Goal: Task Accomplishment & Management: Manage account settings

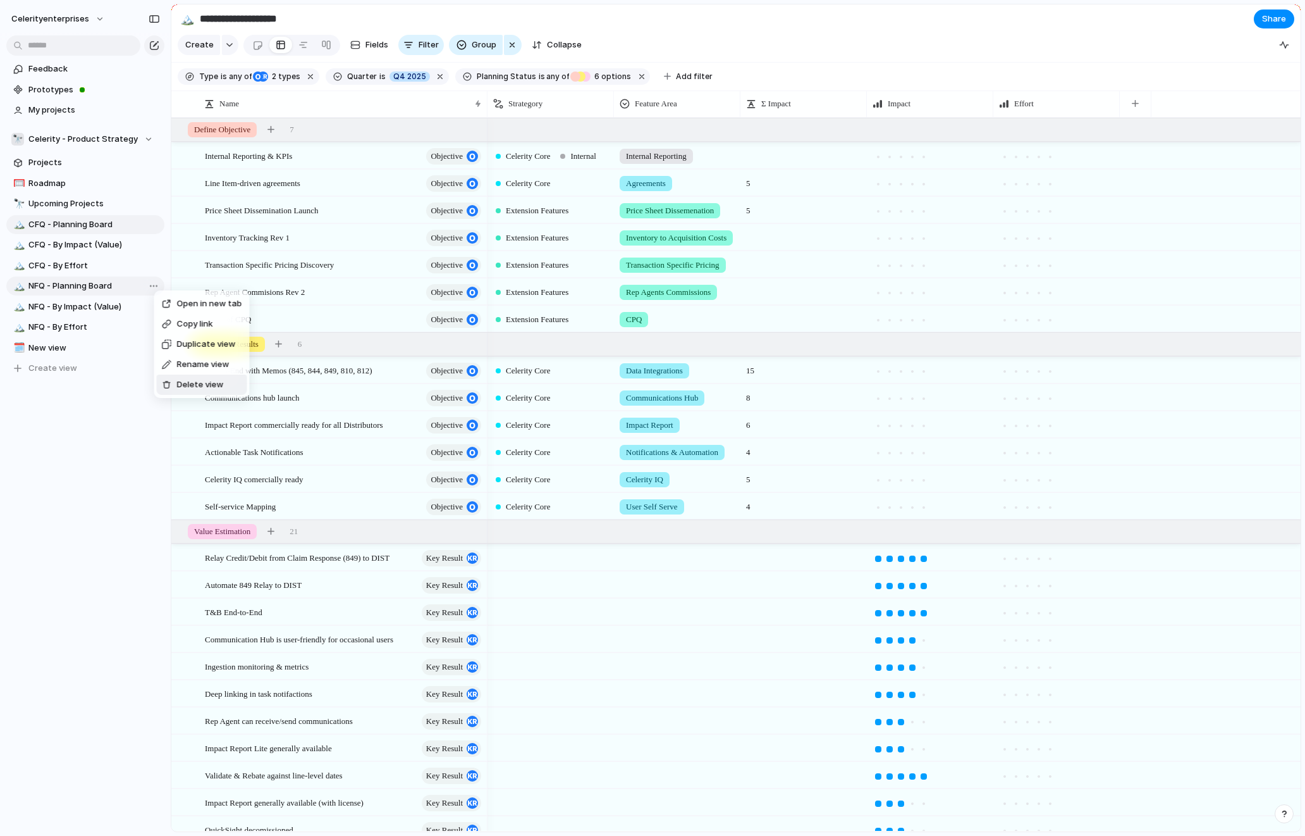
click at [196, 386] on span "Delete view" at bounding box center [200, 384] width 47 height 13
click at [185, 388] on span "Delete view" at bounding box center [199, 389] width 47 height 13
click at [182, 385] on span "Delete view" at bounding box center [194, 387] width 47 height 13
click at [70, 190] on link "🥅 Roadmap" at bounding box center [85, 183] width 158 height 19
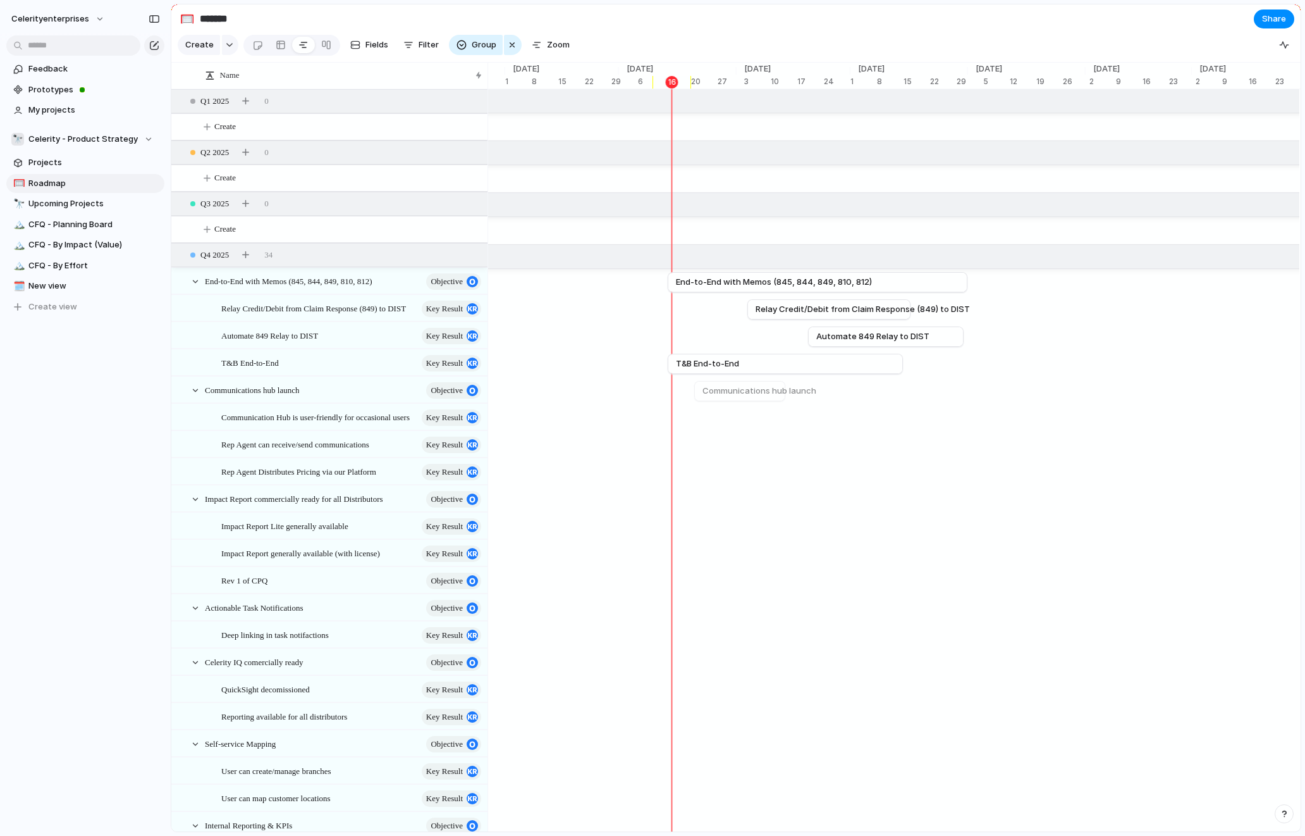
scroll to position [0, 4025]
click at [93, 18] on button "celerityenterprises" at bounding box center [59, 19] width 106 height 20
click at [74, 47] on li "Settings" at bounding box center [61, 47] width 105 height 20
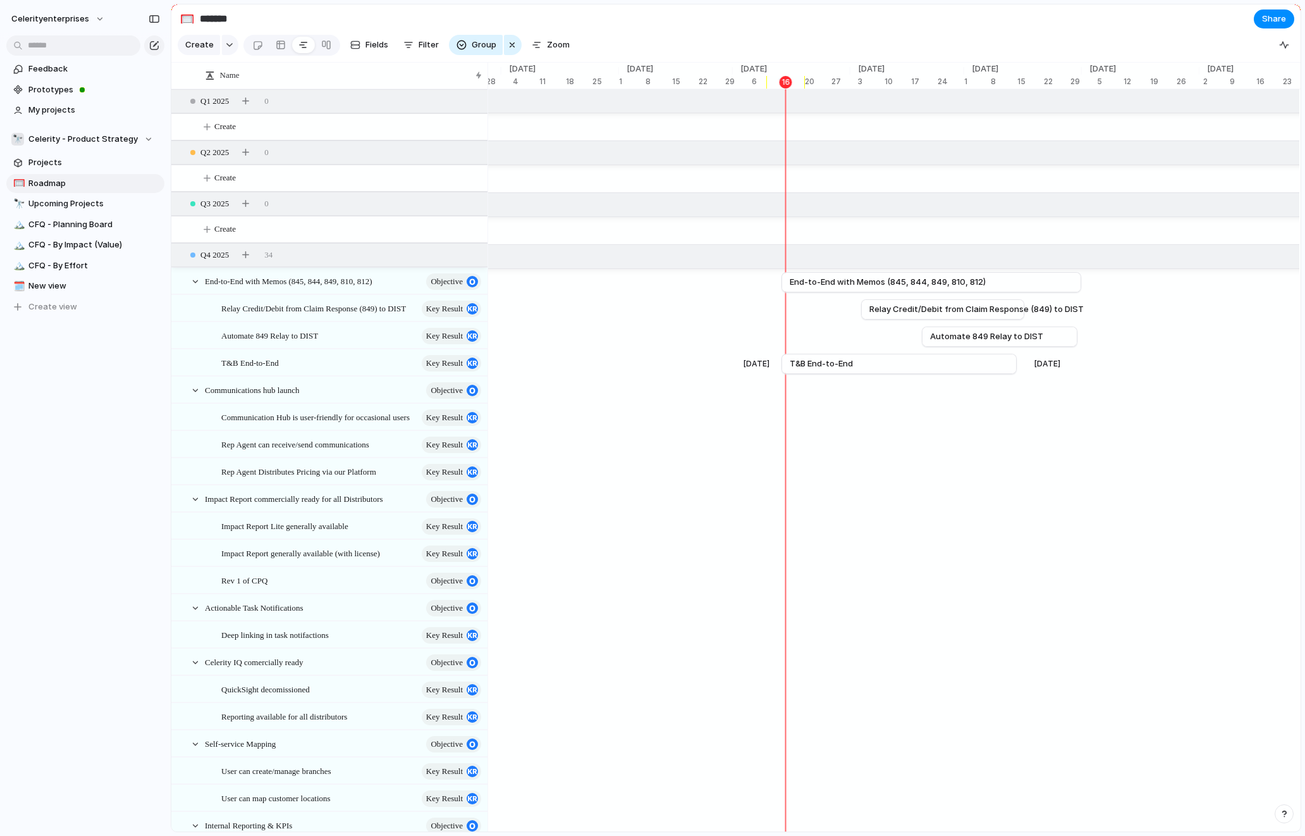
scroll to position [0, 3910]
click at [96, 225] on span "CFQ - Planning Board" at bounding box center [94, 224] width 132 height 13
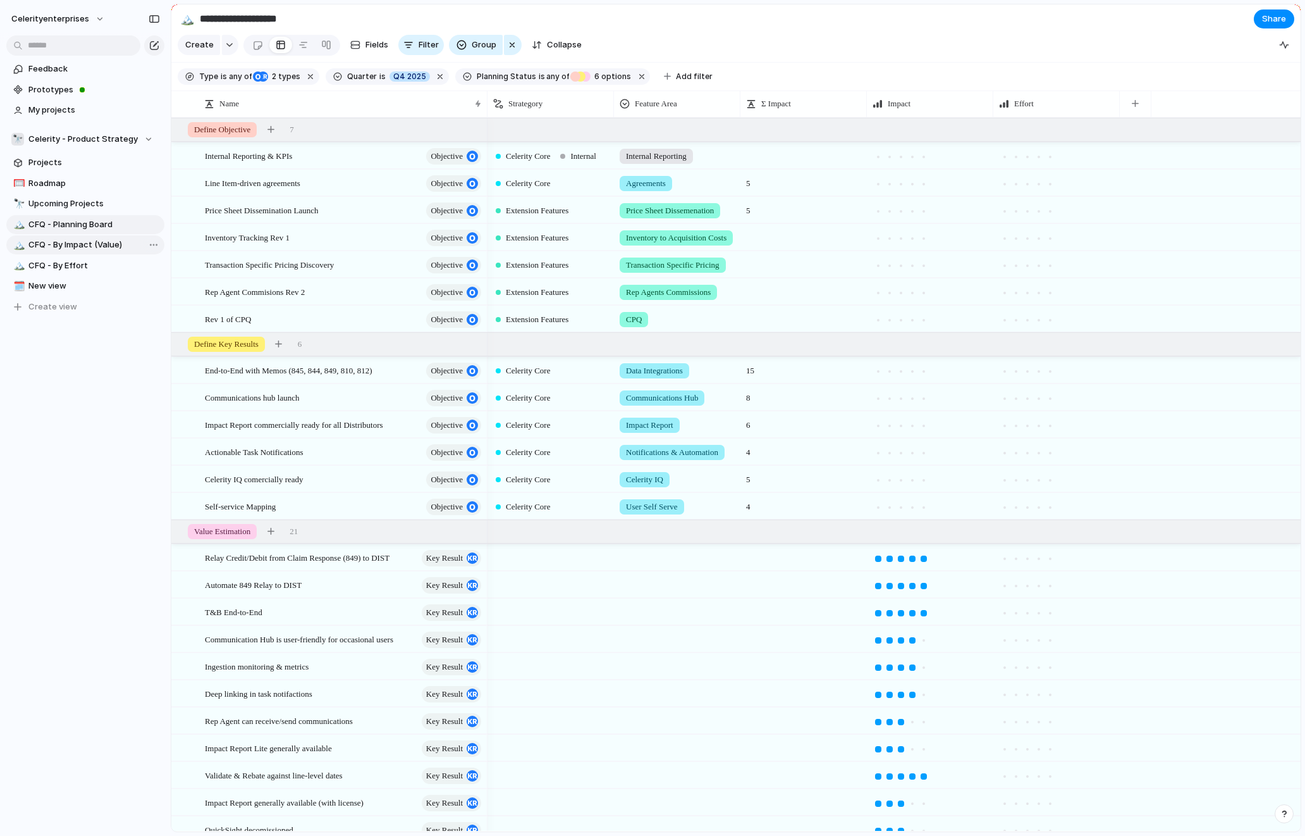
click at [73, 250] on span "CFQ - By Impact (Value)" at bounding box center [94, 244] width 132 height 13
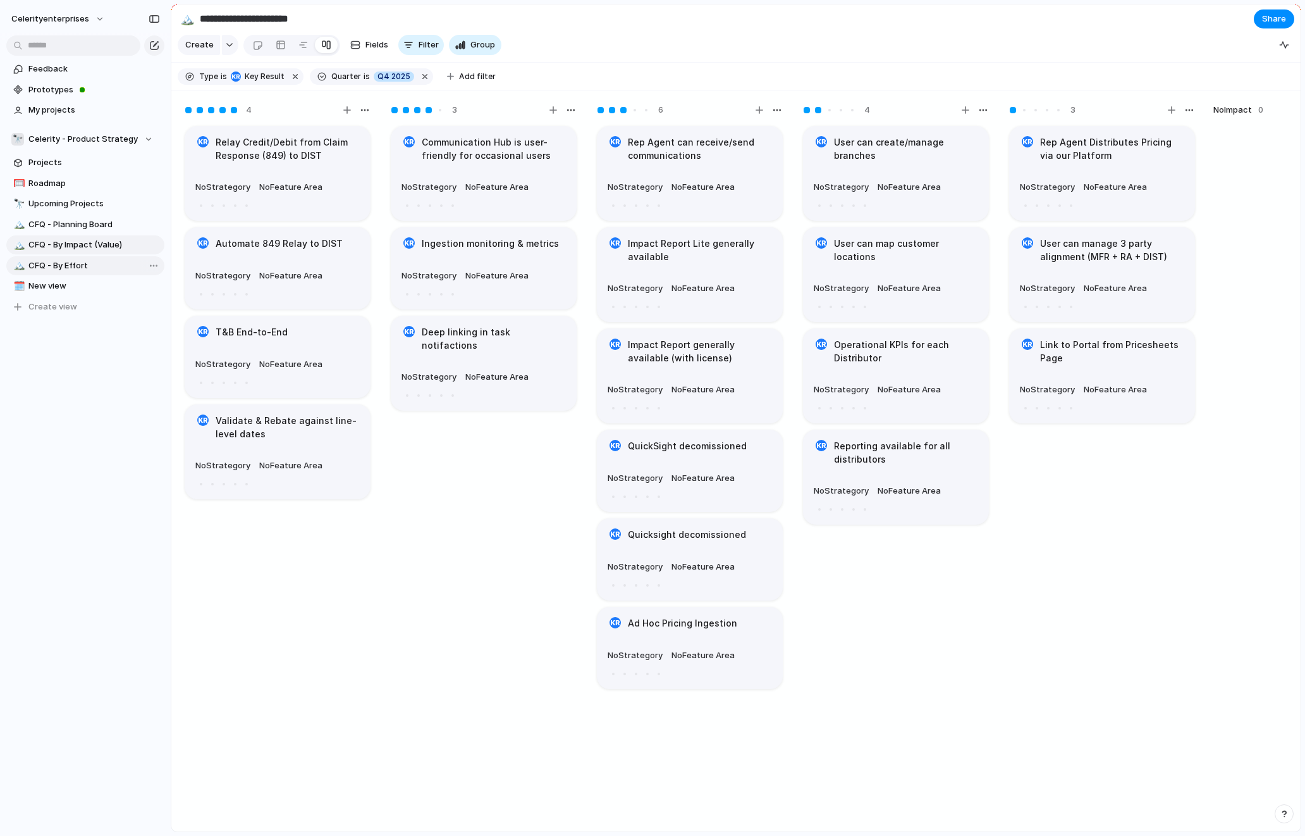
click at [69, 266] on span "CFQ - By Effort" at bounding box center [94, 265] width 132 height 13
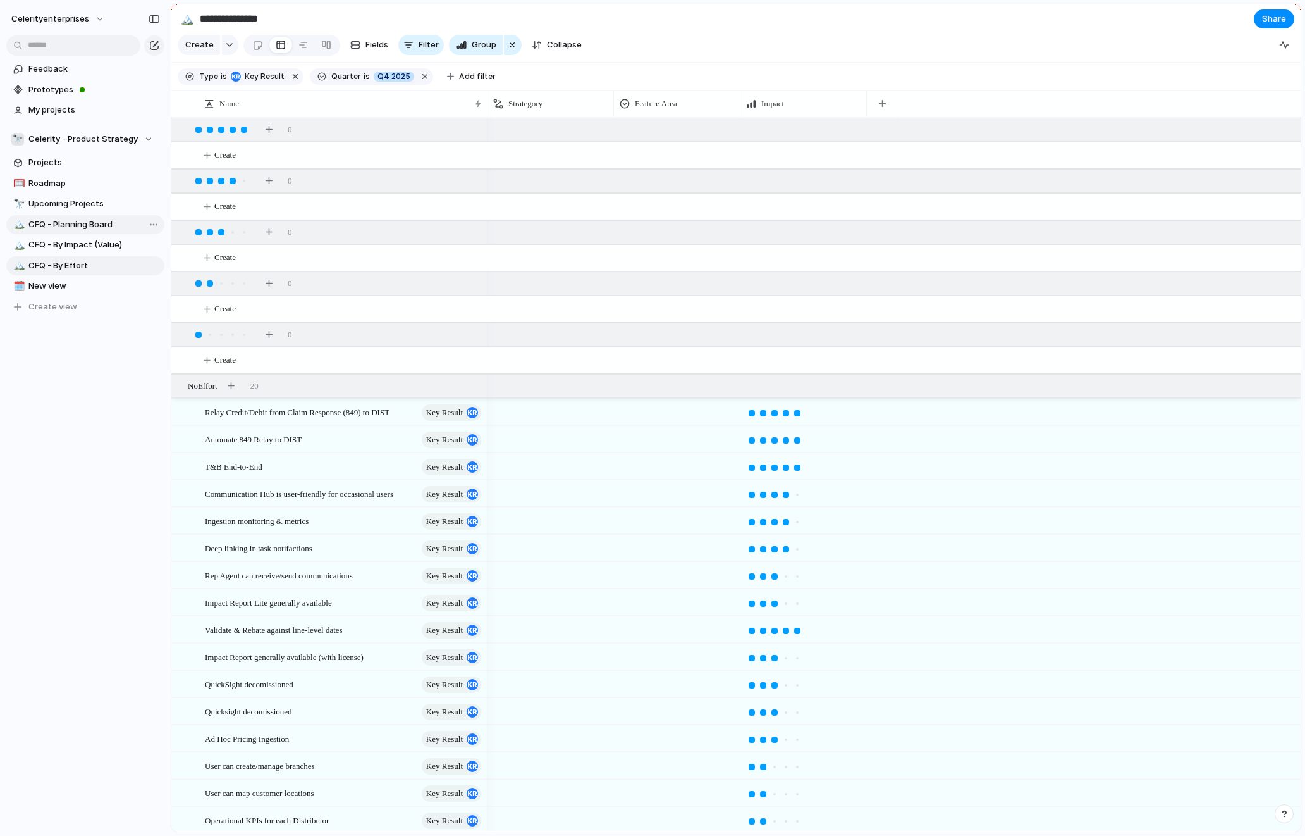
click at [71, 223] on span "CFQ - Planning Board" at bounding box center [94, 224] width 132 height 13
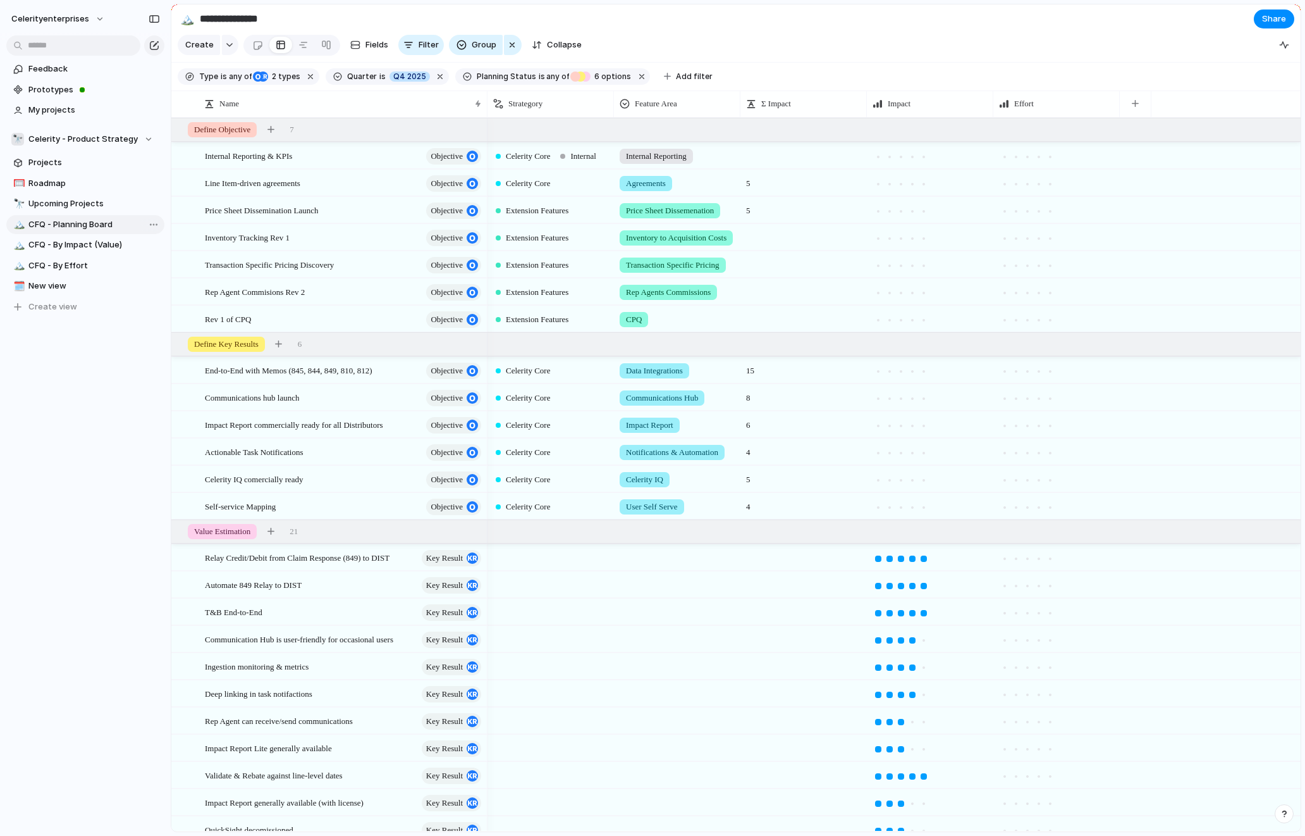
type input "**********"
click at [71, 164] on span "Projects" at bounding box center [94, 162] width 132 height 13
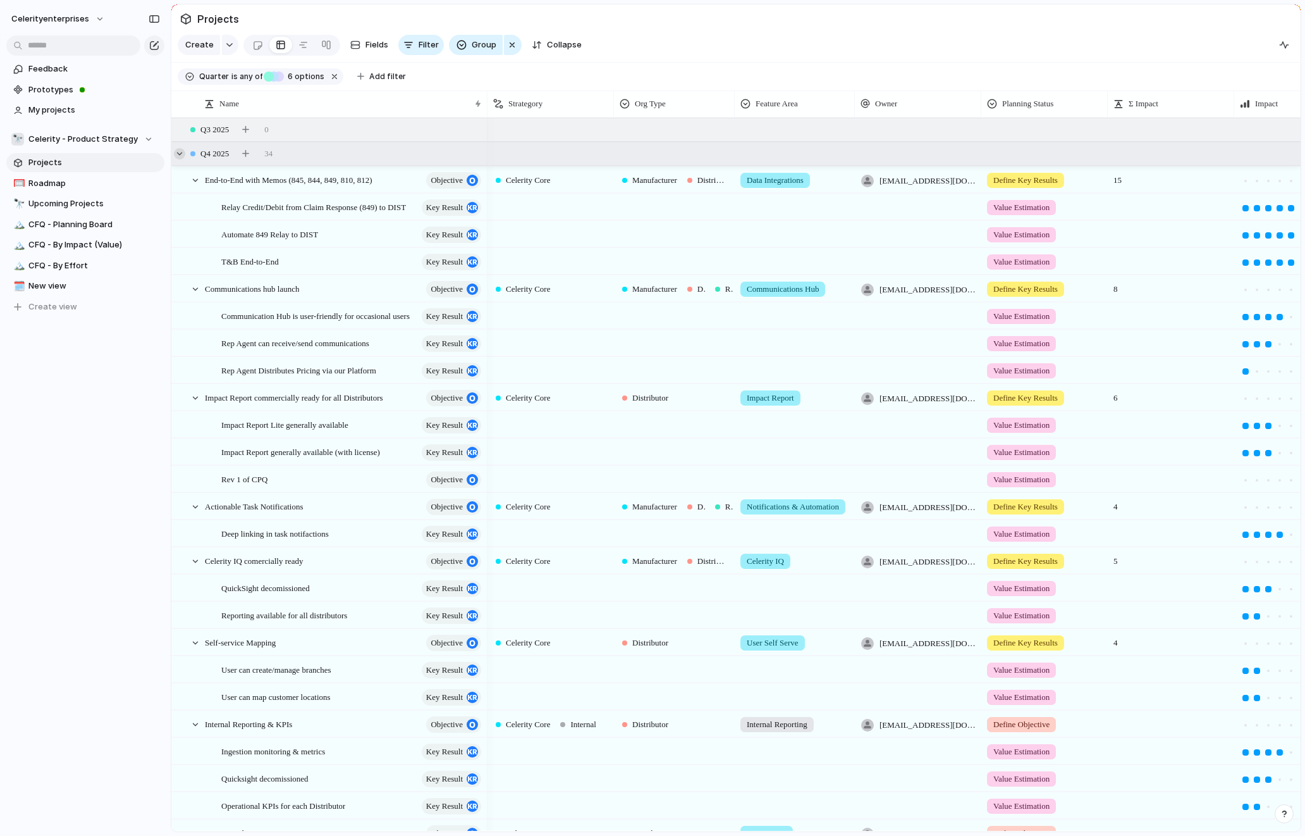
click at [178, 155] on div at bounding box center [179, 153] width 11 height 11
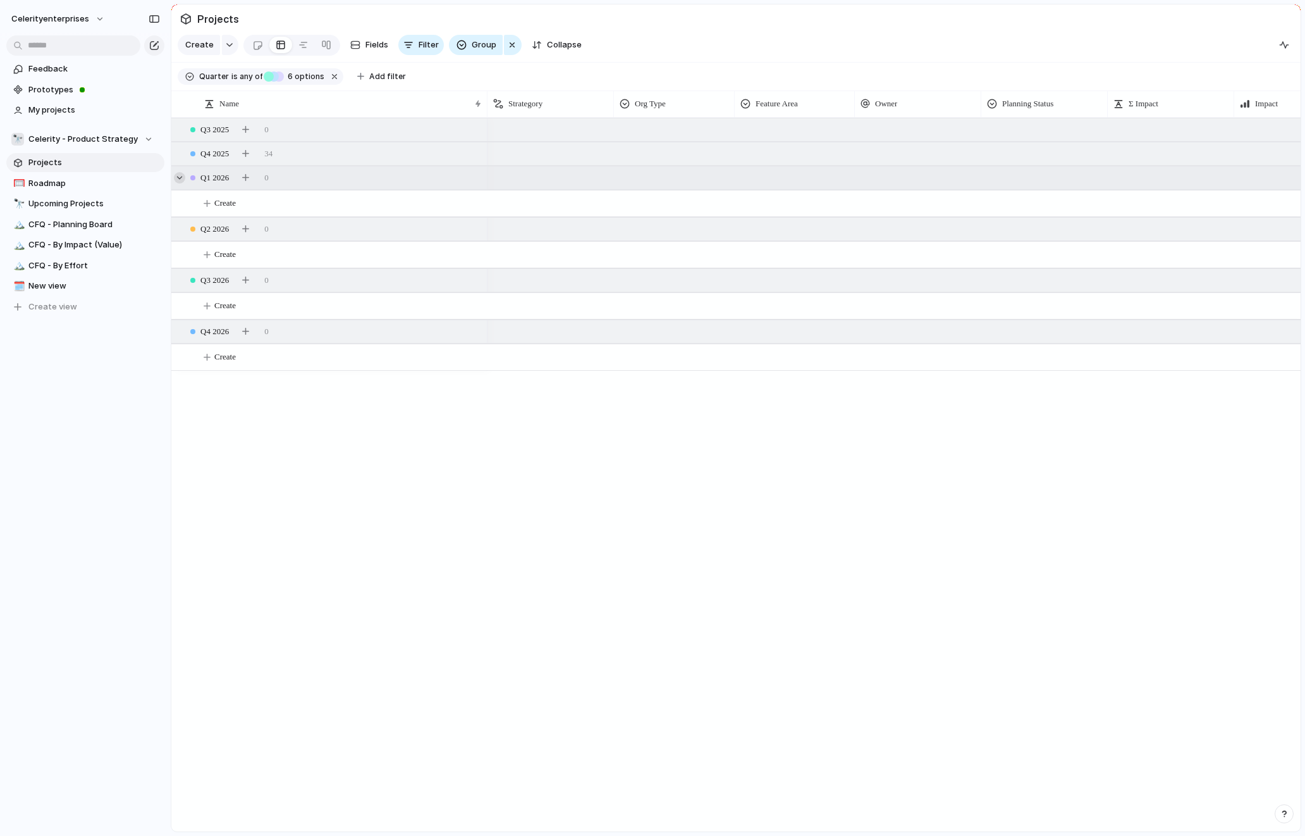
click at [183, 179] on div at bounding box center [179, 177] width 11 height 11
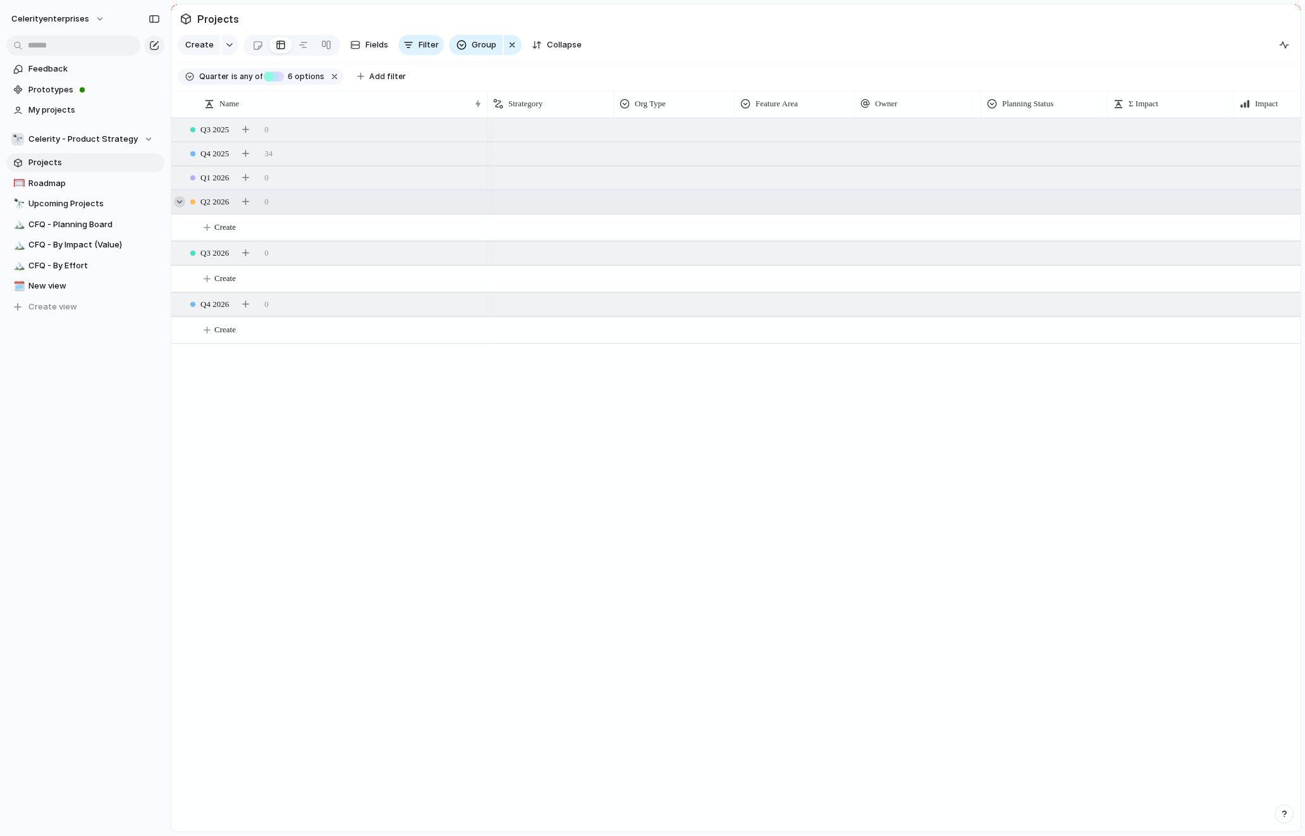
click at [179, 201] on div at bounding box center [179, 201] width 11 height 11
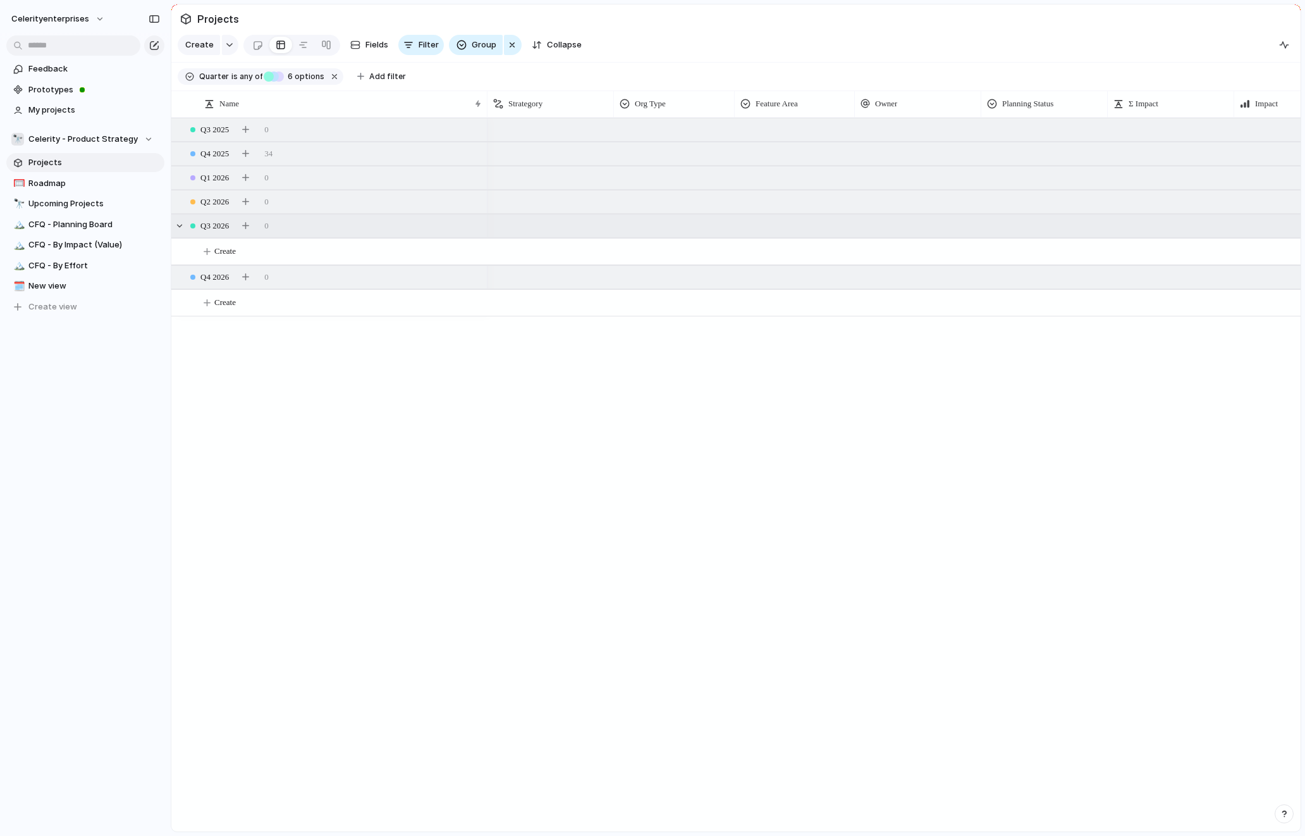
click at [175, 221] on div "Q3 2026 0" at bounding box center [737, 225] width 1132 height 23
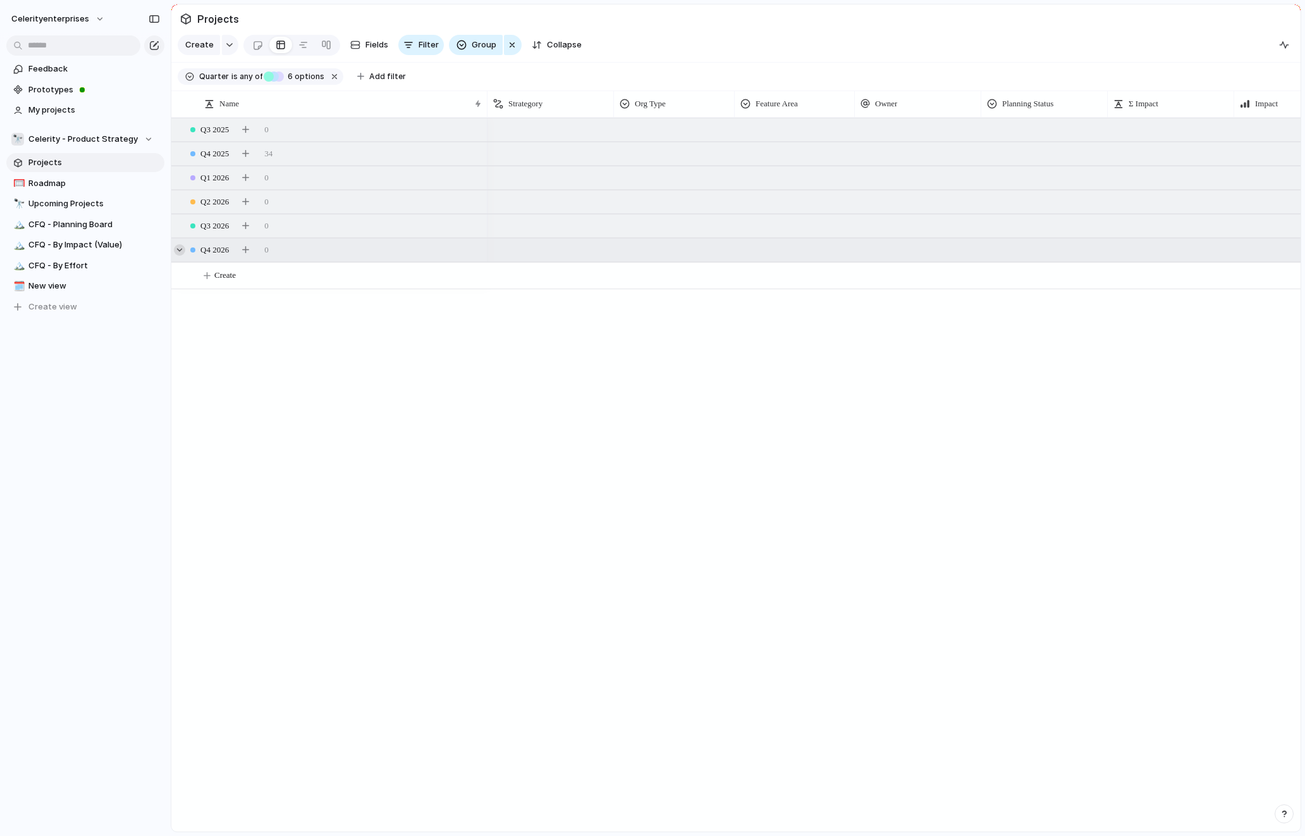
click at [179, 247] on div at bounding box center [179, 249] width 11 height 11
click at [79, 166] on span "Projects" at bounding box center [94, 162] width 132 height 13
click at [226, 20] on span "Projects" at bounding box center [218, 19] width 47 height 23
click at [180, 150] on div at bounding box center [179, 153] width 11 height 11
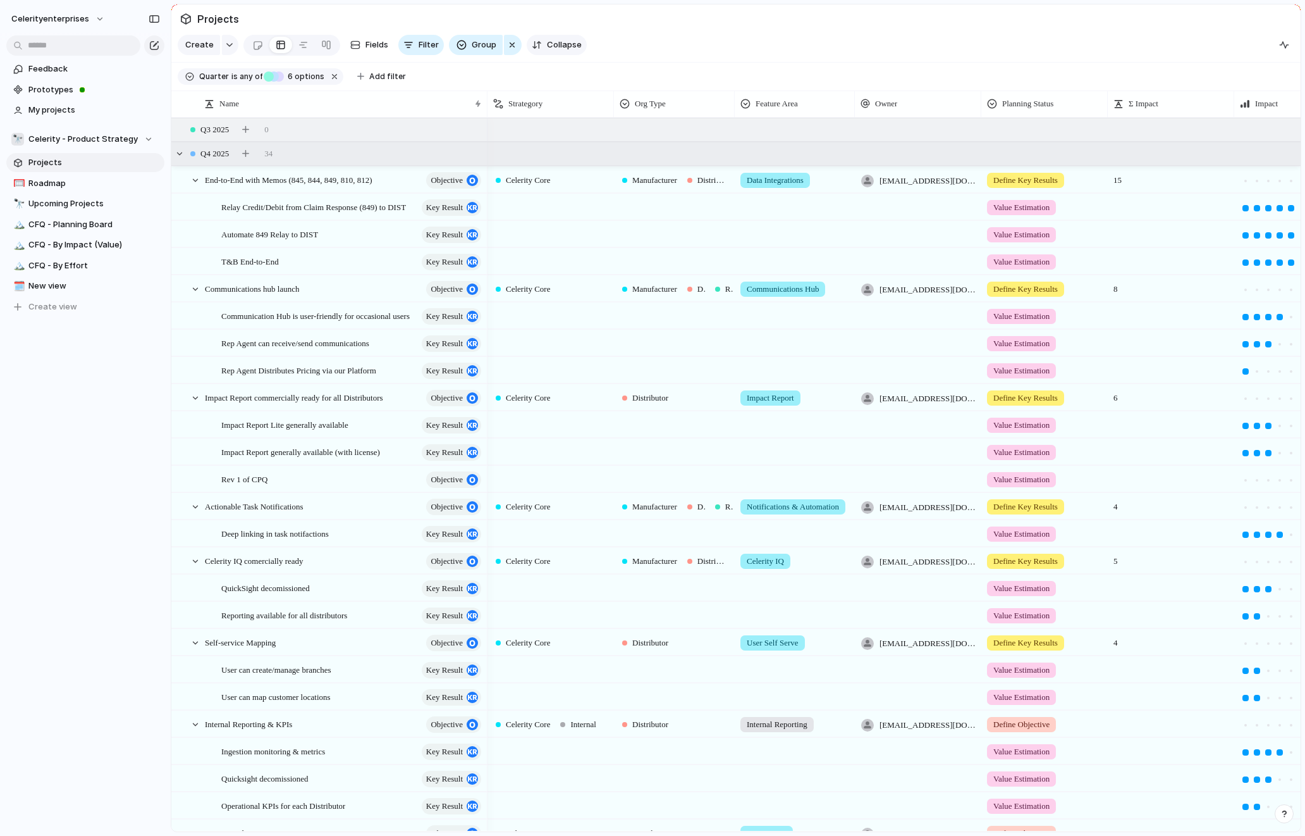
click at [552, 44] on span "Collapse" at bounding box center [564, 45] width 35 height 13
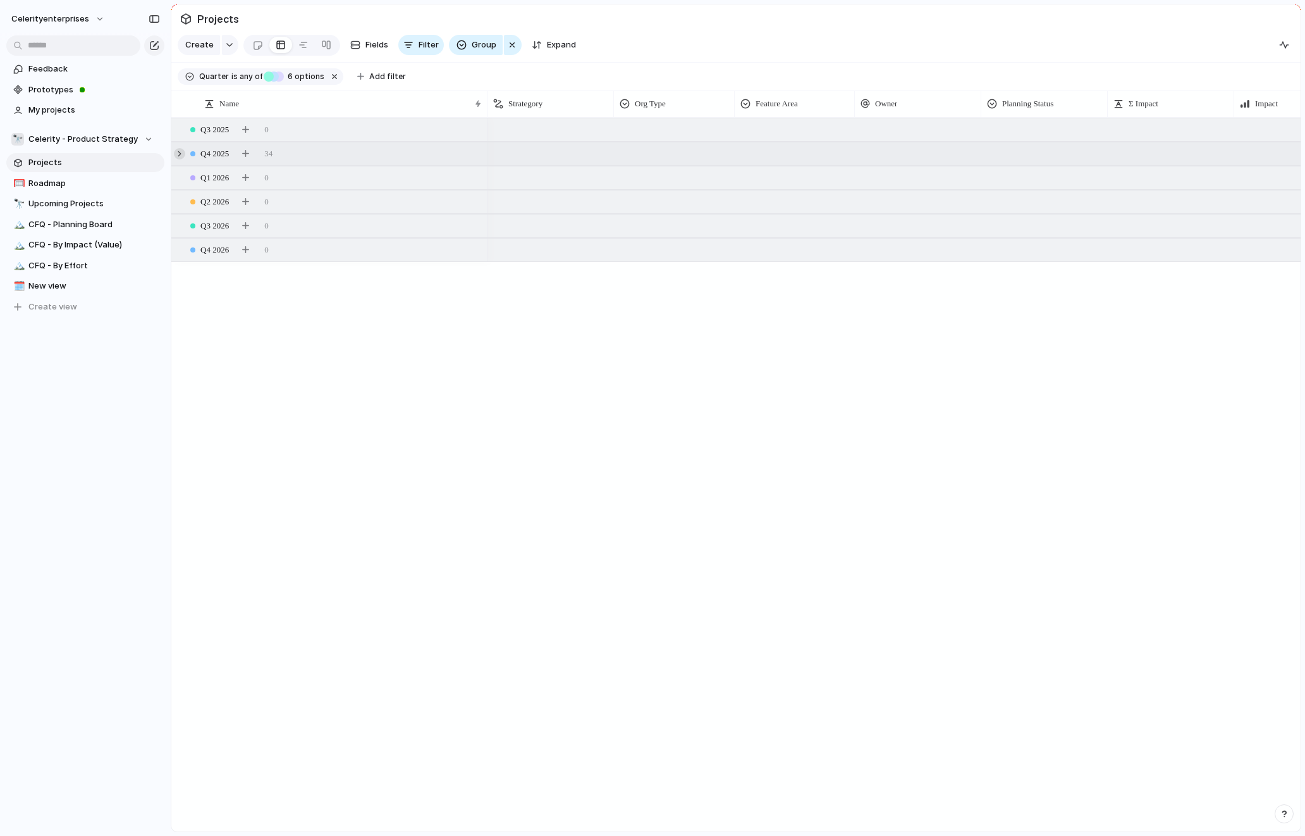
click at [180, 152] on div at bounding box center [179, 153] width 11 height 11
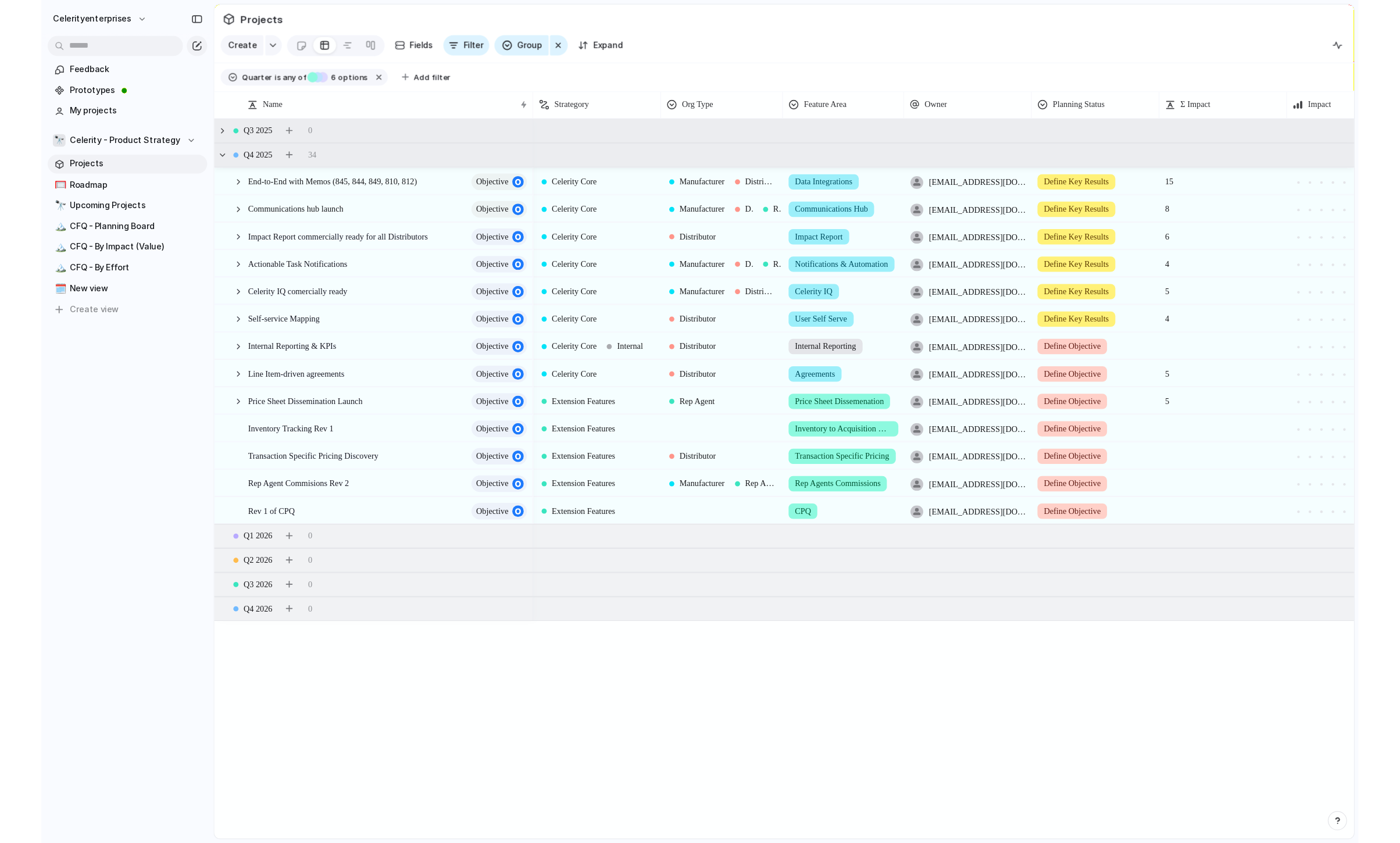
scroll to position [0, 6]
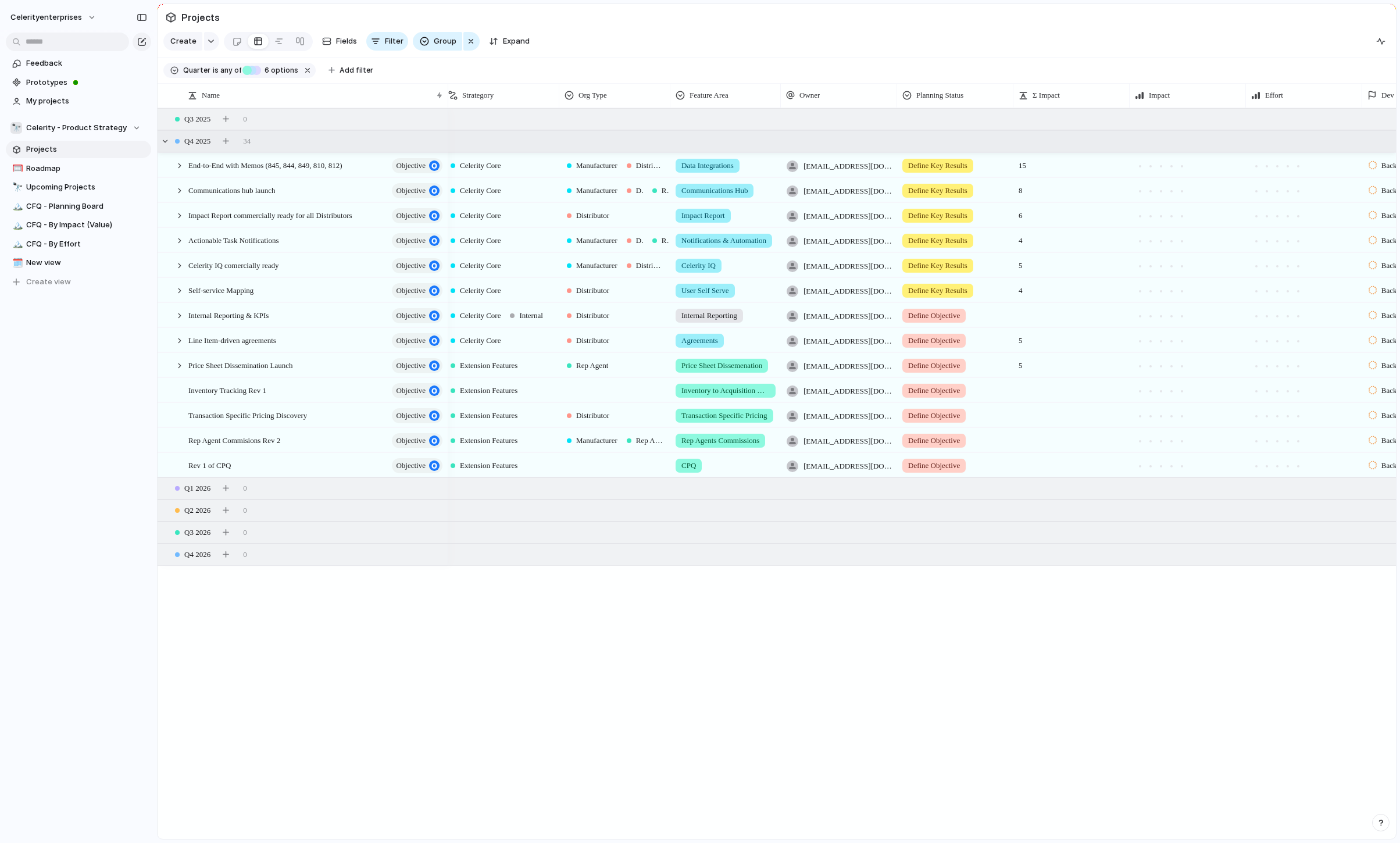
click at [74, 148] on span "Projects" at bounding box center [86, 149] width 121 height 12
click at [96, 129] on span "Celerity - Product Strategy" at bounding box center [75, 128] width 100 height 12
click at [61, 219] on span "Celerity QA" at bounding box center [57, 214] width 42 height 12
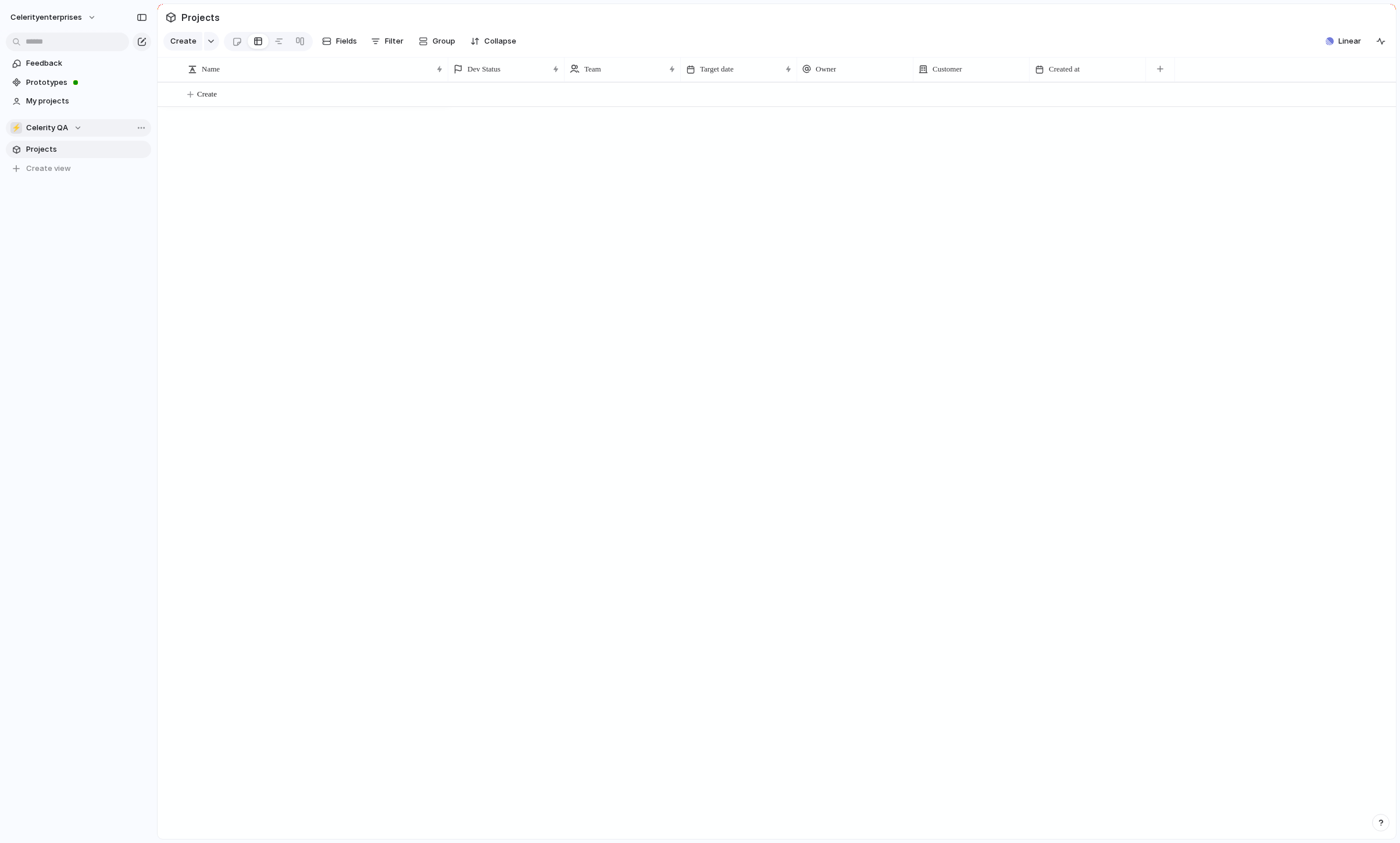
click at [76, 129] on div "⚡ Celerity QA" at bounding box center [46, 128] width 72 height 12
click at [74, 241] on div "⚡ Celerity-dev" at bounding box center [50, 234] width 64 height 14
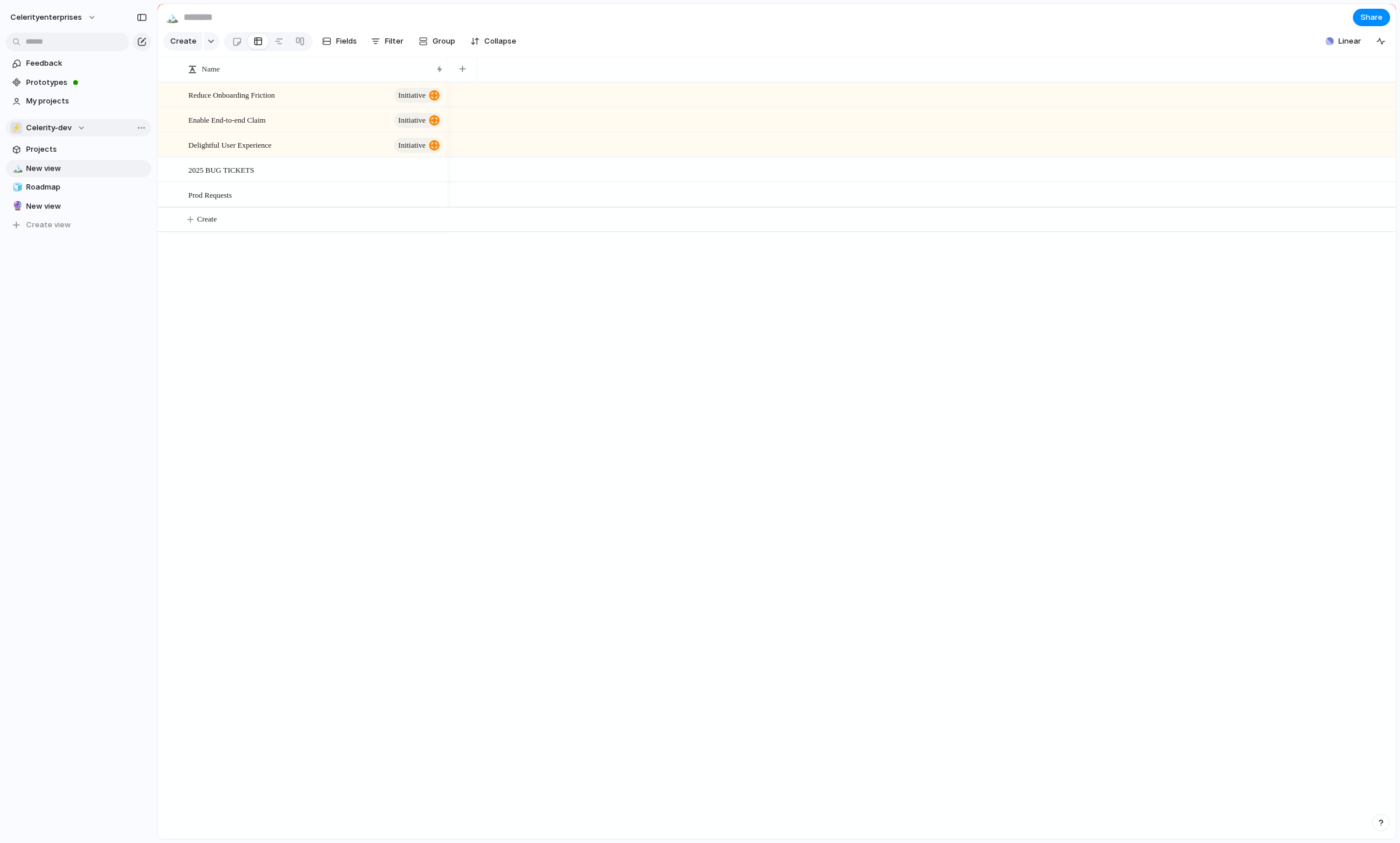
click at [57, 124] on span "Celerity-dev" at bounding box center [48, 128] width 45 height 12
click at [370, 272] on div "Celerityenterprises 🔭 Celerity - Product Strategy ⚡ Celerity QA ⚡ Celerity-dev …" at bounding box center [700, 421] width 1400 height 843
click at [78, 130] on div "⚡ Celerity-dev" at bounding box center [48, 128] width 75 height 12
click at [82, 192] on span "Celerity - Product Strategy" at bounding box center [85, 195] width 100 height 12
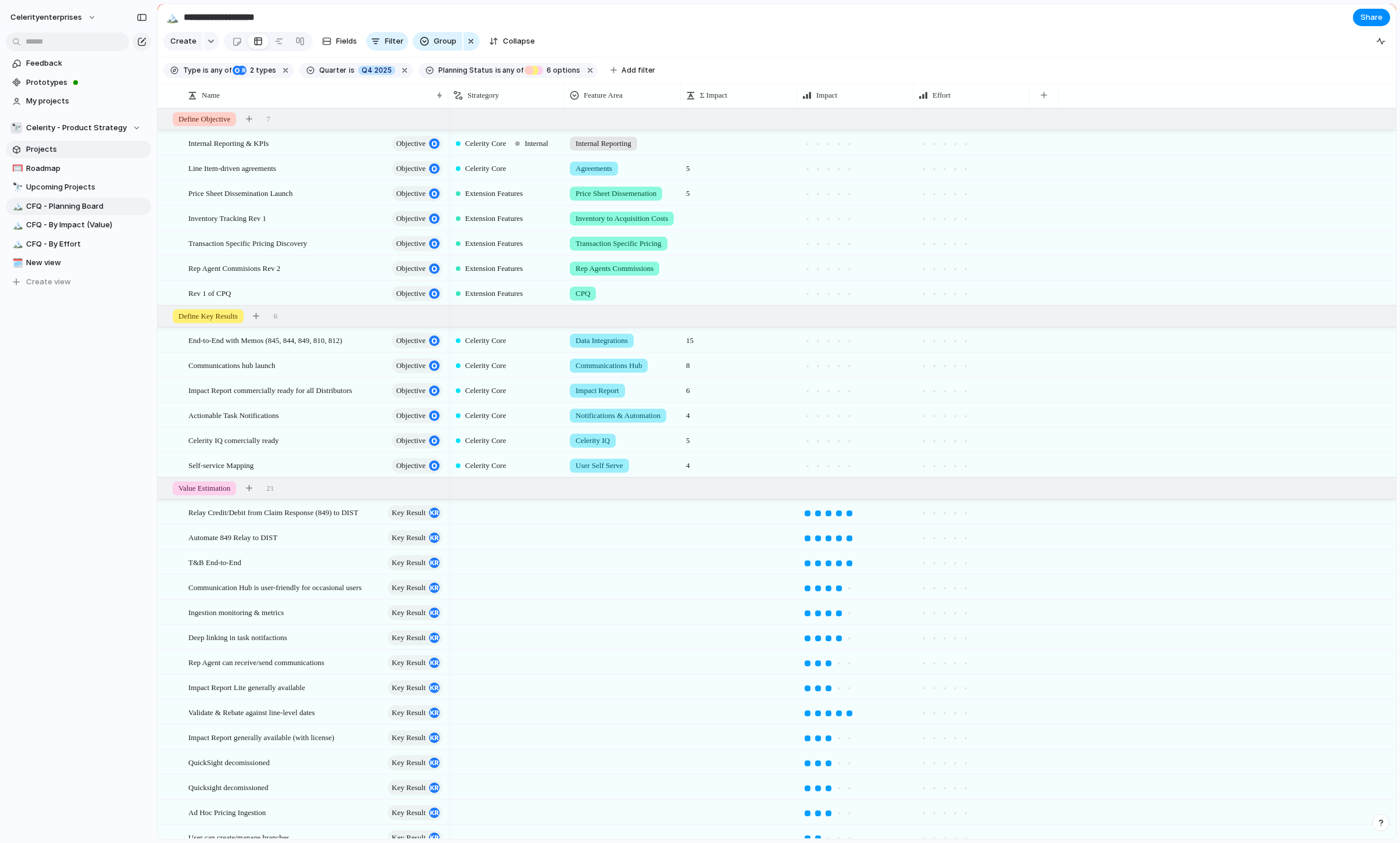
click at [53, 148] on span "Projects" at bounding box center [86, 149] width 121 height 12
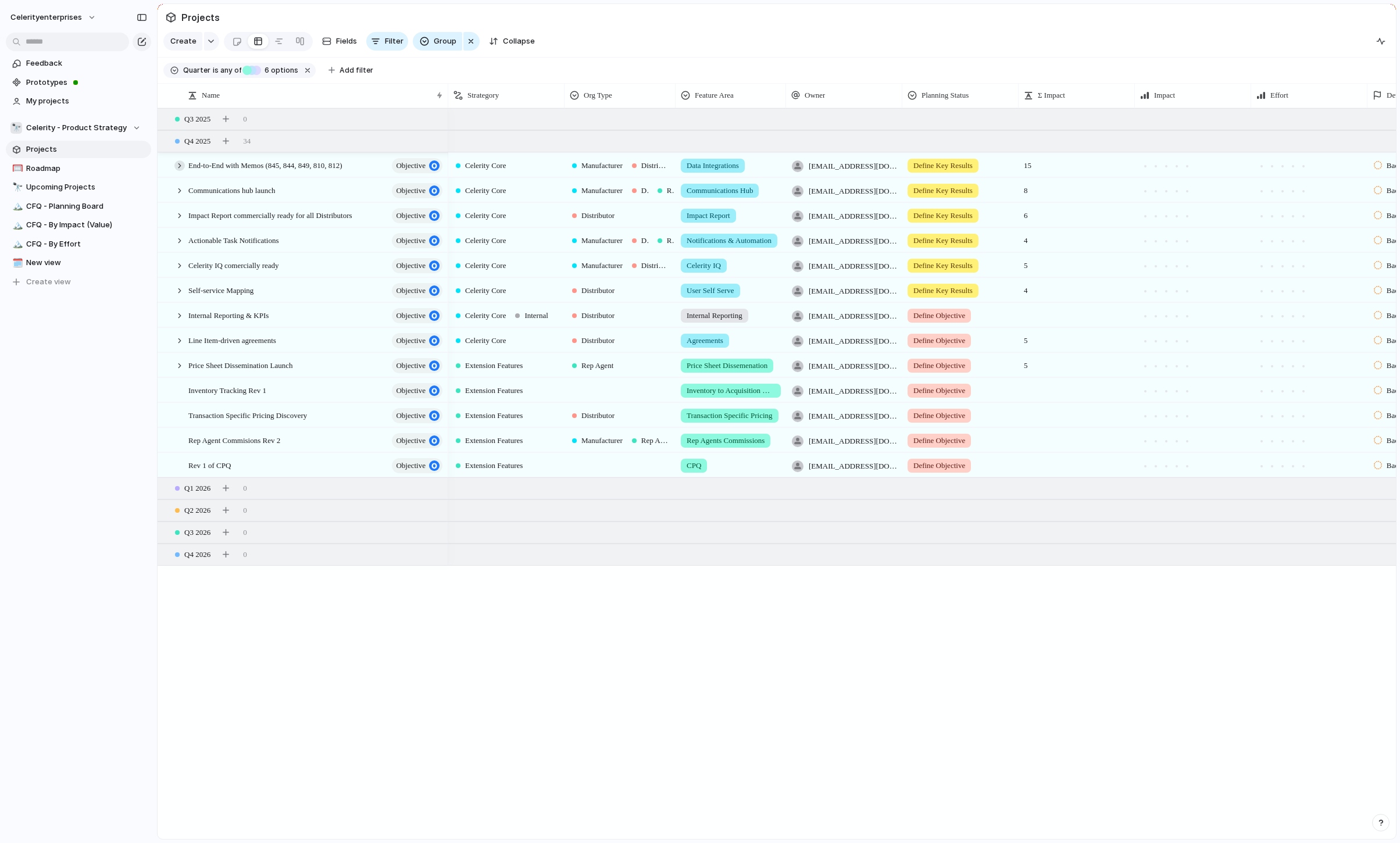
click at [181, 166] on div at bounding box center [179, 165] width 10 height 10
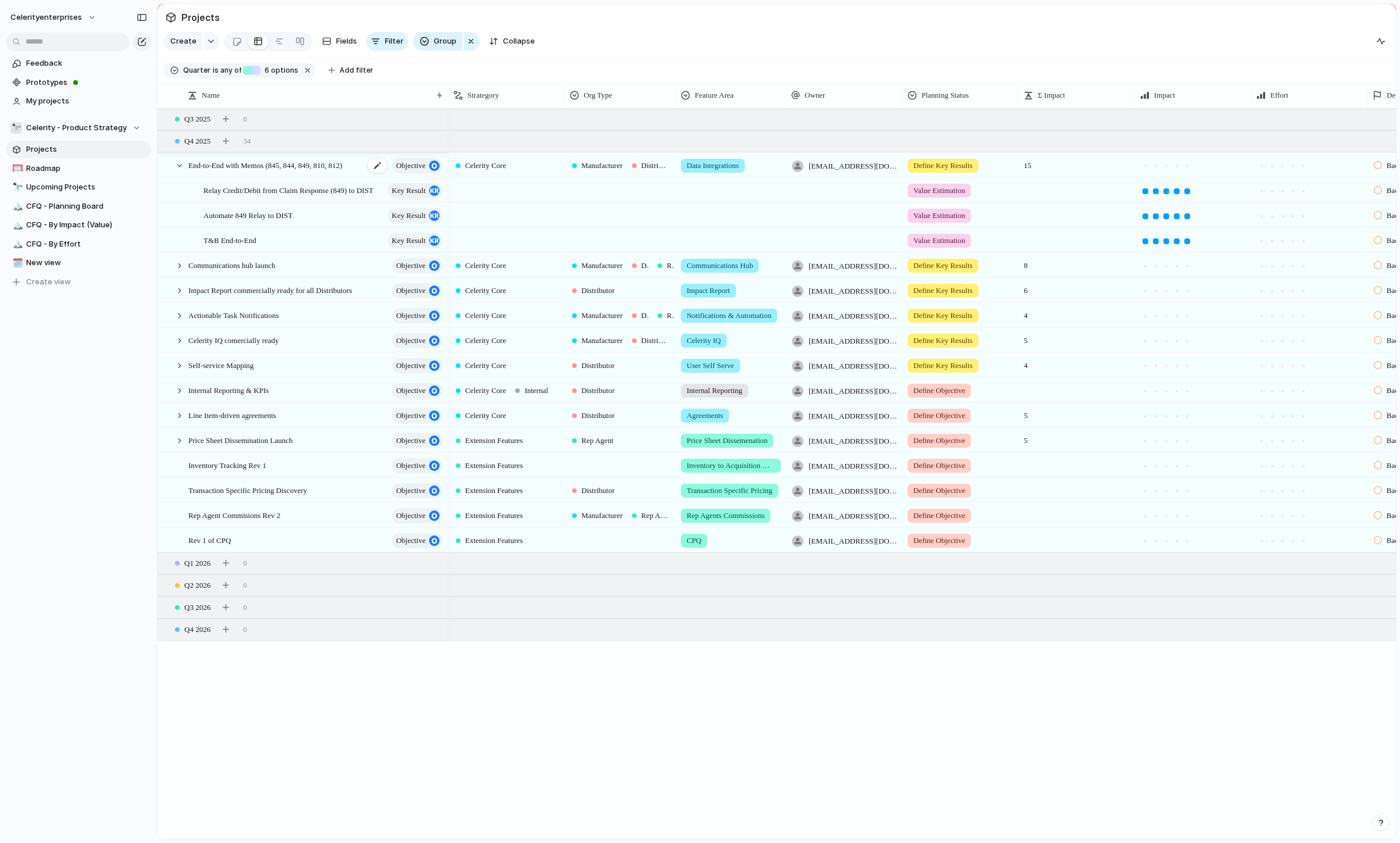
click at [235, 165] on span "End-to-End with Memos (845, 844, 849, 810, 812)" at bounding box center [266, 165] width 154 height 14
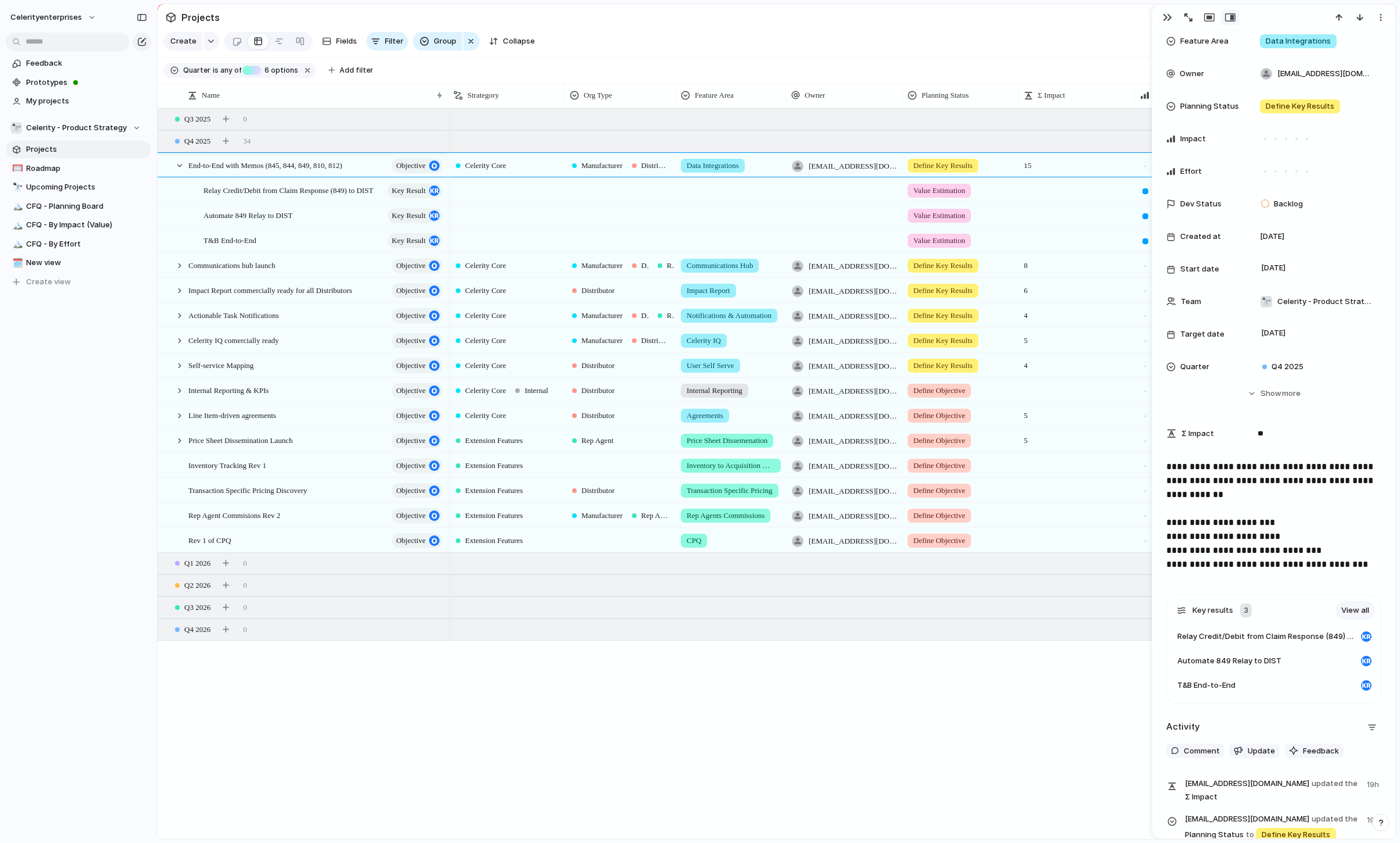
scroll to position [161, 0]
click at [267, 339] on span "Celerity IQ comercially ready" at bounding box center [233, 339] width 91 height 14
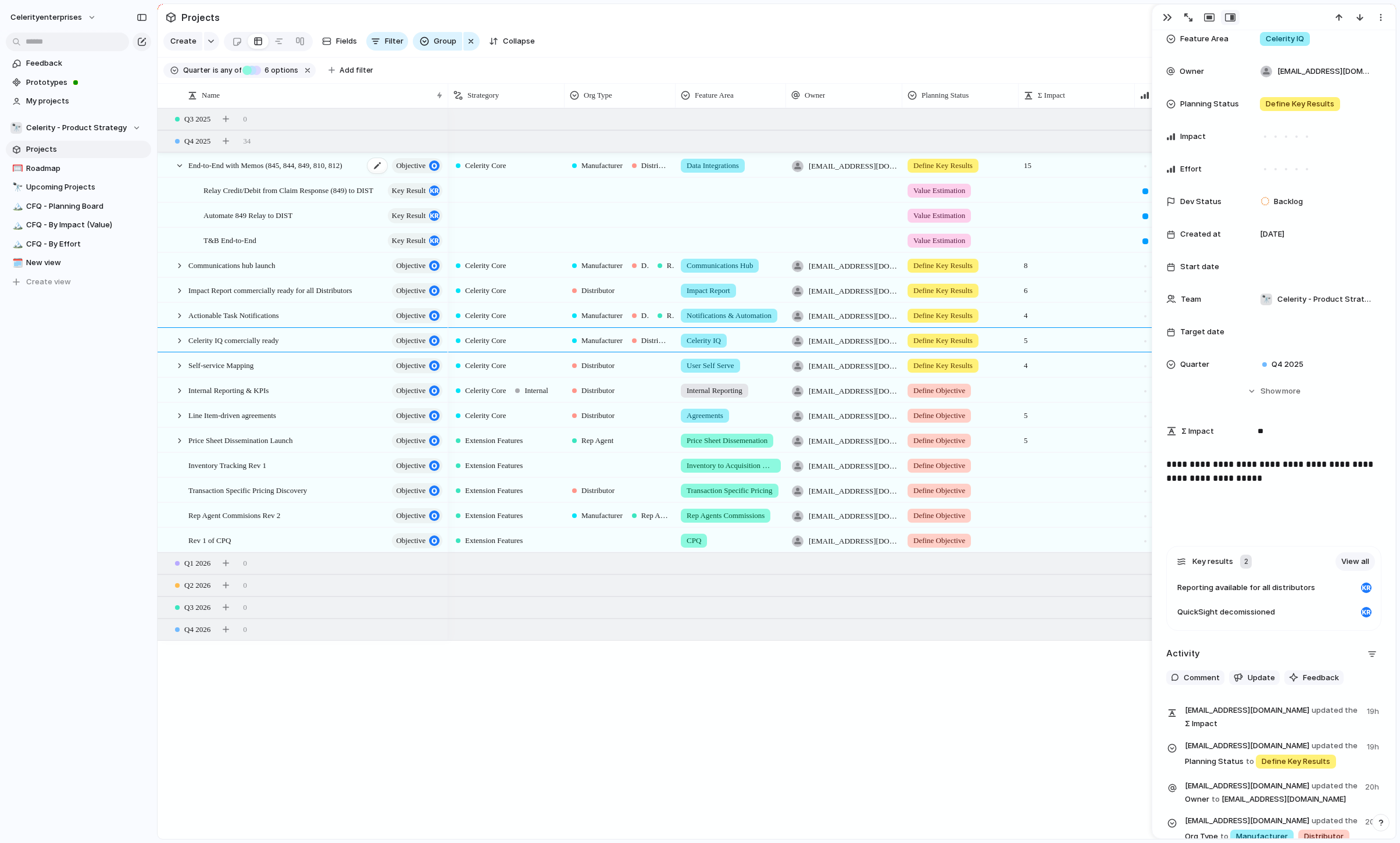
click at [218, 170] on span "End-to-End with Memos (845, 844, 849, 810, 812)" at bounding box center [266, 165] width 154 height 14
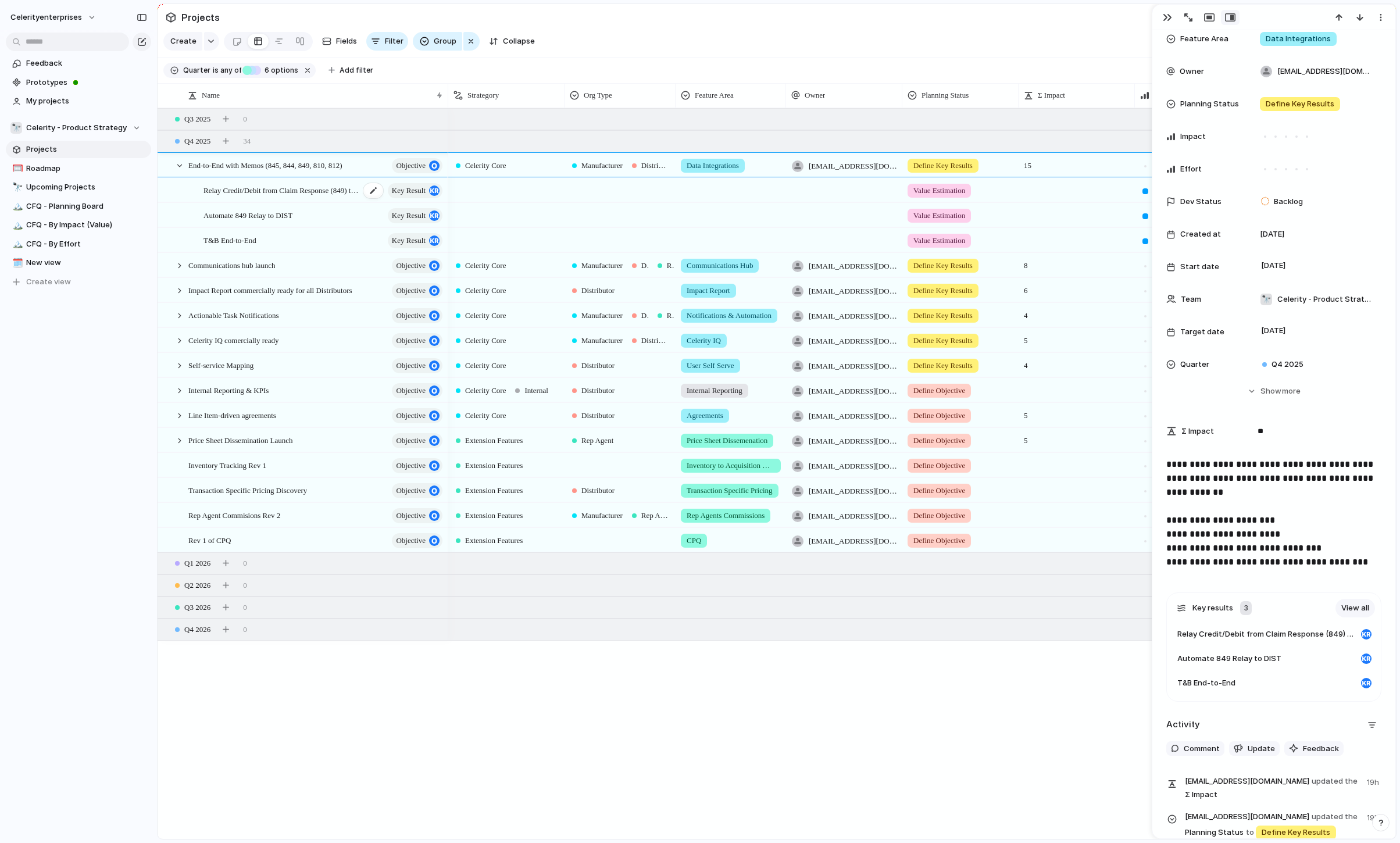
click at [231, 189] on span "Relay Credit/Debit from Claim Response (849) to DIST" at bounding box center [281, 189] width 156 height 14
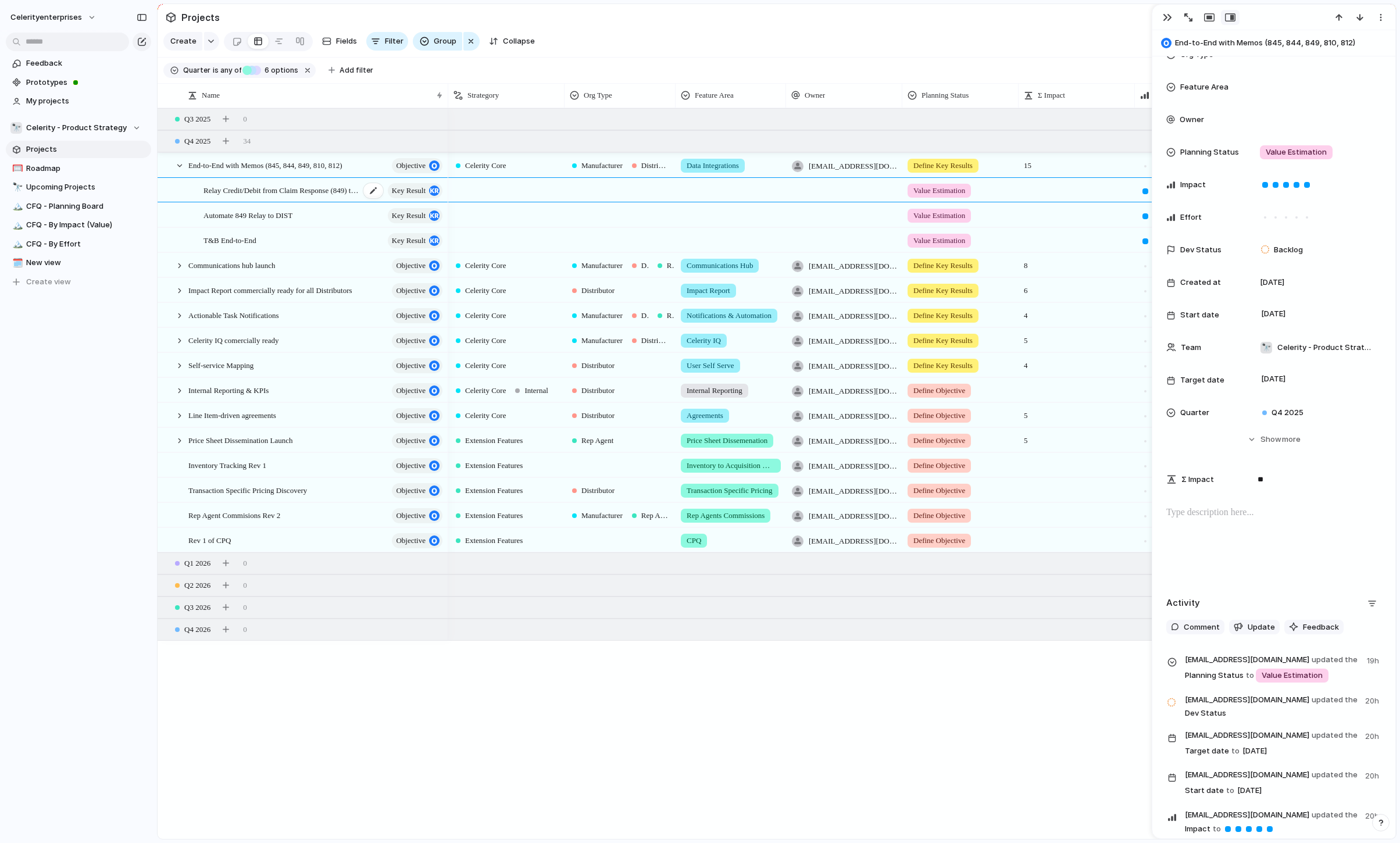
scroll to position [183, 0]
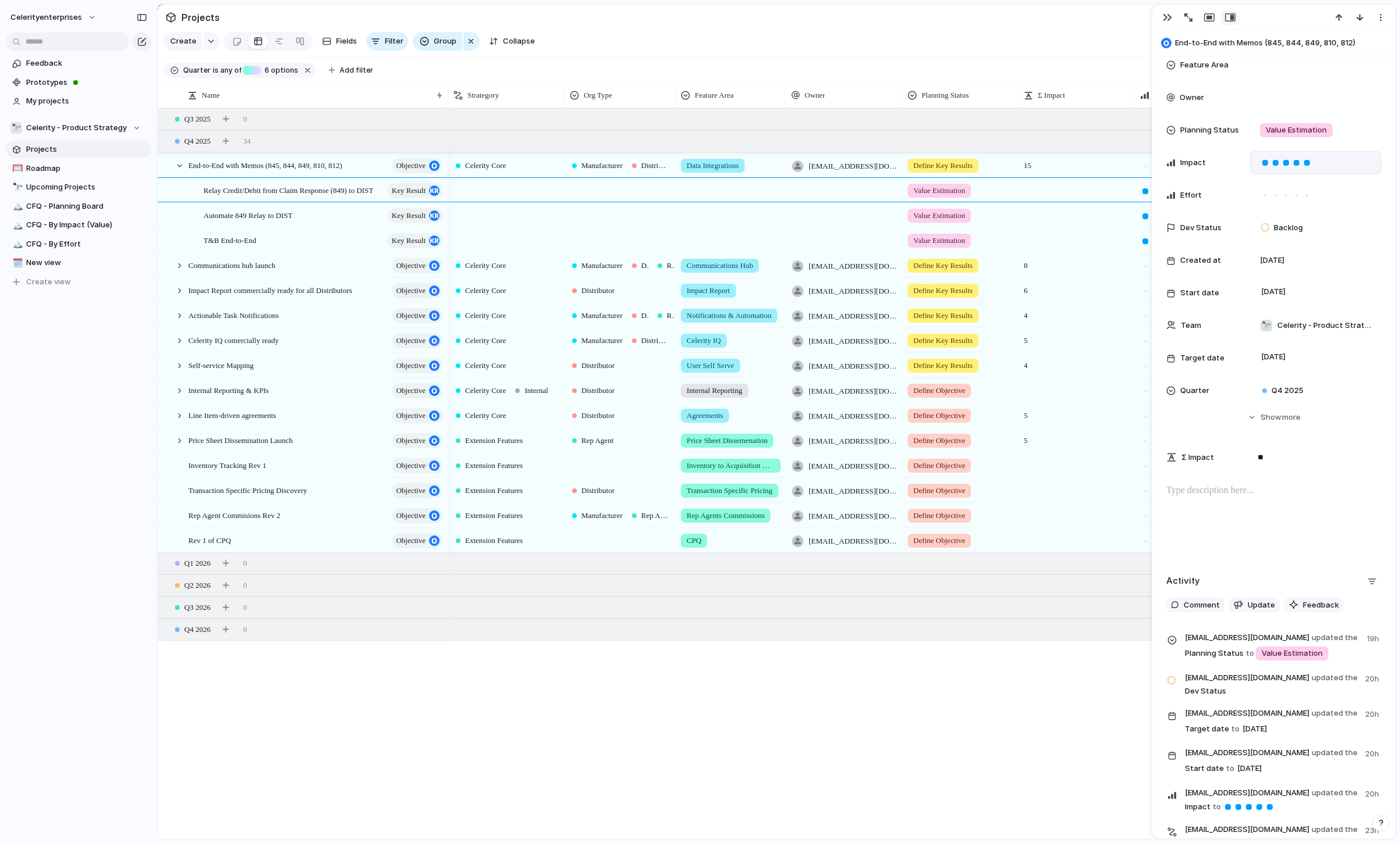
click at [1200, 162] on div at bounding box center [1307, 163] width 6 height 6
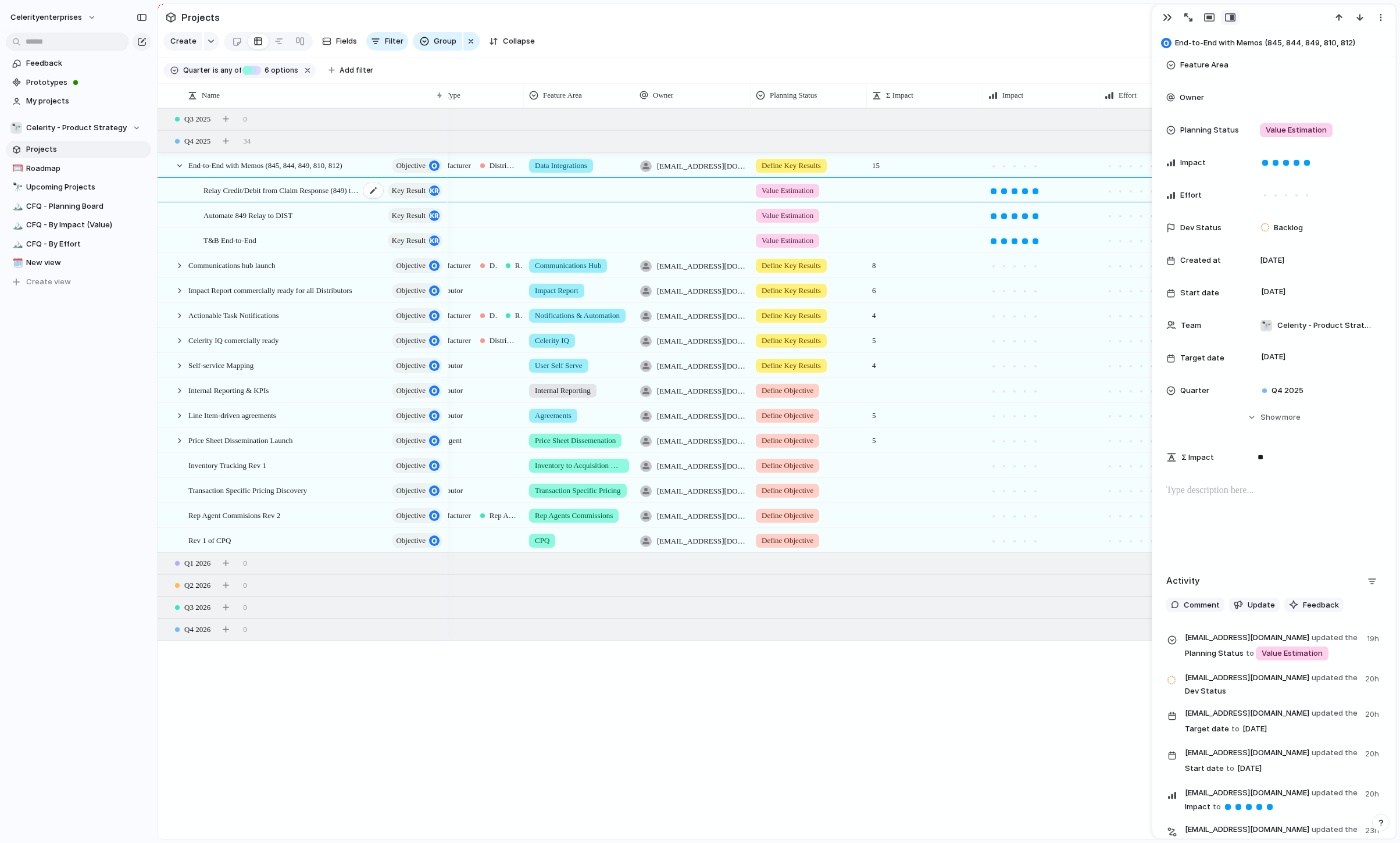
scroll to position [0, 0]
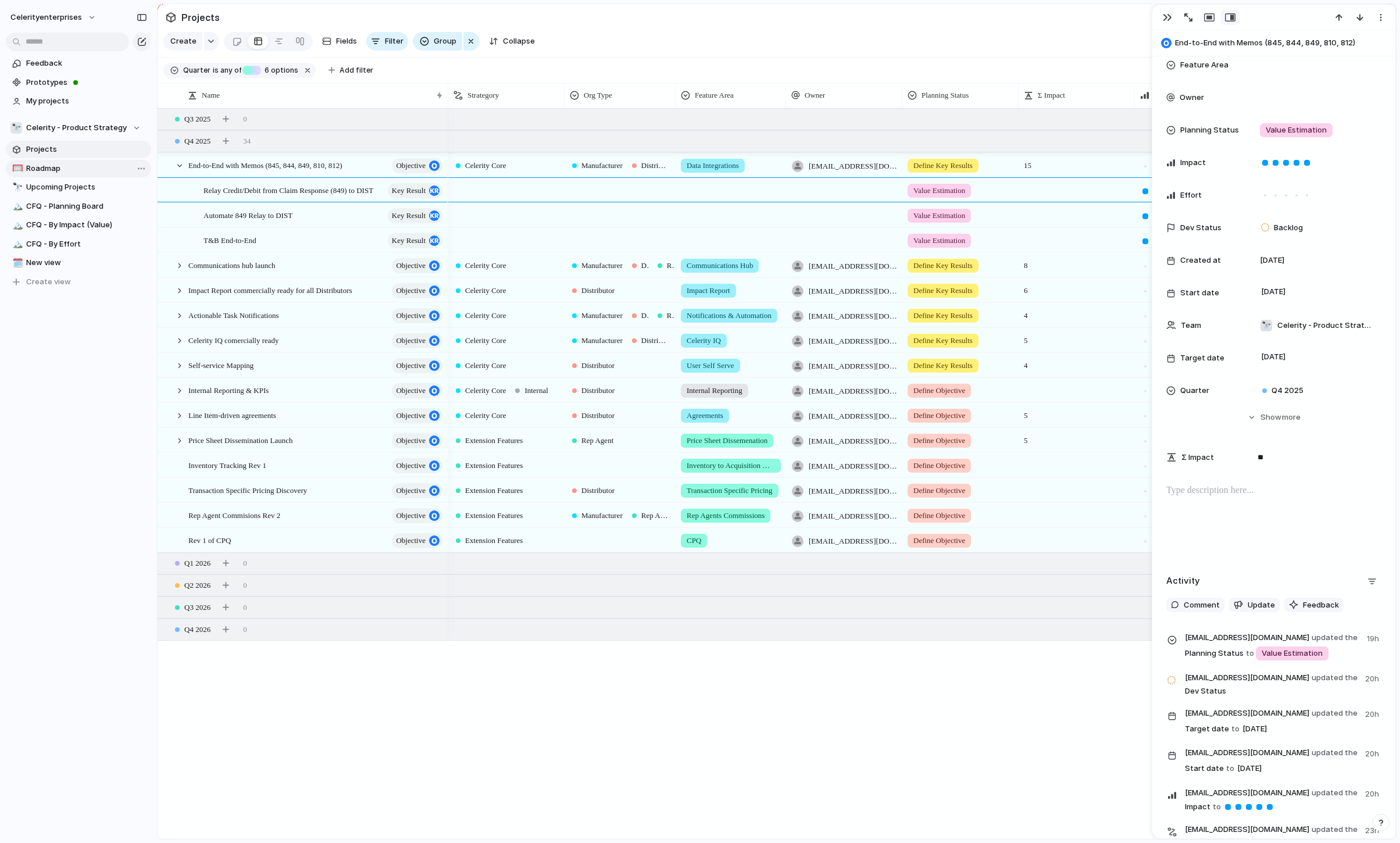
click at [38, 170] on span "Roadmap" at bounding box center [86, 168] width 121 height 12
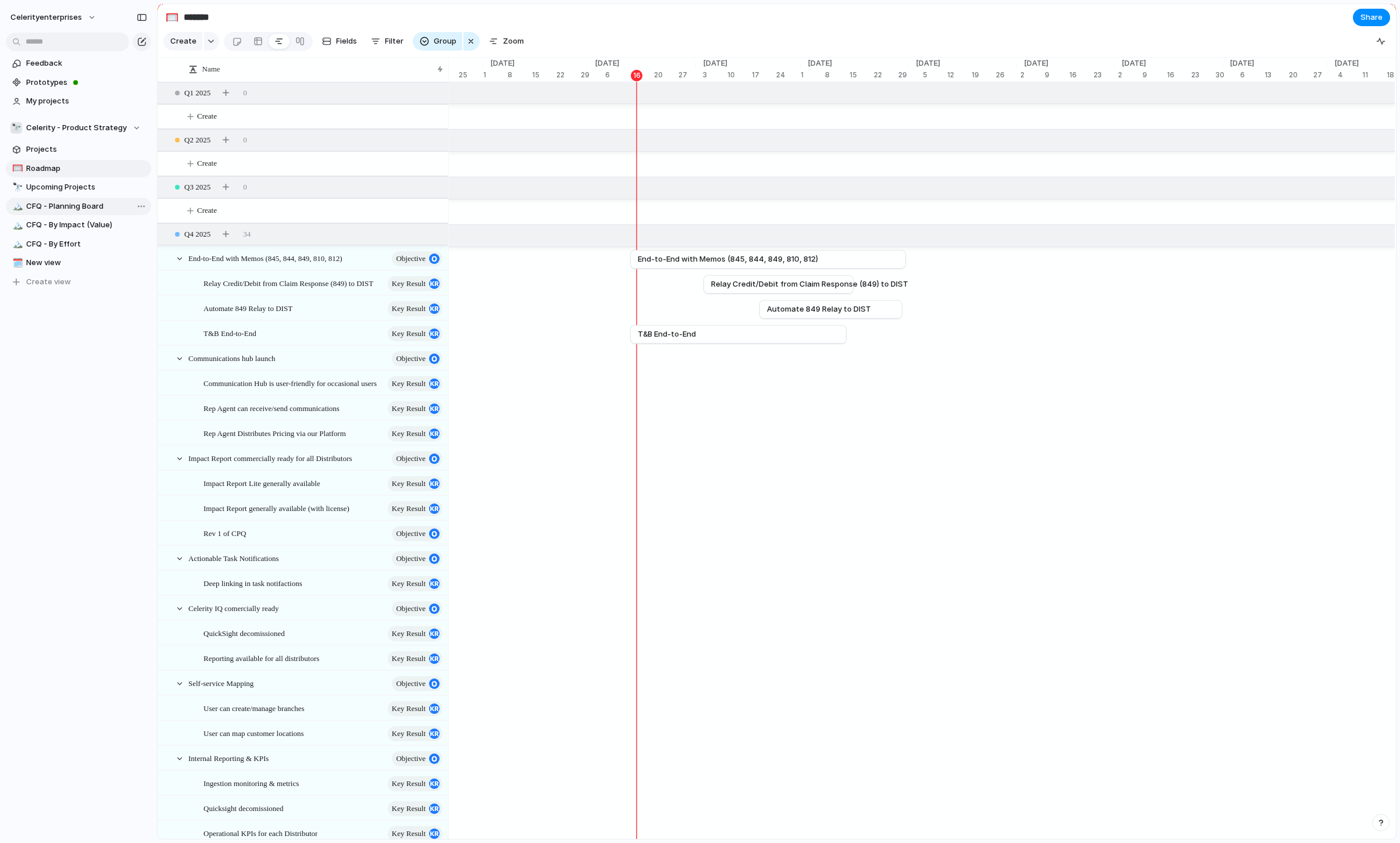
scroll to position [0, 3688]
click at [51, 150] on span "Projects" at bounding box center [86, 149] width 121 height 12
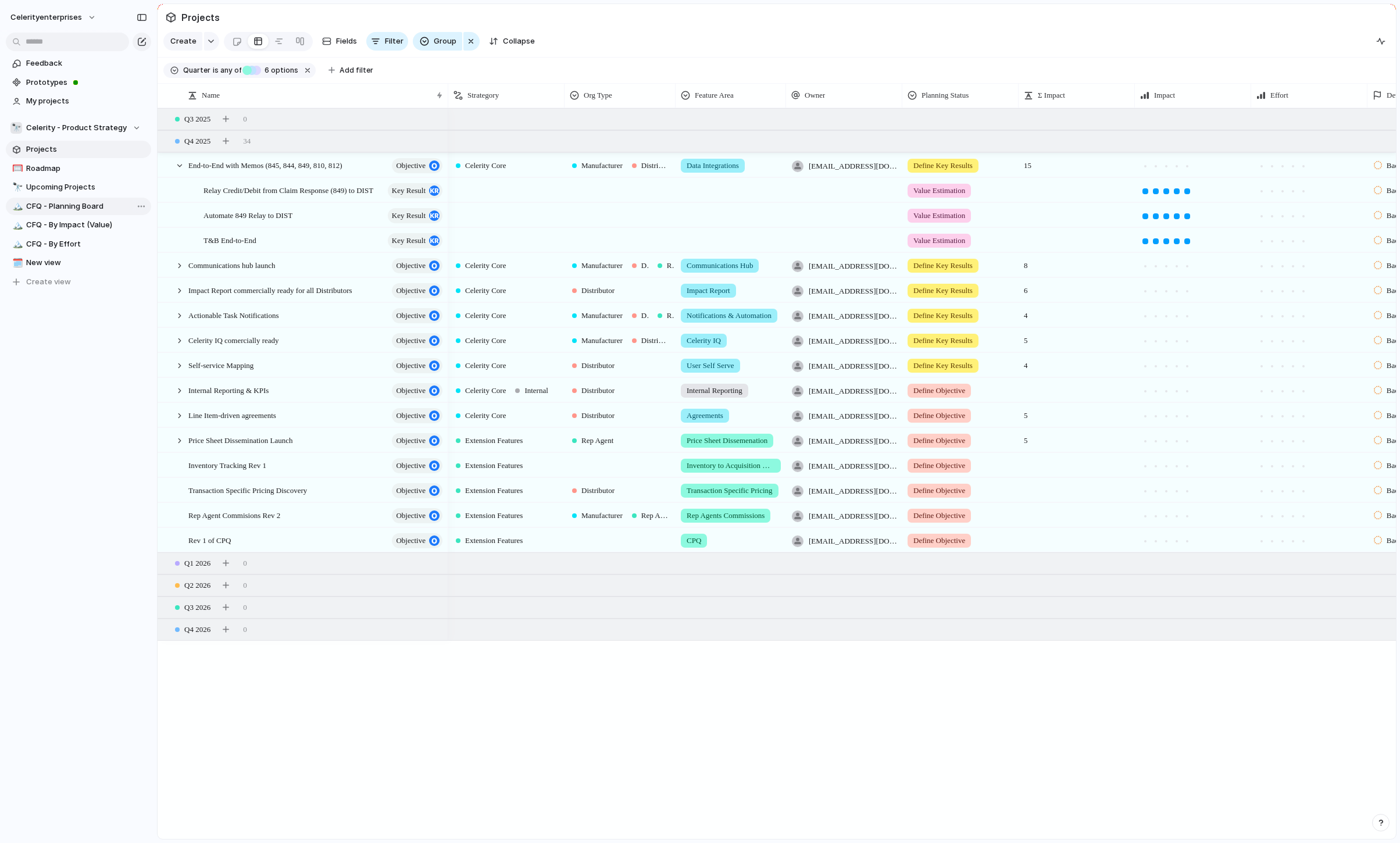
click at [70, 202] on span "CFQ - Planning Board" at bounding box center [86, 206] width 121 height 12
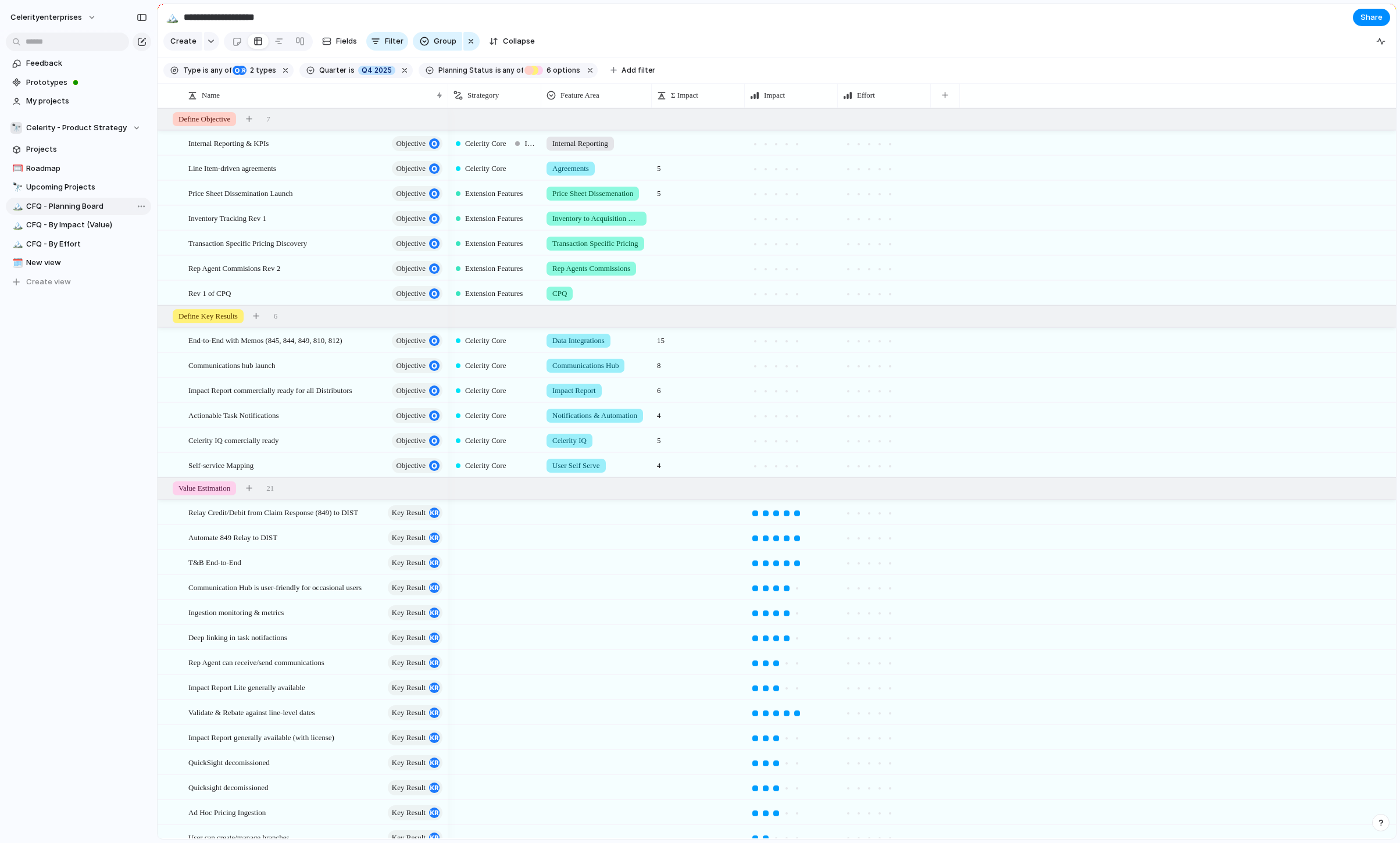
click at [71, 208] on span "CFQ - Planning Board" at bounding box center [86, 206] width 121 height 12
click at [303, 40] on link at bounding box center [300, 41] width 21 height 18
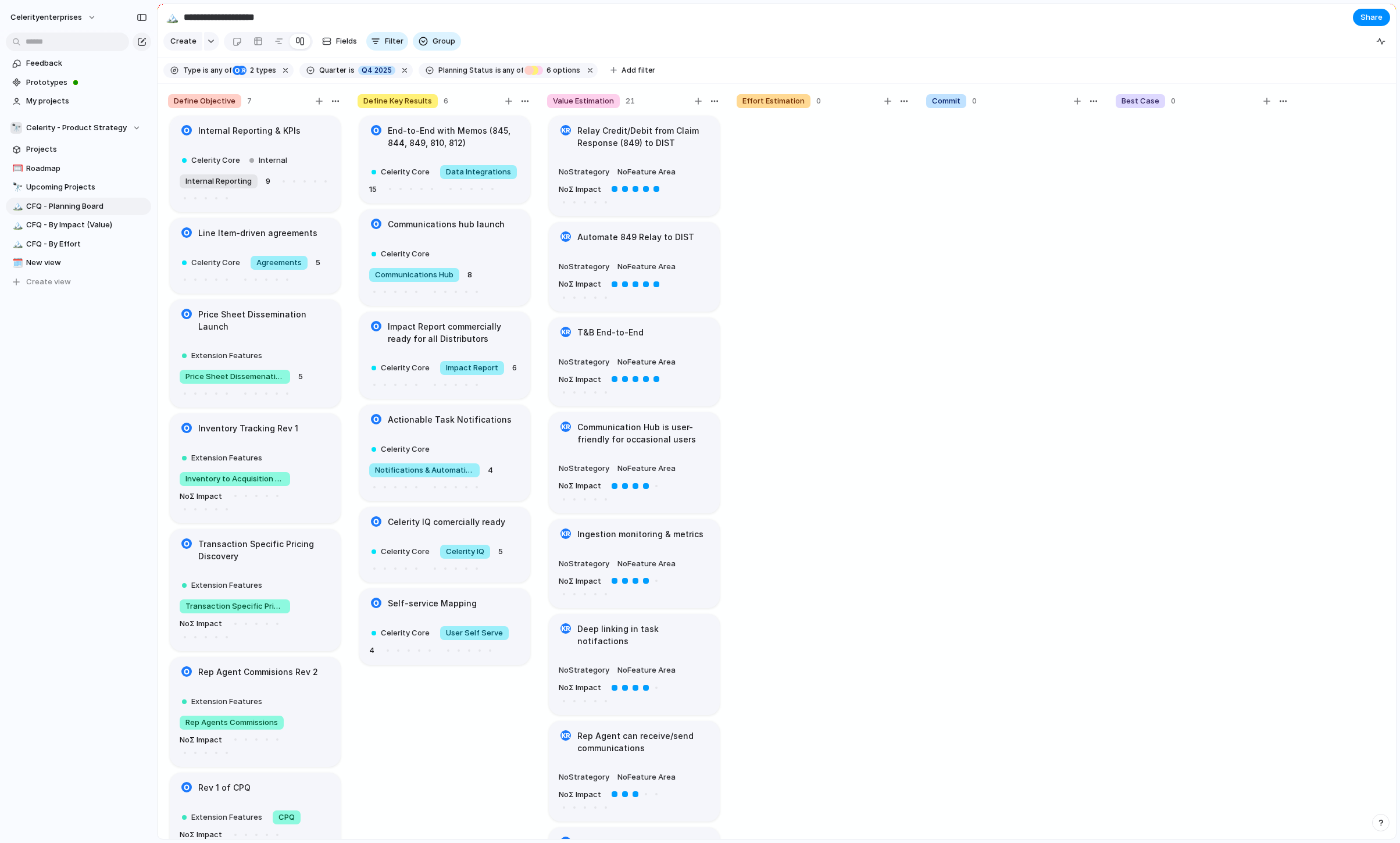
click at [238, 131] on h1 "Internal Reporting & KPIs" at bounding box center [249, 131] width 102 height 13
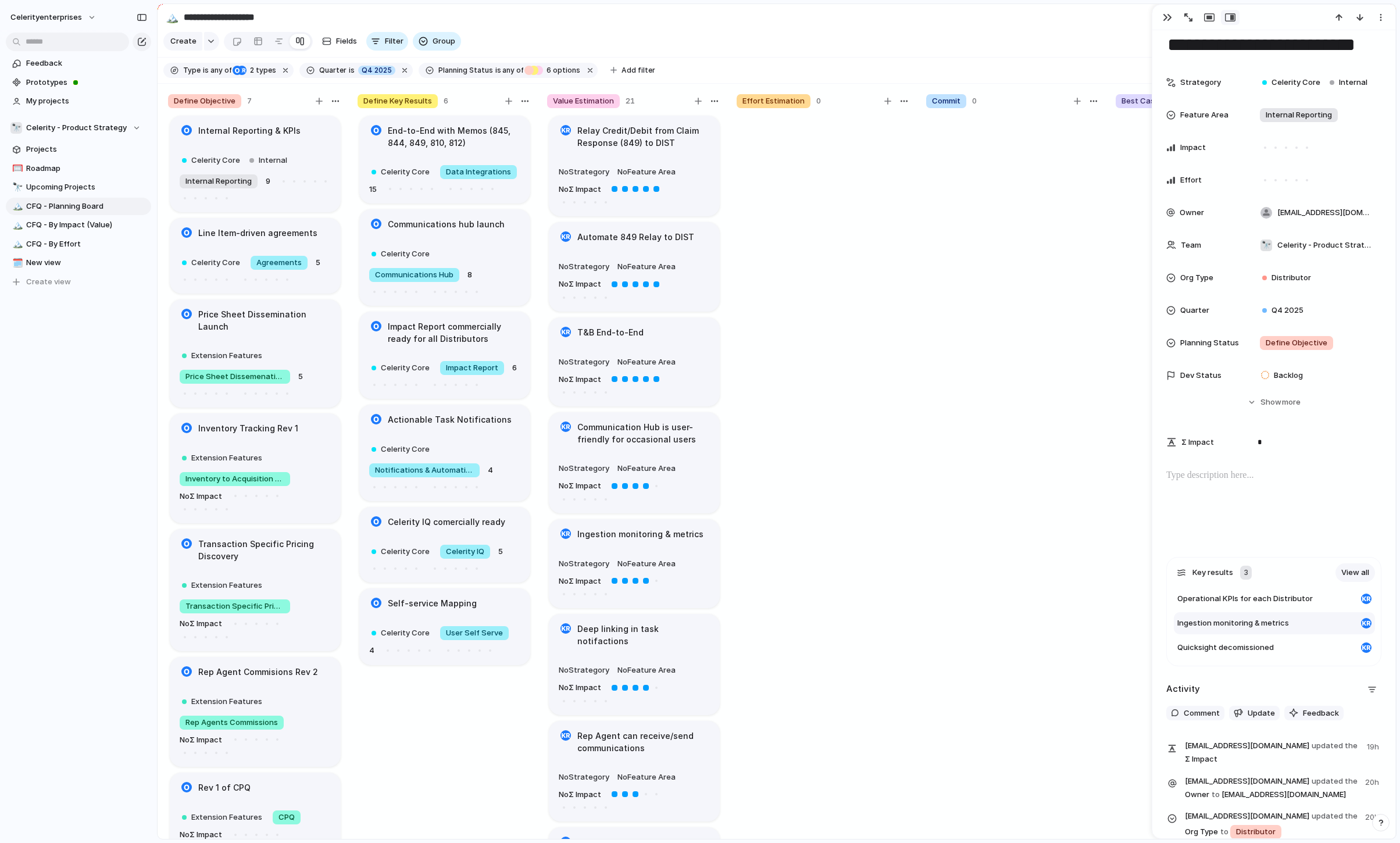
scroll to position [50, 0]
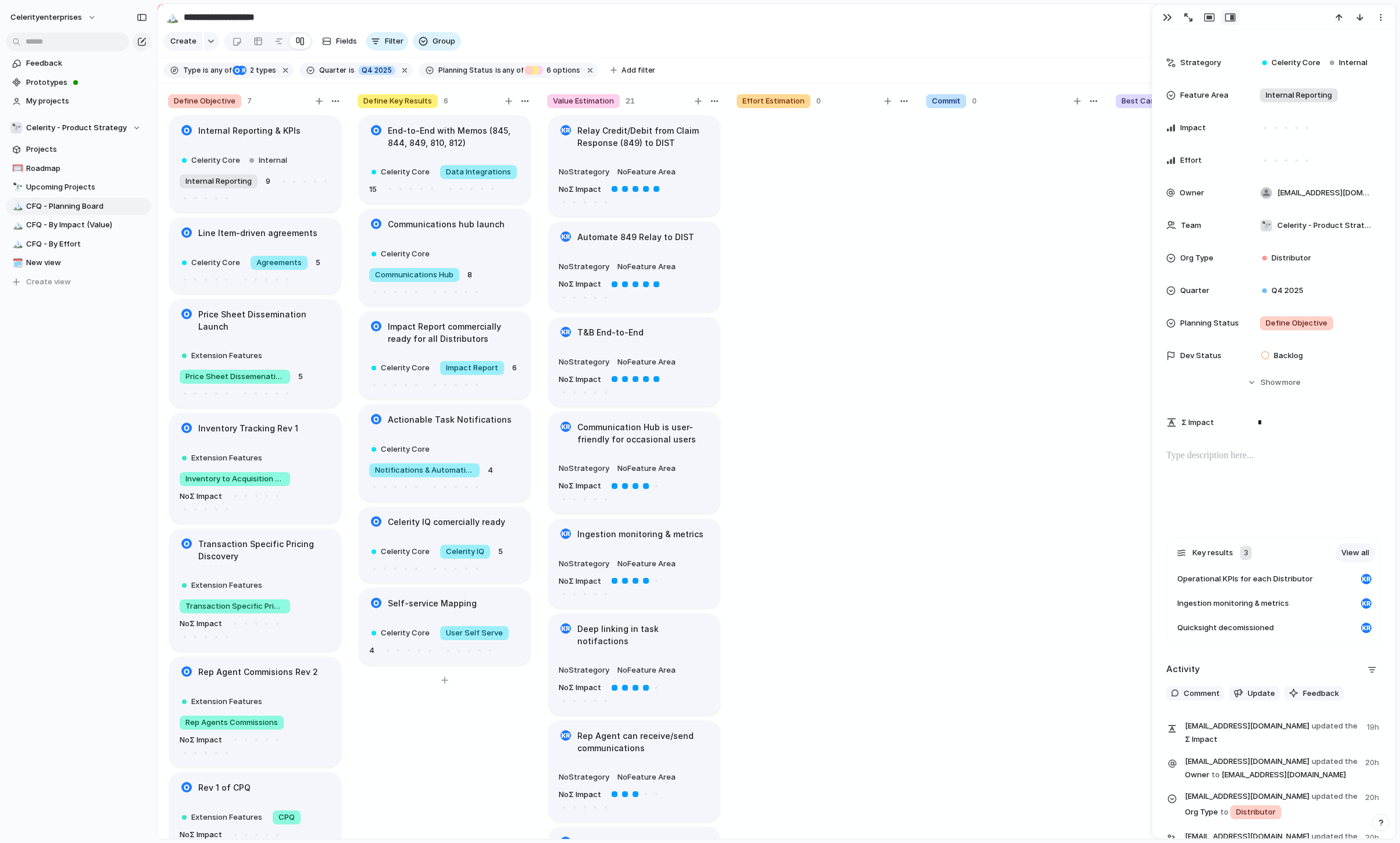
click at [422, 142] on h1 "End-to-End with Memos (845, 844, 849, 810, 812)" at bounding box center [454, 136] width 132 height 25
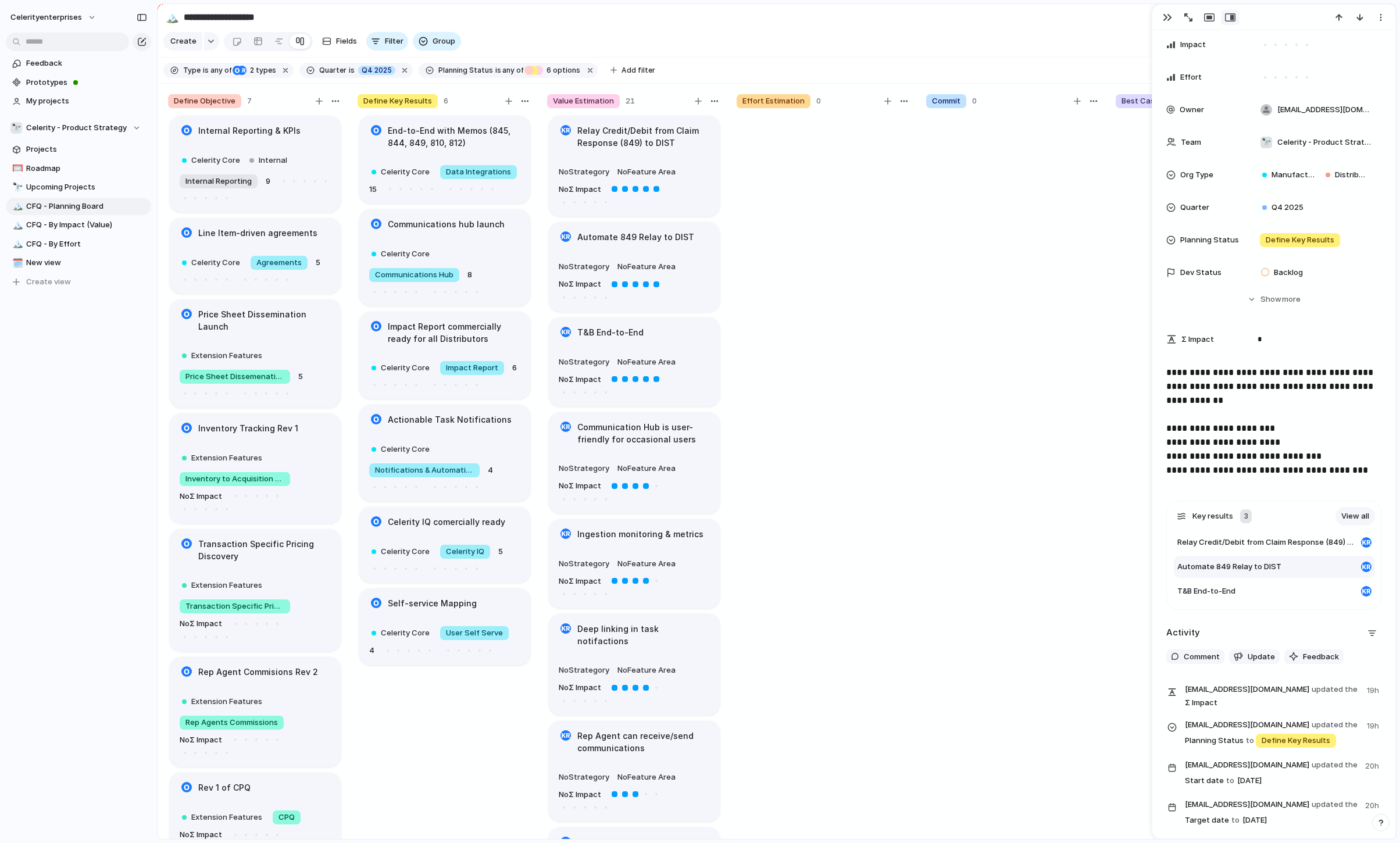
scroll to position [156, 0]
click at [1200, 17] on div "button" at bounding box center [1381, 17] width 9 height 9
click at [1200, 17] on div "Mark as duplicate Delete" at bounding box center [700, 421] width 1400 height 843
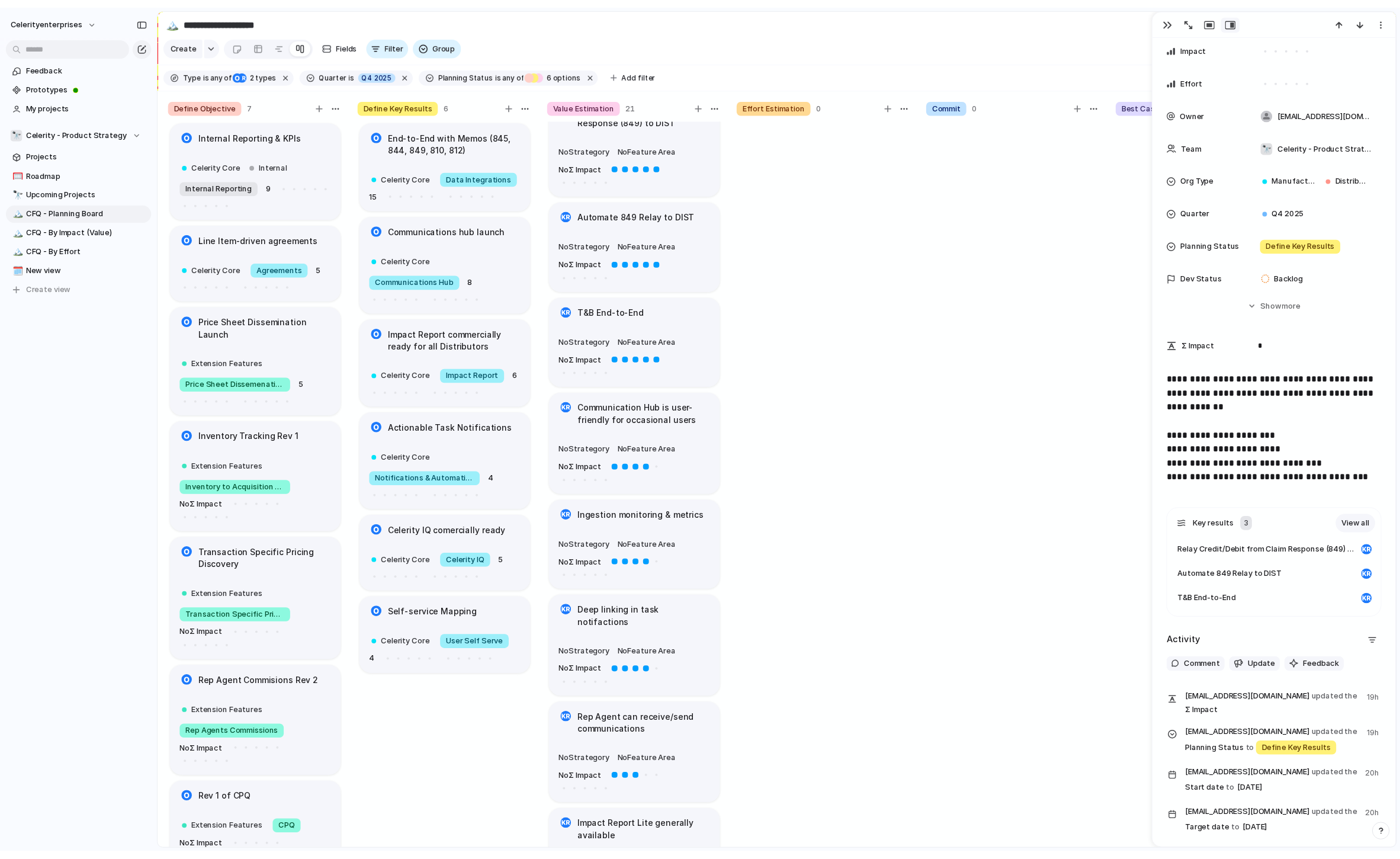
scroll to position [0, 0]
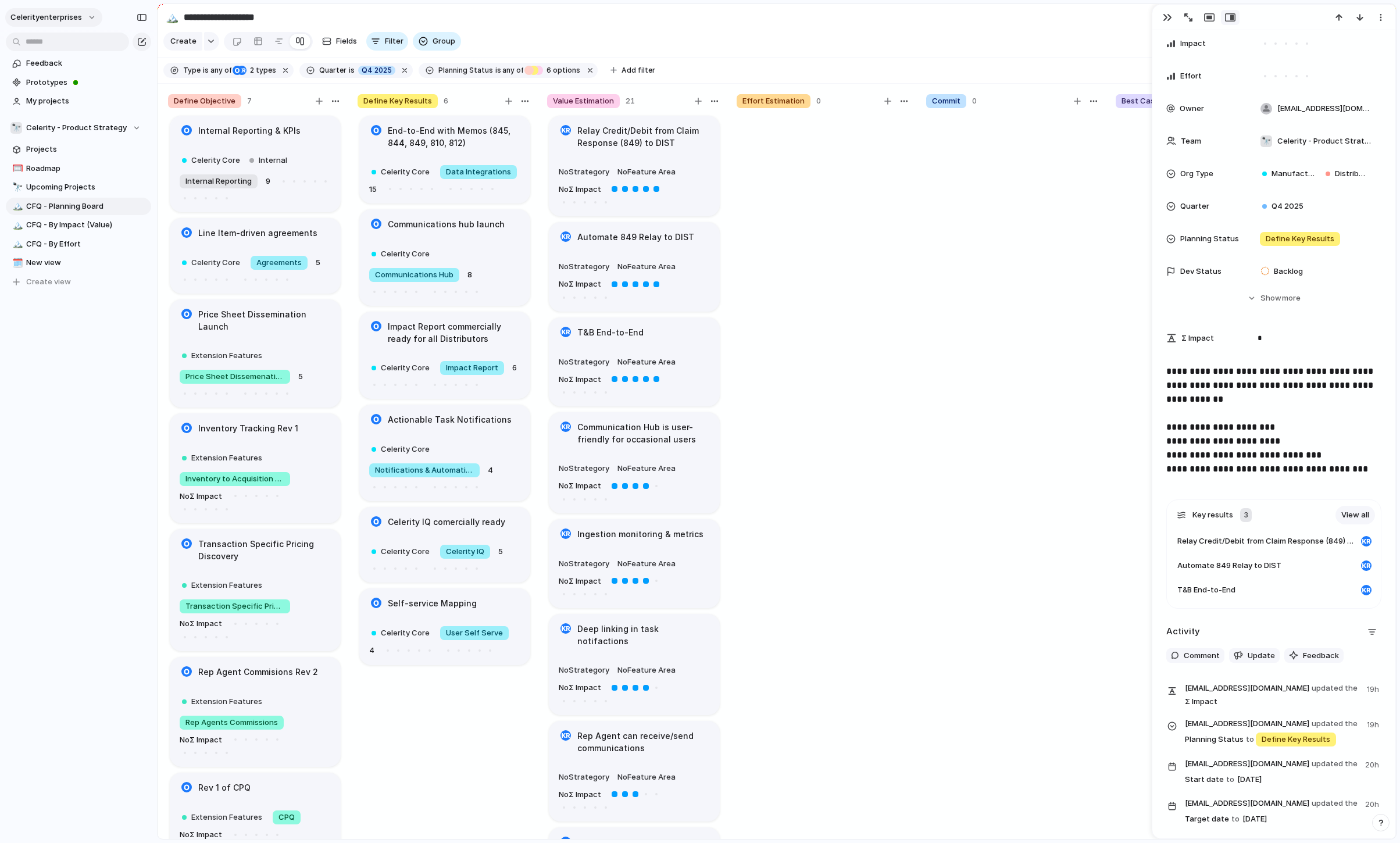
click at [53, 20] on span "celerityenterprises" at bounding box center [46, 17] width 72 height 12
click at [586, 14] on div "Settings Invite members Change theme Sign out" at bounding box center [700, 421] width 1400 height 843
click at [45, 146] on span "Projects" at bounding box center [86, 149] width 121 height 12
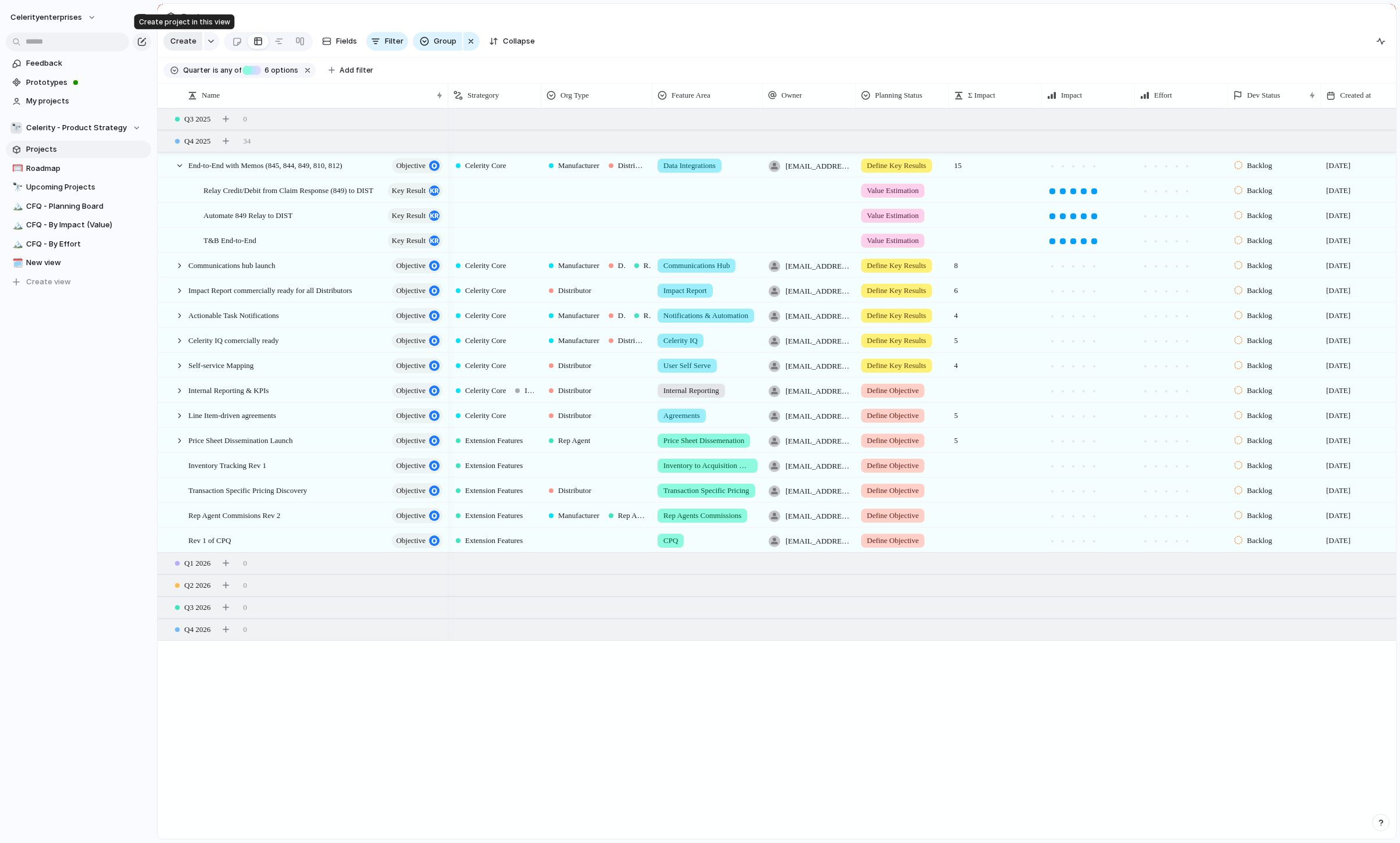
click at [188, 43] on span "Create" at bounding box center [183, 41] width 26 height 12
click at [216, 43] on button "button" at bounding box center [211, 41] width 15 height 18
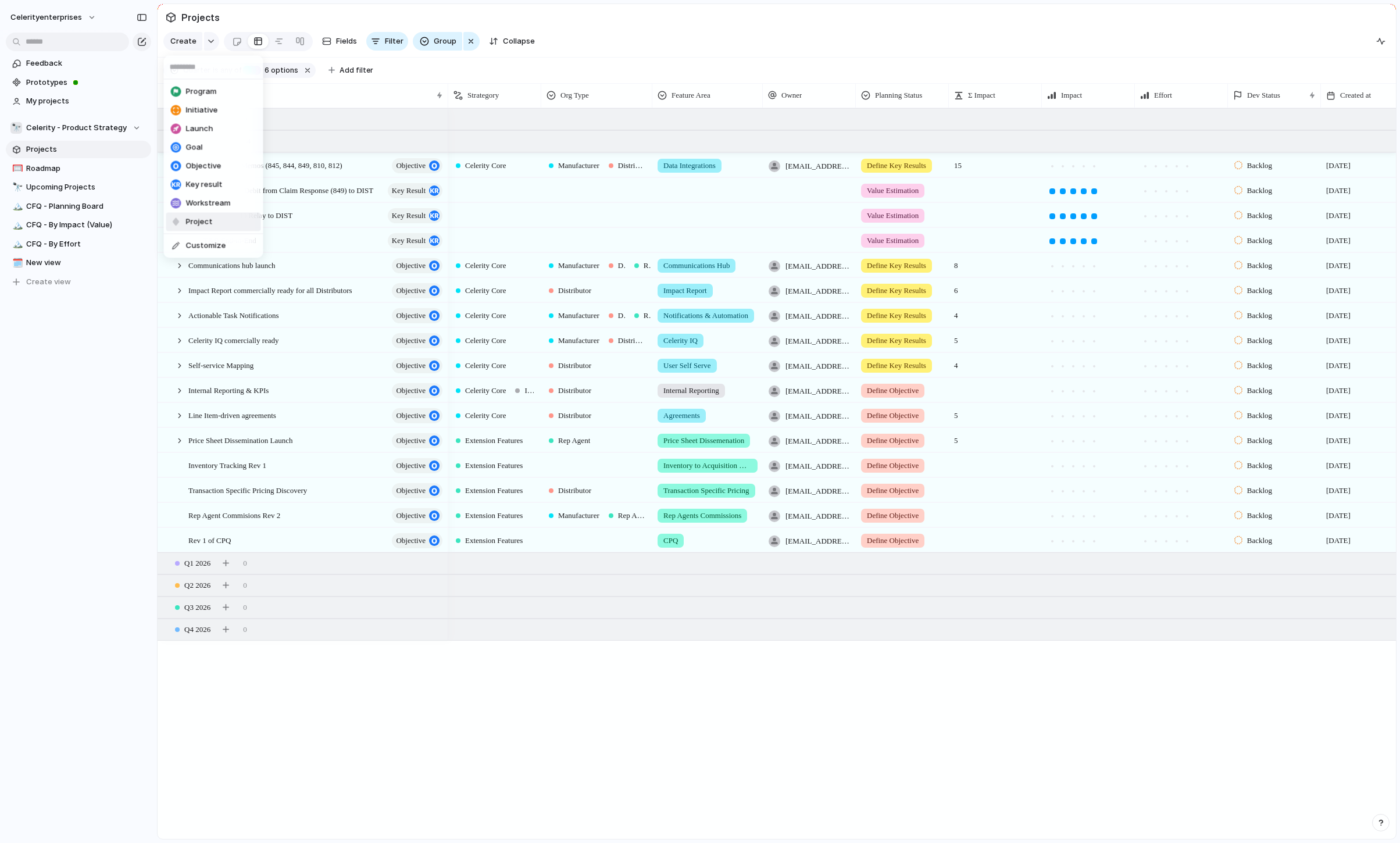
click at [102, 352] on div "Program Initiative Launch Goal Objective Key result Workstream Project Customize" at bounding box center [700, 421] width 1400 height 843
click at [77, 211] on span "CFQ - Planning Board" at bounding box center [86, 206] width 121 height 12
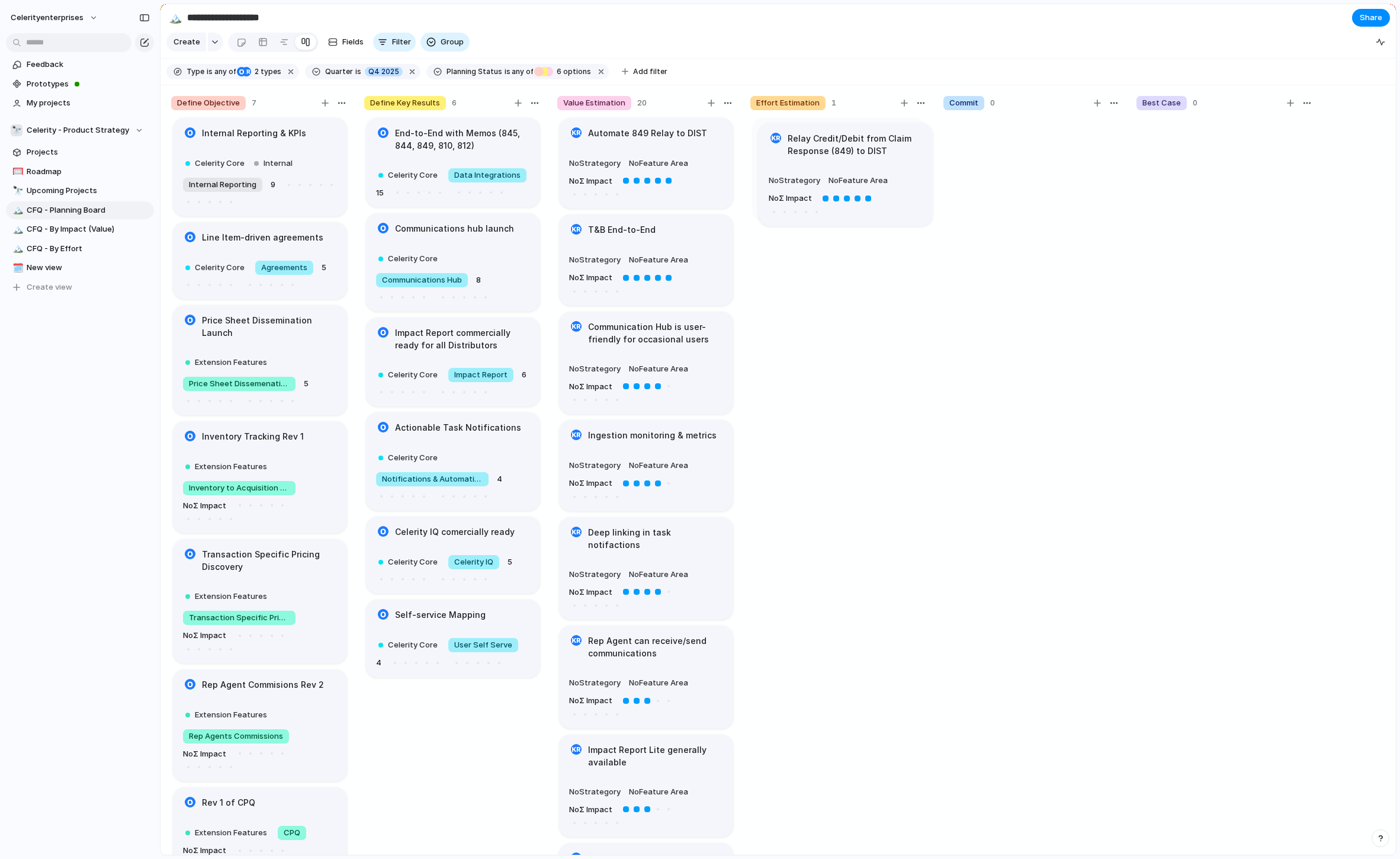
drag, startPoint x: 614, startPoint y: 140, endPoint x: 813, endPoint y: 144, distance: 199.0
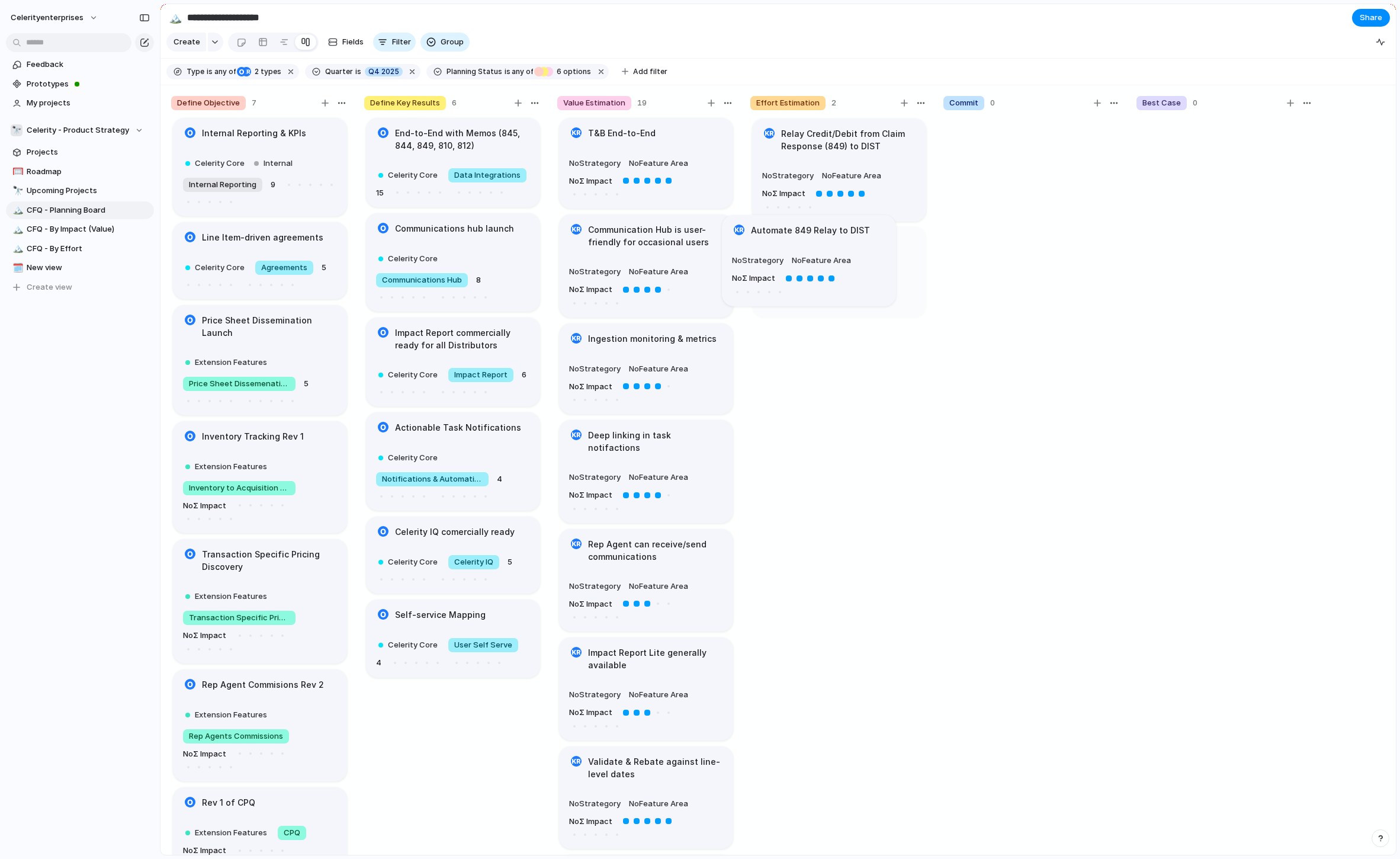
drag, startPoint x: 660, startPoint y: 137, endPoint x: 823, endPoint y: 234, distance: 189.7
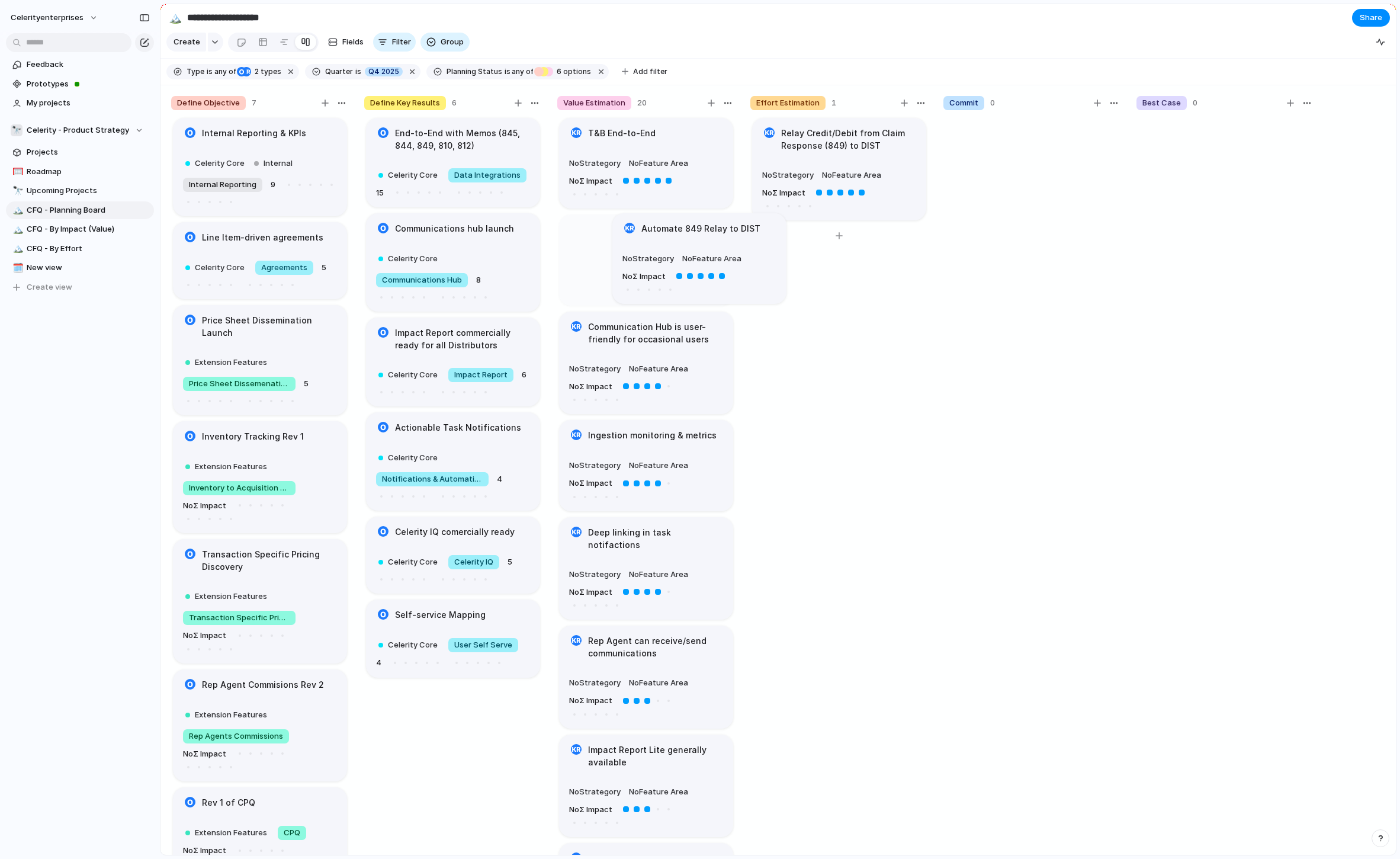
drag, startPoint x: 821, startPoint y: 252, endPoint x: 682, endPoint y: 240, distance: 139.5
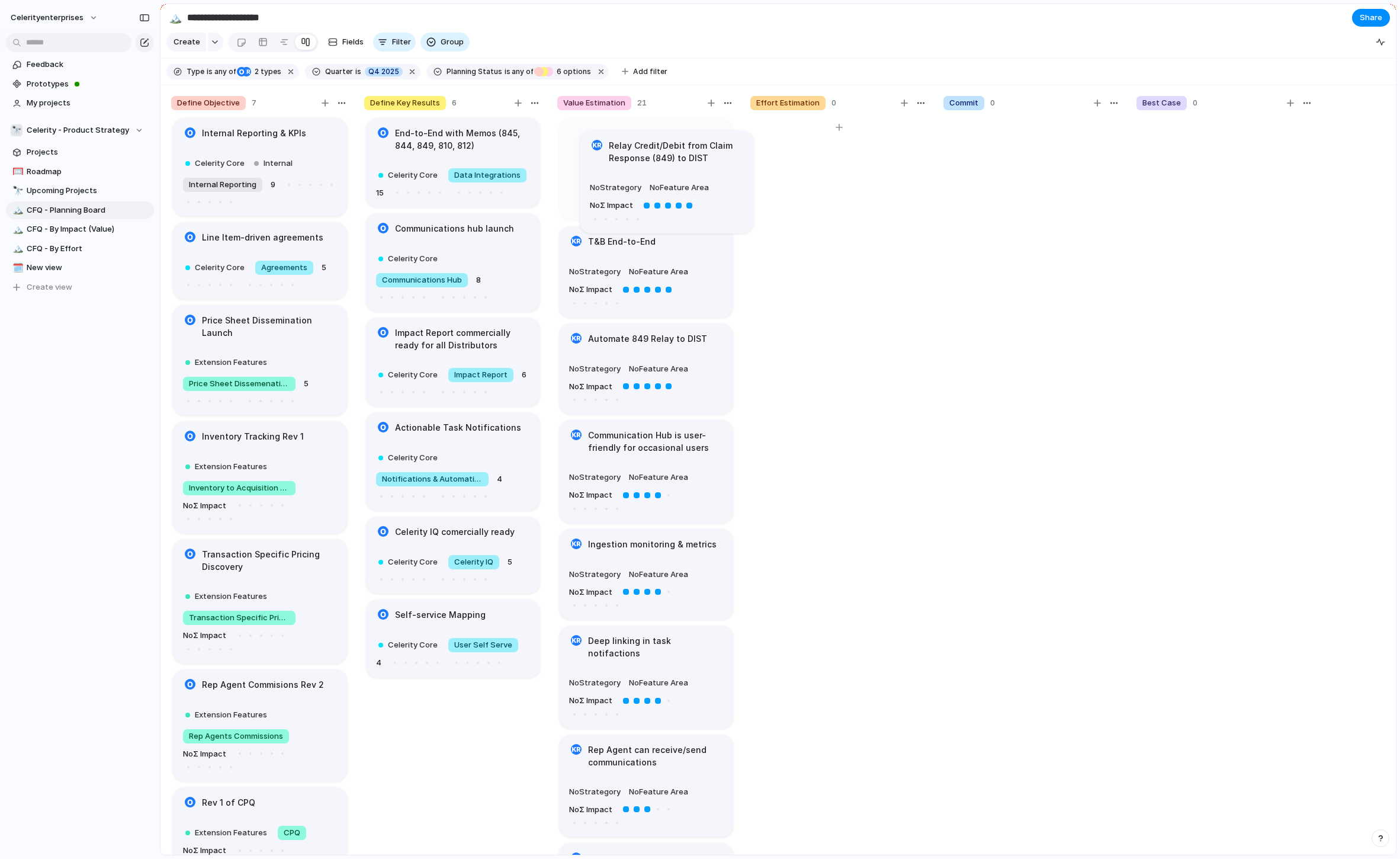
drag, startPoint x: 835, startPoint y: 138, endPoint x: 659, endPoint y: 149, distance: 176.3
drag, startPoint x: 675, startPoint y: 248, endPoint x: 683, endPoint y: 144, distance: 104.3
click at [683, 144] on body "**********" at bounding box center [700, 429] width 1400 height 859
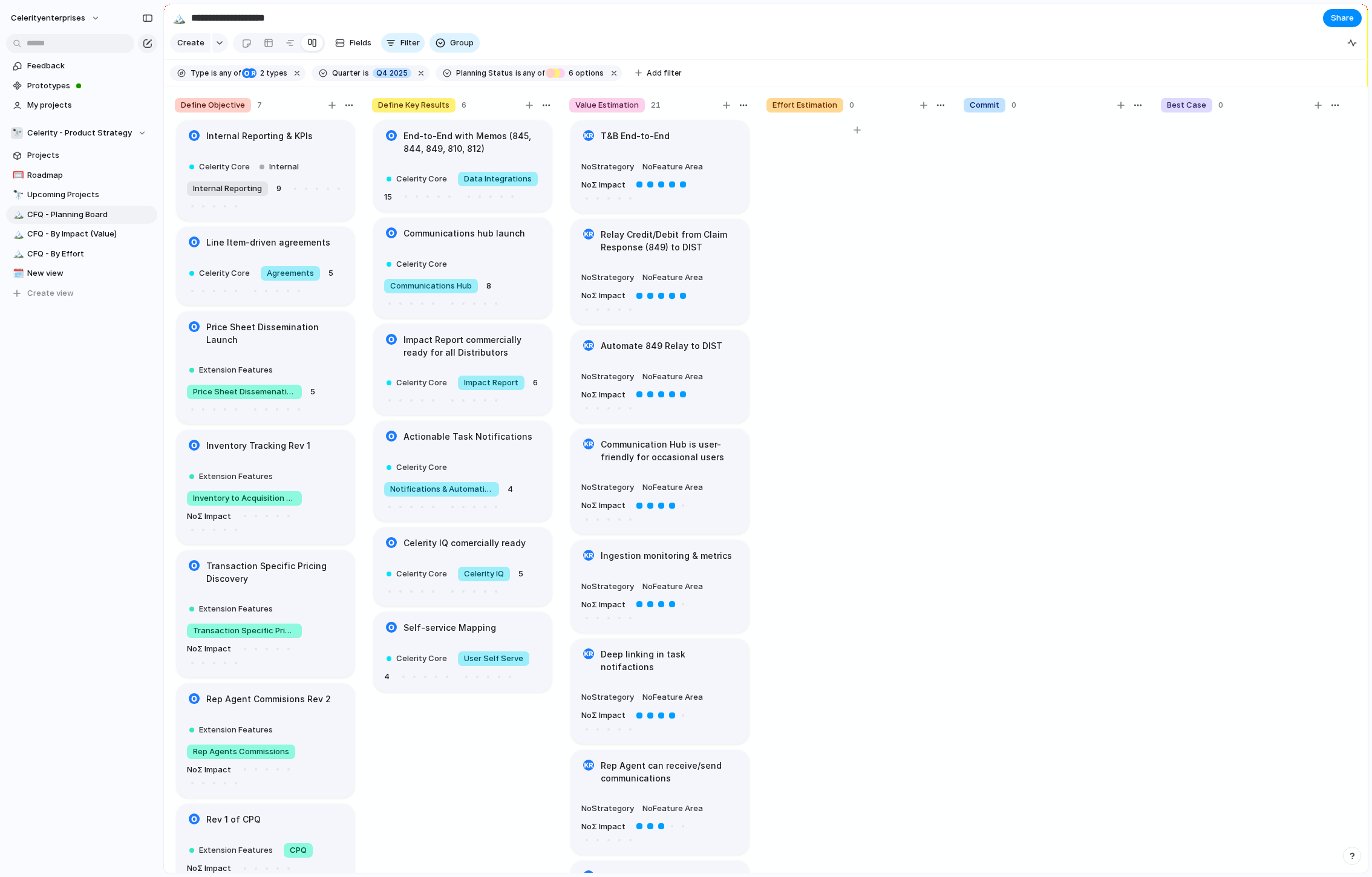
click at [709, 155] on article "T&B End-to-End No Strategory No Feature Area No Σ Impact" at bounding box center [660, 166] width 178 height 93
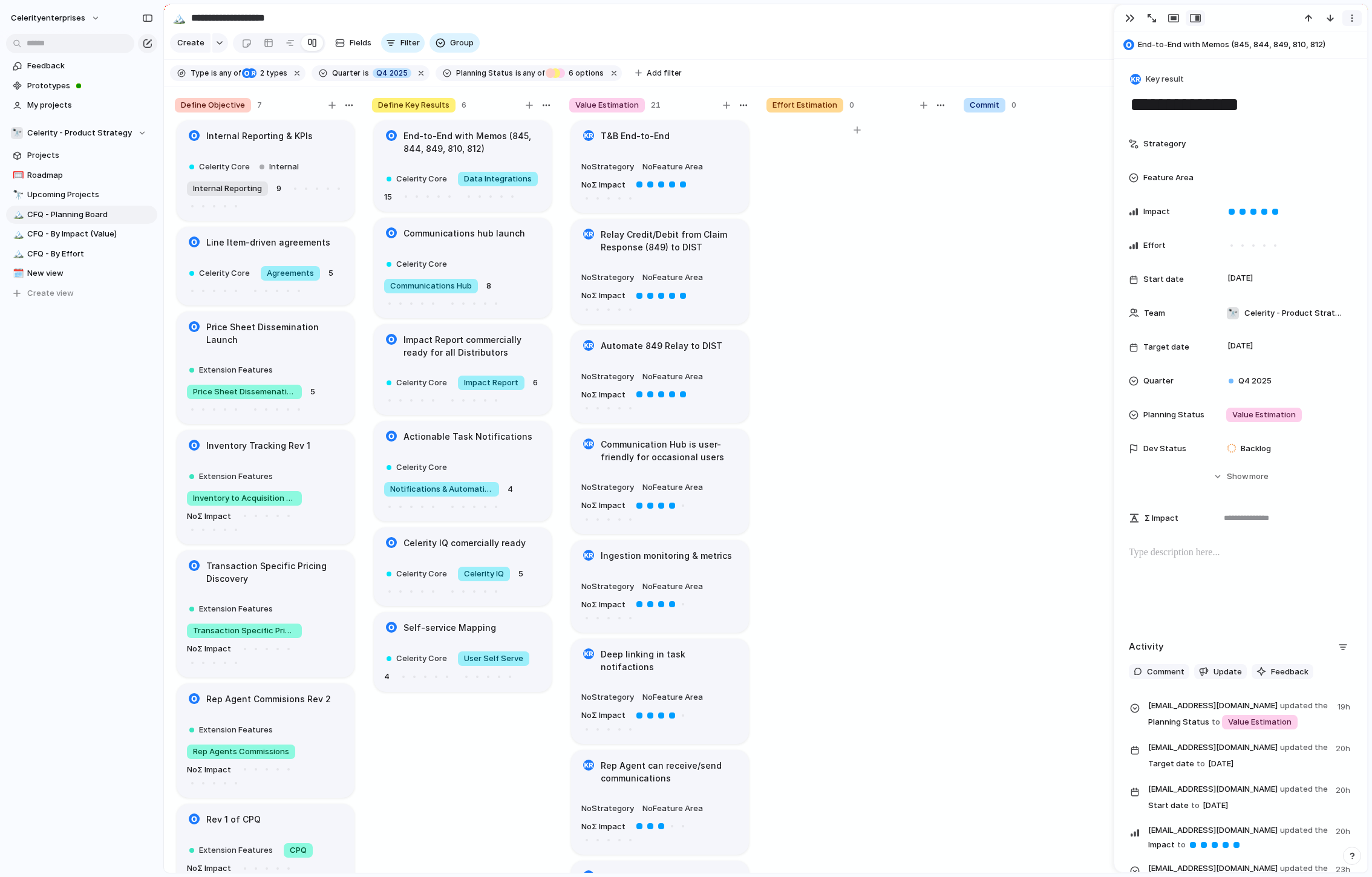
click at [1249, 22] on div "button" at bounding box center [1353, 18] width 10 height 10
click at [1066, 282] on div "Mark as duplicate Delete" at bounding box center [686, 438] width 1372 height 877
click at [50, 153] on span "Projects" at bounding box center [90, 155] width 126 height 12
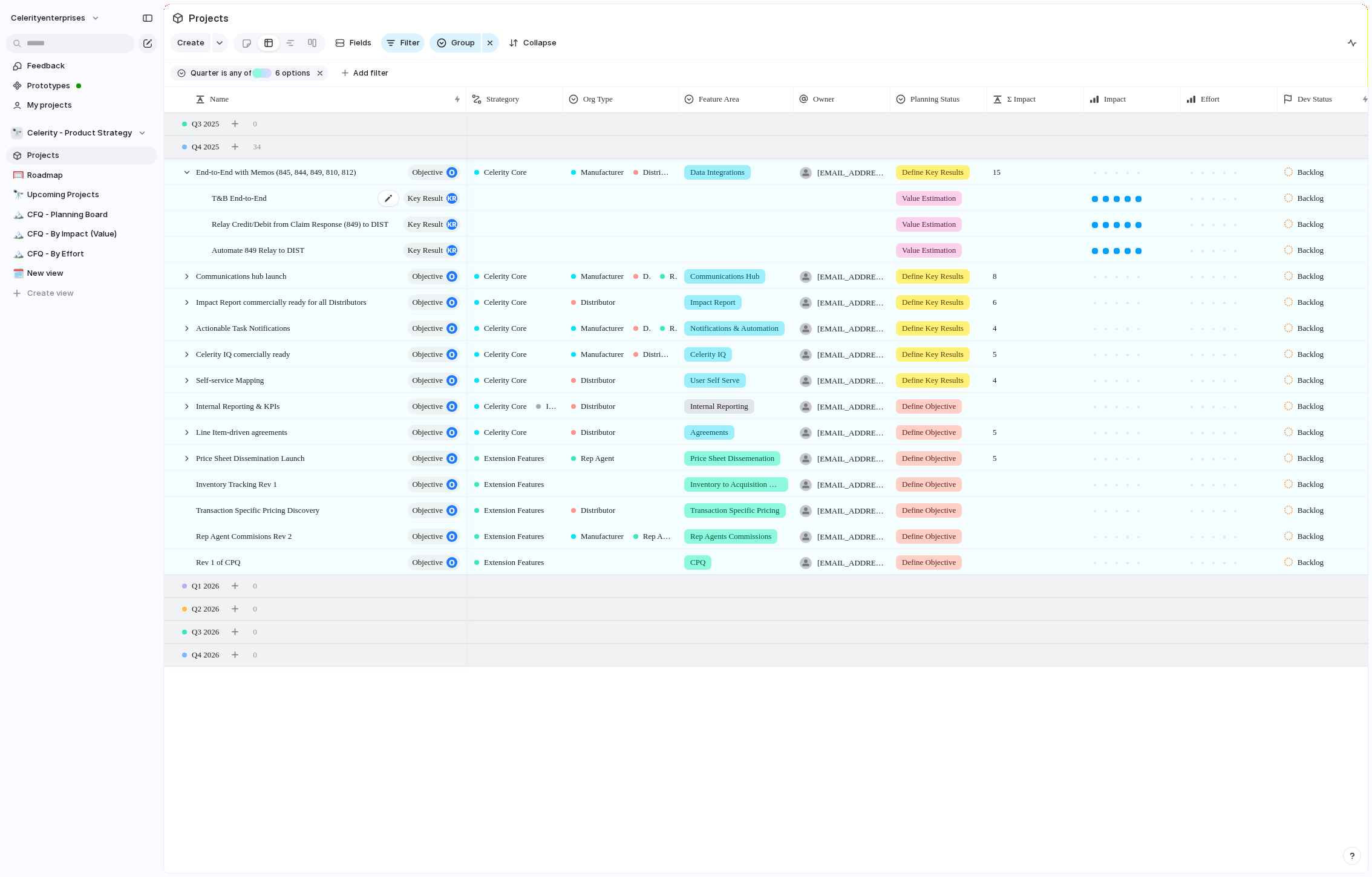
click at [267, 196] on span "T&B End-to-End" at bounding box center [239, 197] width 55 height 14
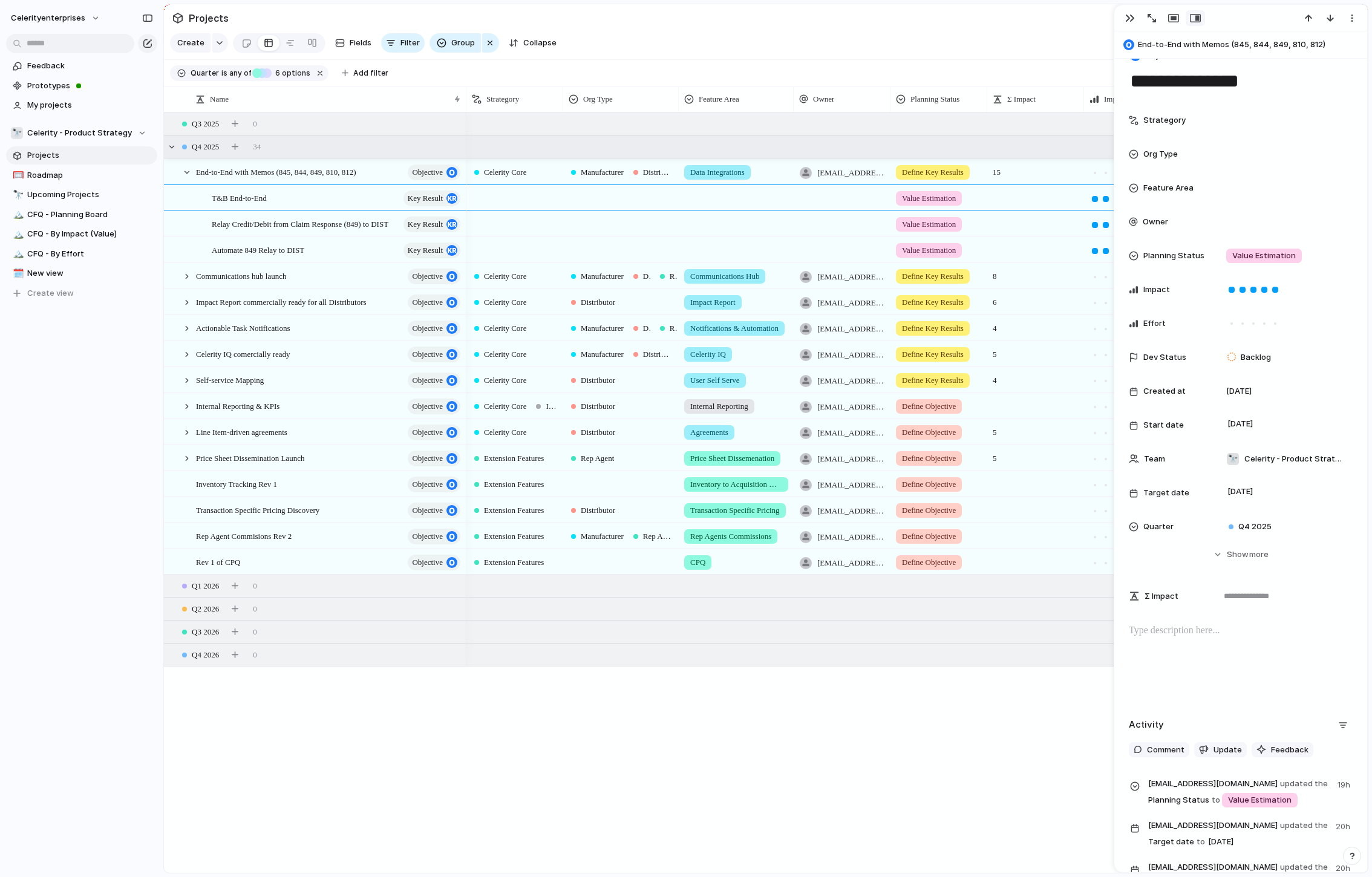
scroll to position [0, 1]
click at [103, 127] on span "Celerity - Product Strategy" at bounding box center [78, 133] width 104 height 12
click at [83, 241] on span "Celerity-dev" at bounding box center [60, 244] width 47 height 12
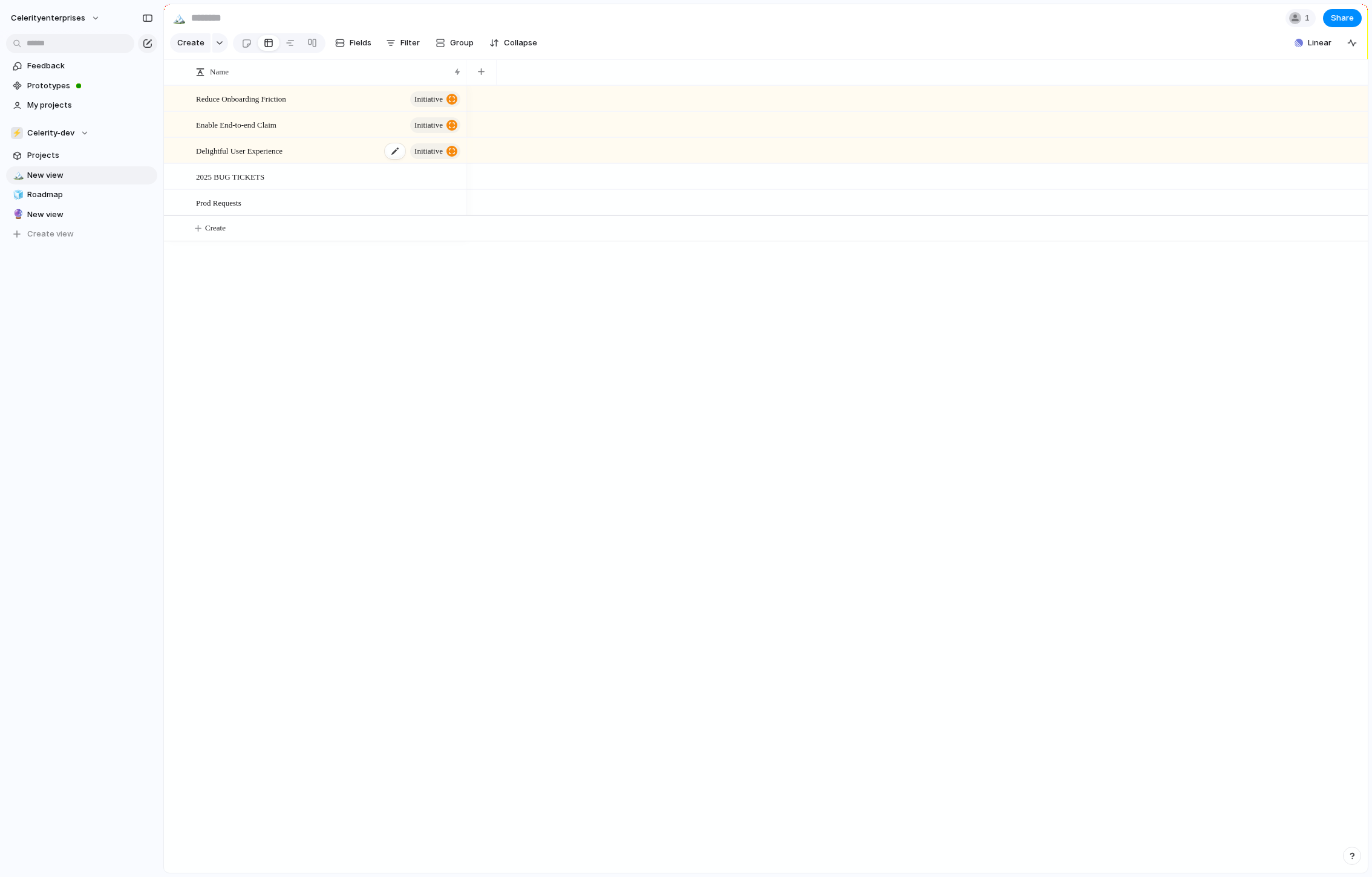
click at [269, 152] on span "Delightful User Experience" at bounding box center [239, 150] width 86 height 14
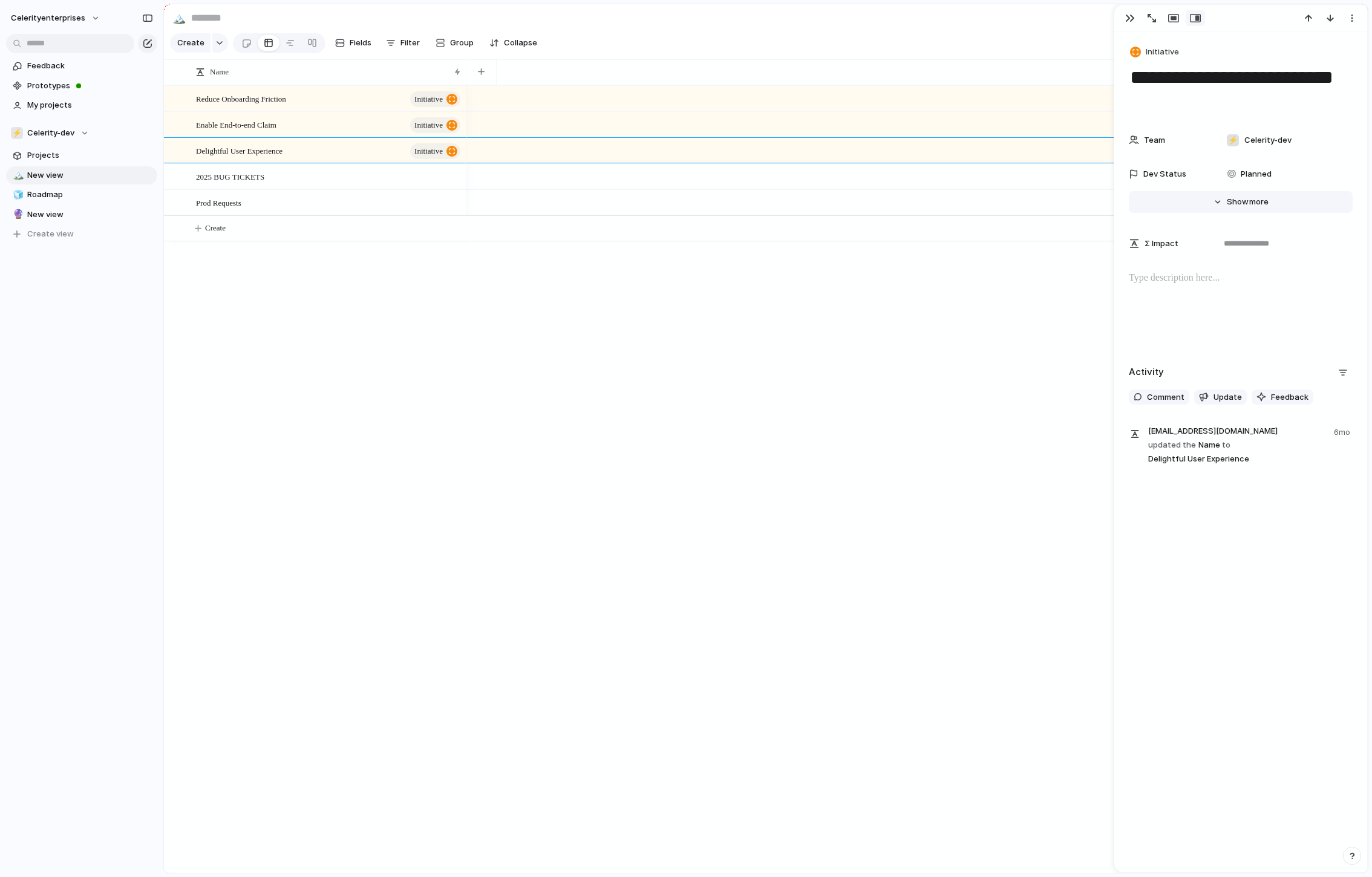
click at [1249, 196] on span "more" at bounding box center [1259, 202] width 19 height 12
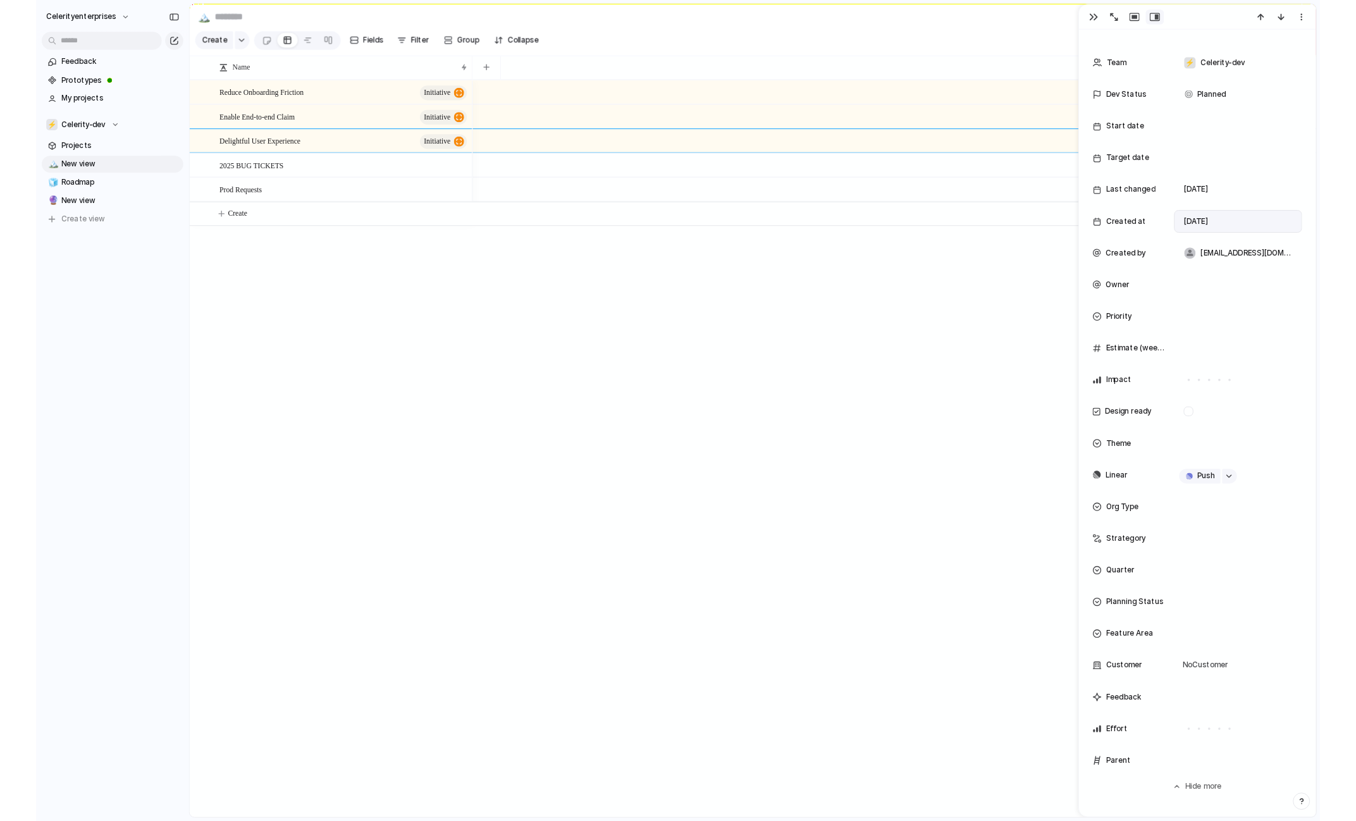
scroll to position [78, 0]
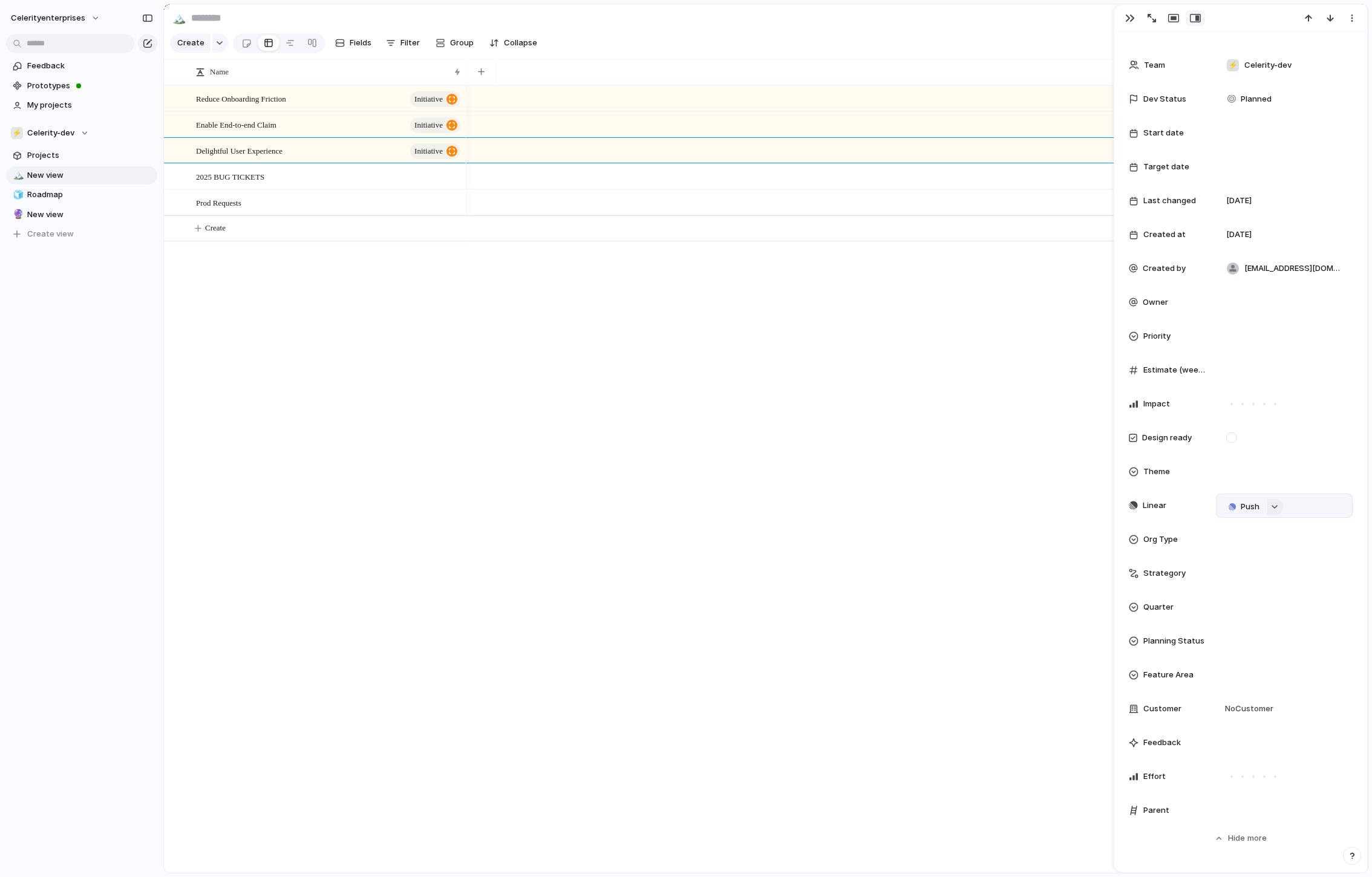
click at [1249, 508] on div "button" at bounding box center [1274, 506] width 9 height 5
click at [1249, 553] on span "Issues" at bounding box center [1325, 553] width 24 height 12
click at [60, 130] on span "Celerity-dev" at bounding box center [50, 133] width 47 height 12
click at [104, 204] on span "Celerity - Product Strategy" at bounding box center [89, 203] width 104 height 12
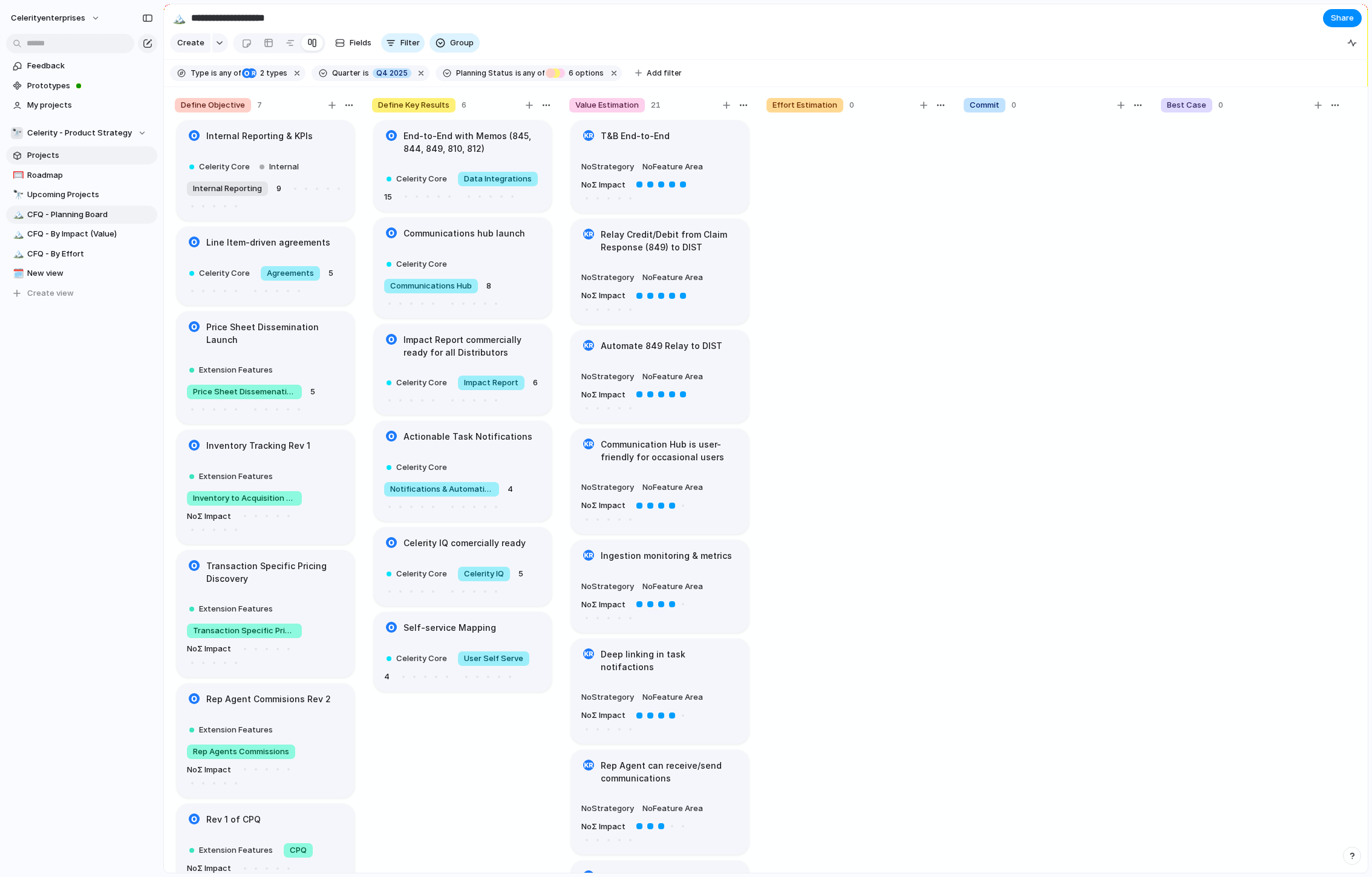
click at [56, 160] on span "Projects" at bounding box center [90, 155] width 126 height 12
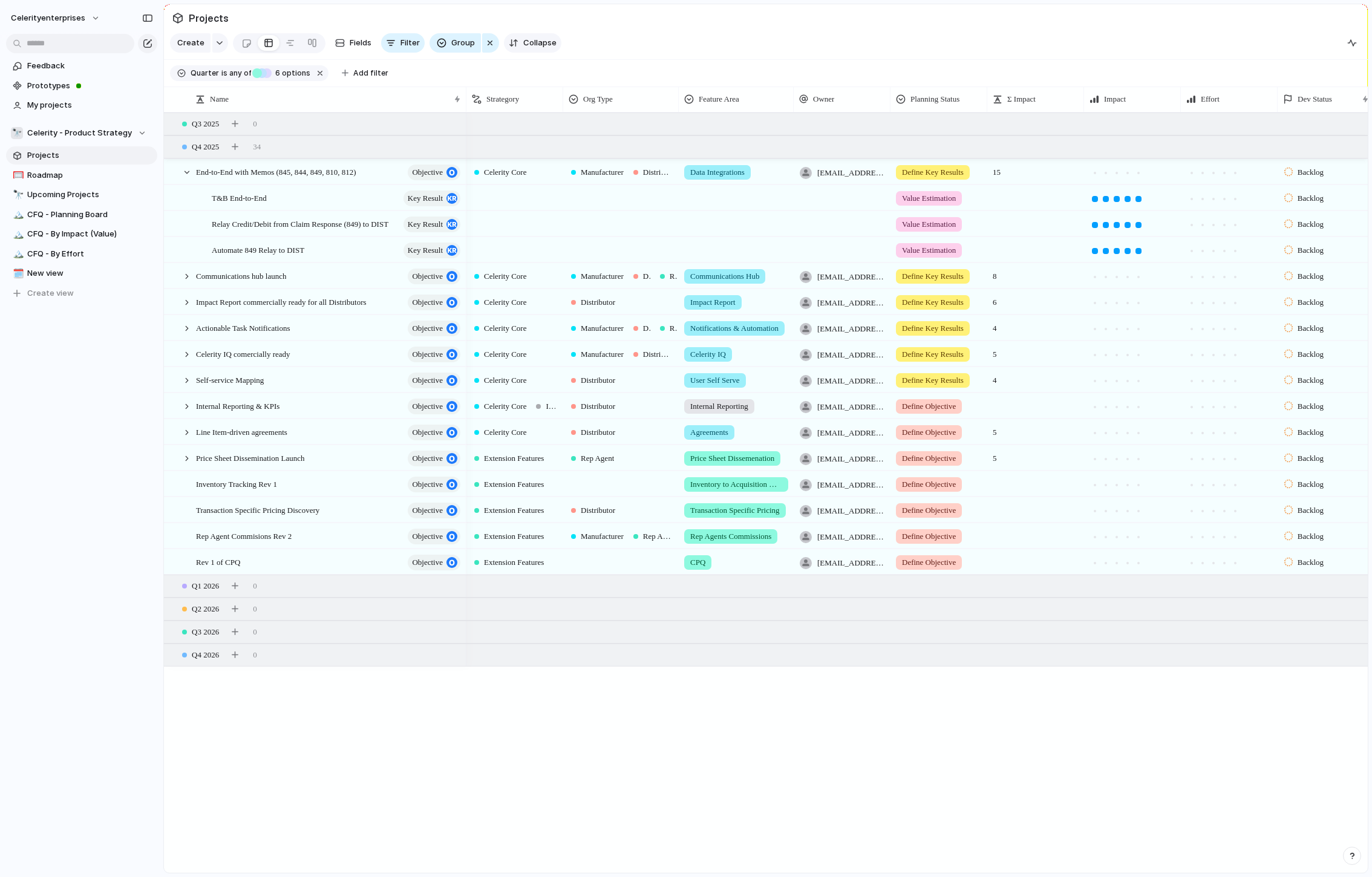
click at [542, 47] on span "Collapse" at bounding box center [540, 43] width 33 height 12
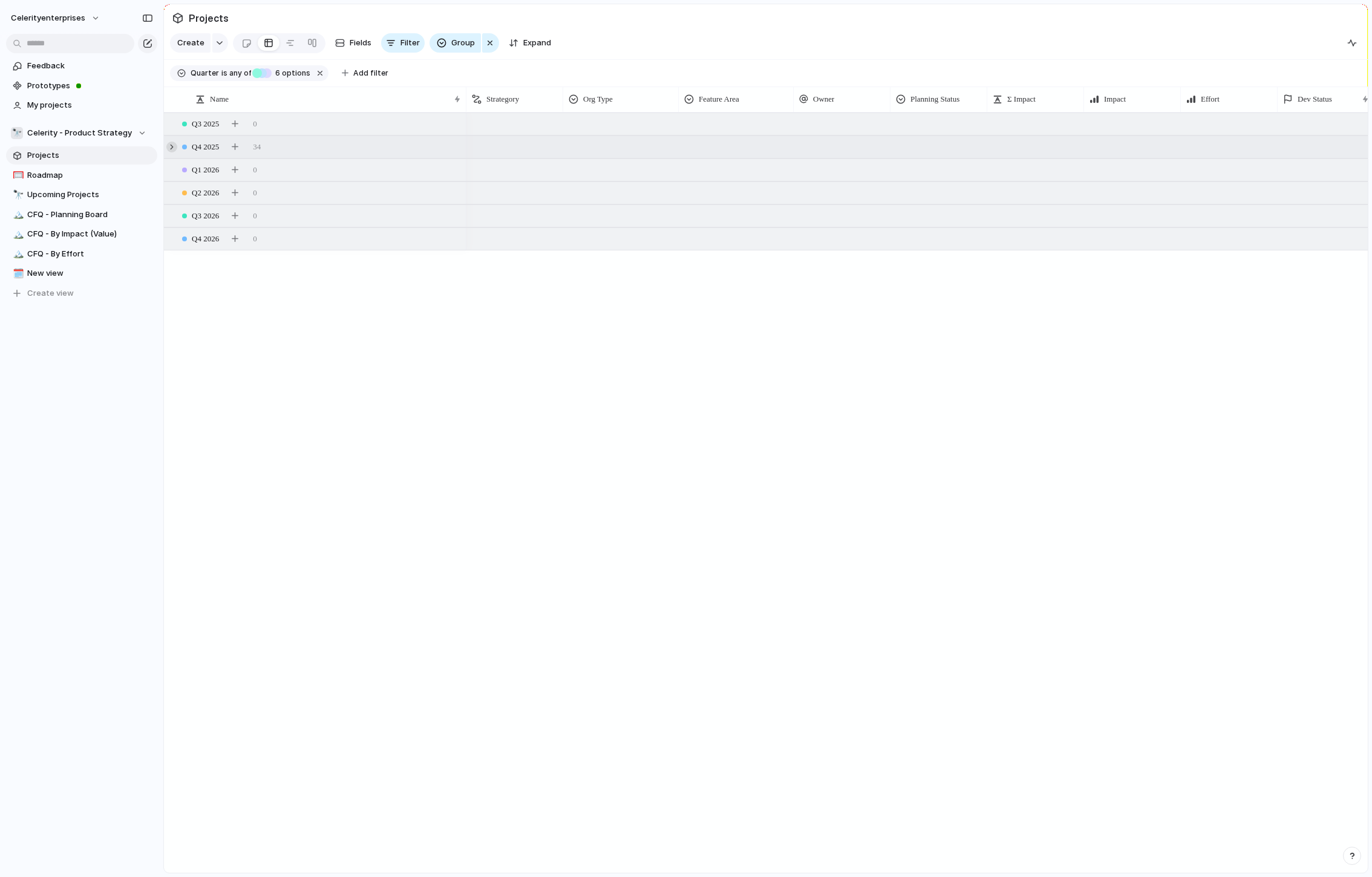
click at [168, 147] on div at bounding box center [171, 146] width 11 height 11
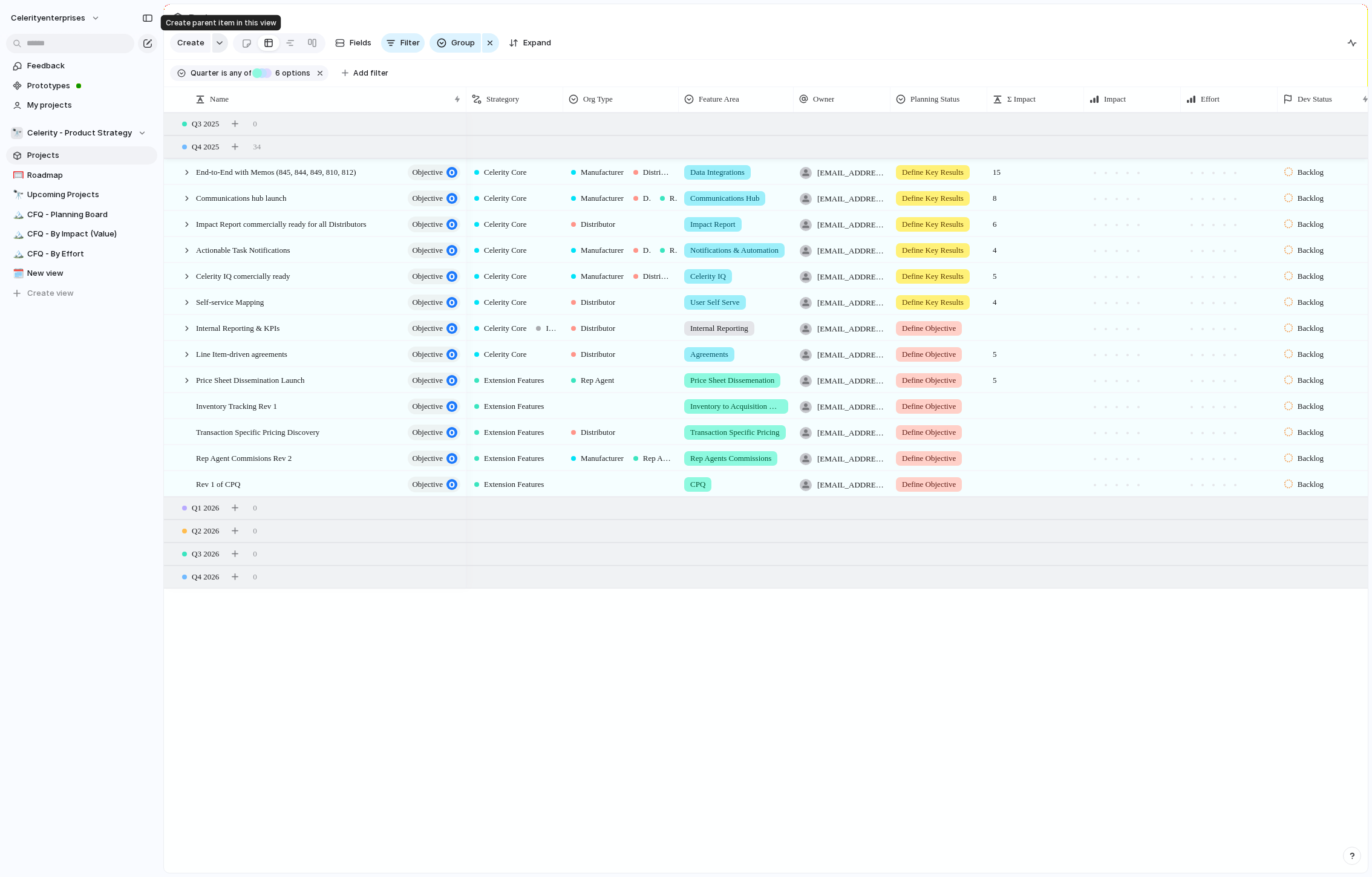
click at [216, 46] on button "button" at bounding box center [220, 43] width 15 height 19
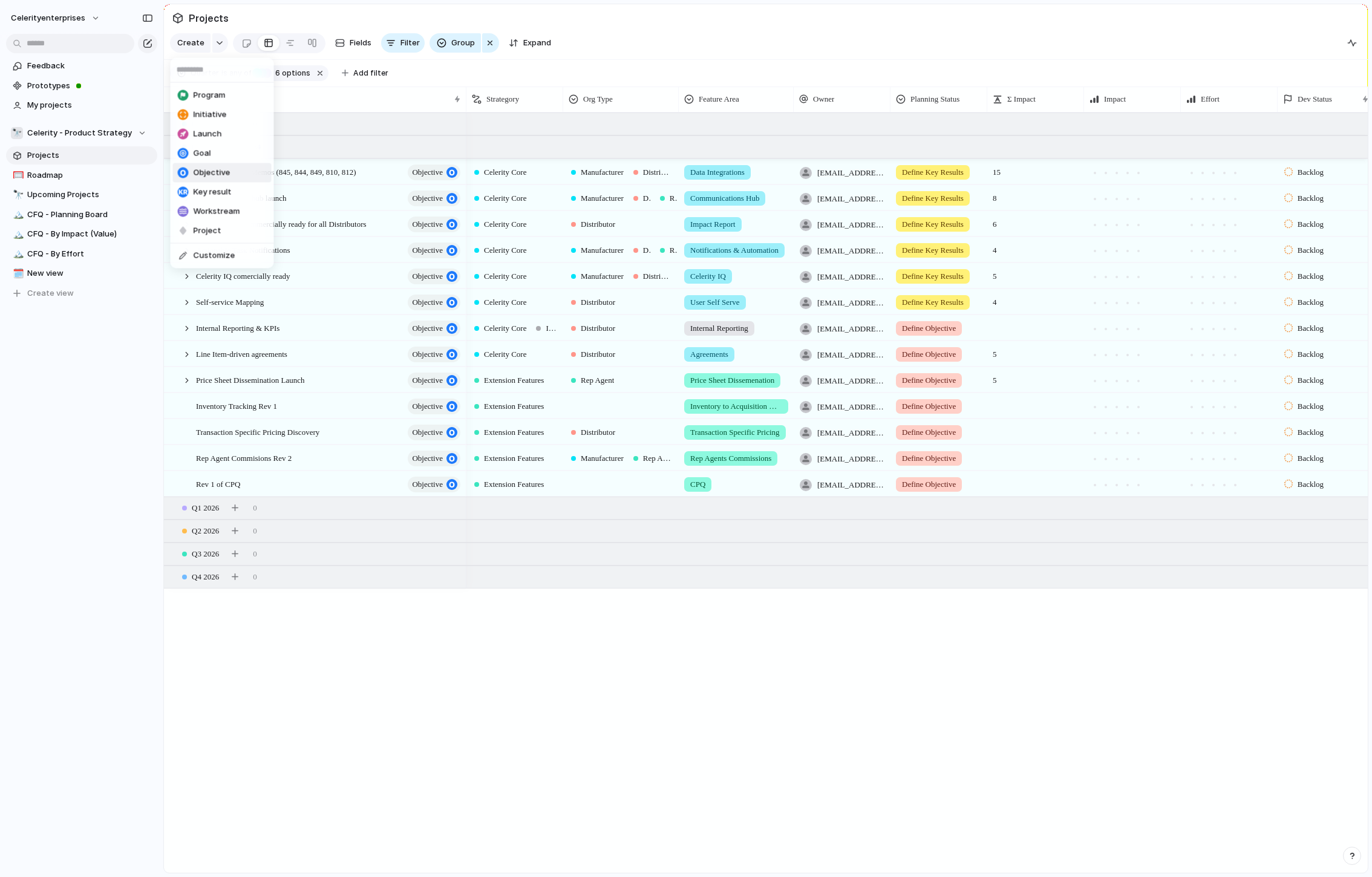
click at [215, 170] on span "Objective" at bounding box center [211, 173] width 37 height 12
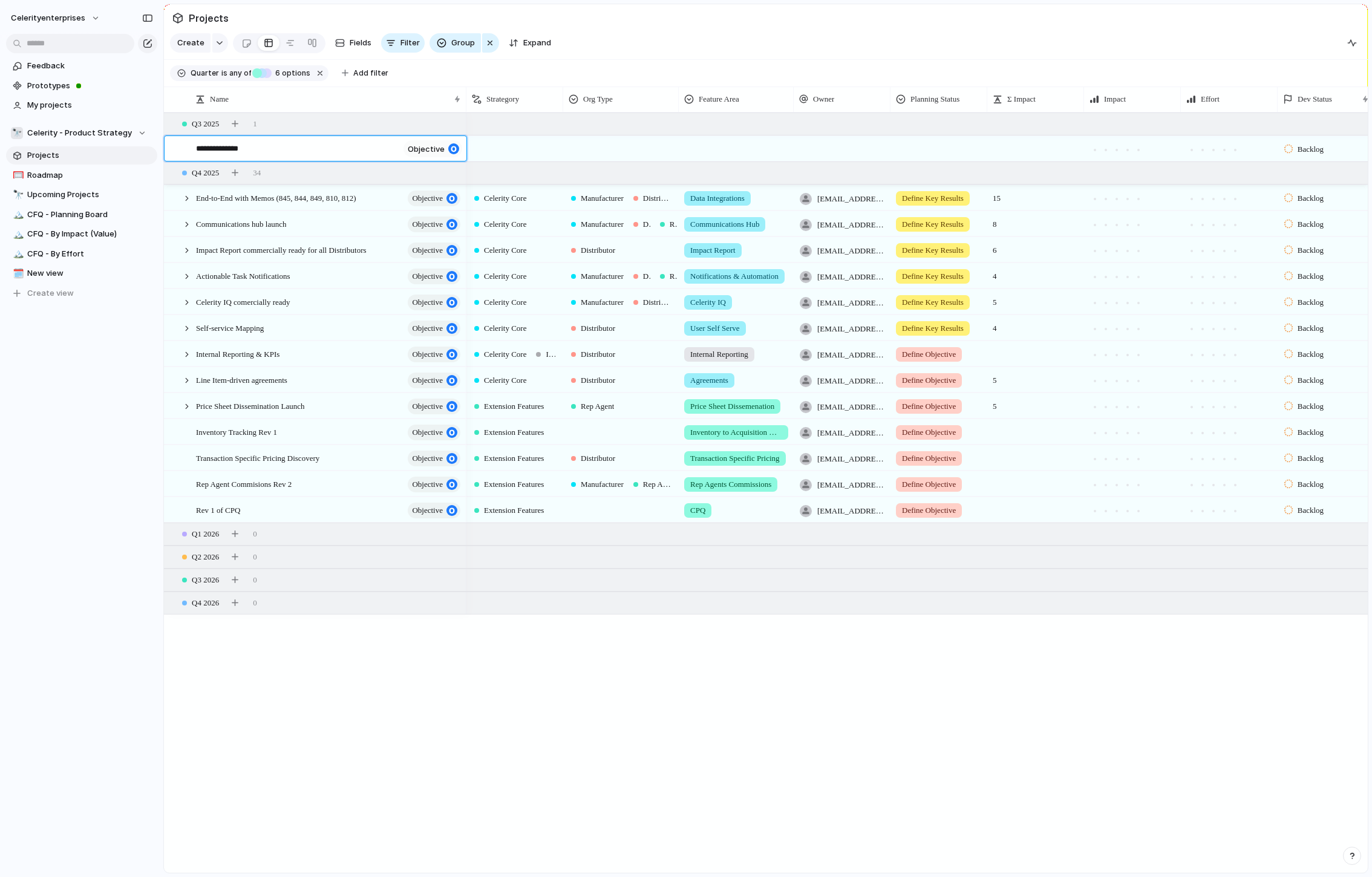
type textarea "**********"
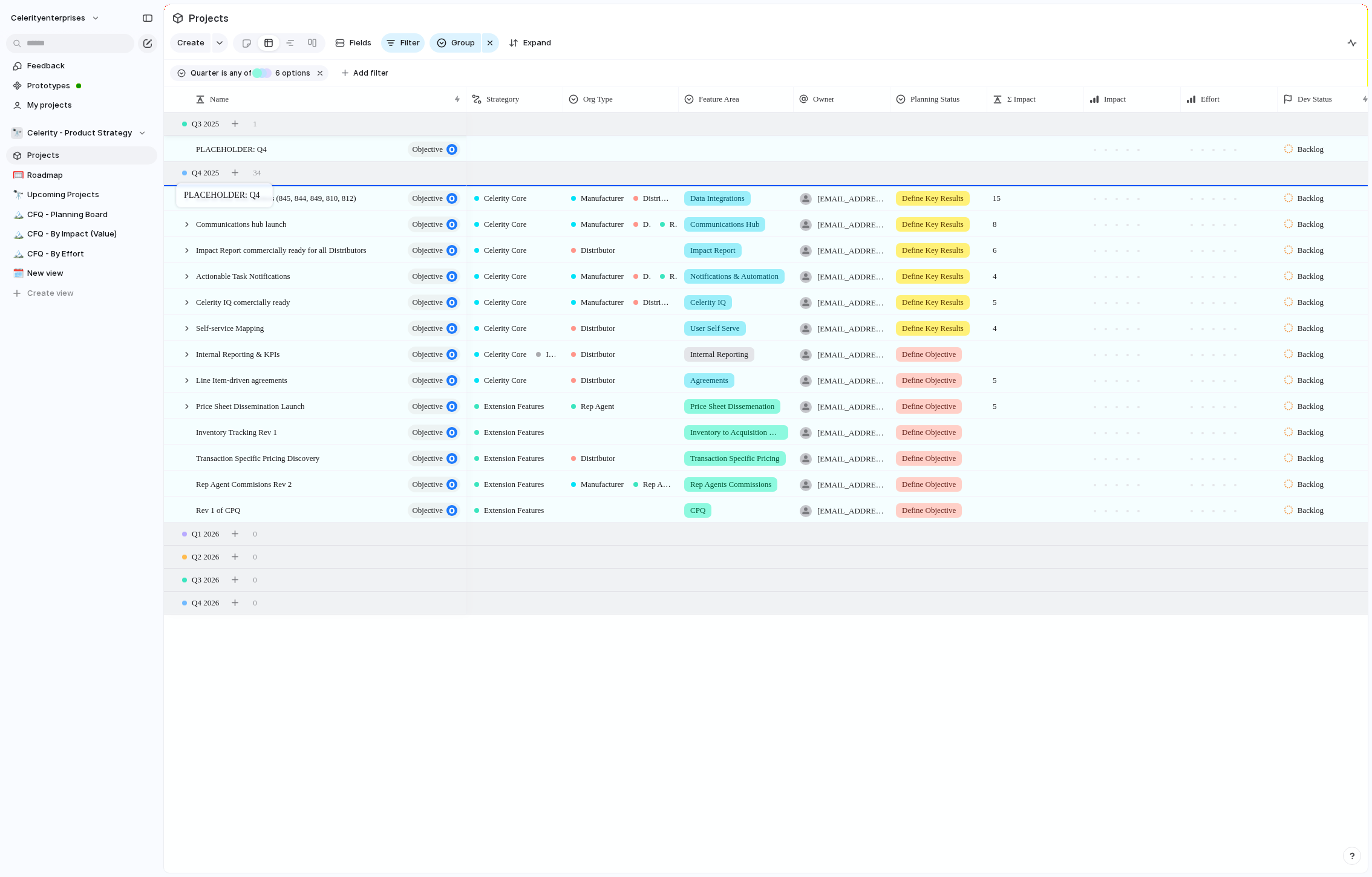
drag, startPoint x: 182, startPoint y: 147, endPoint x: 182, endPoint y: 186, distance: 39.0
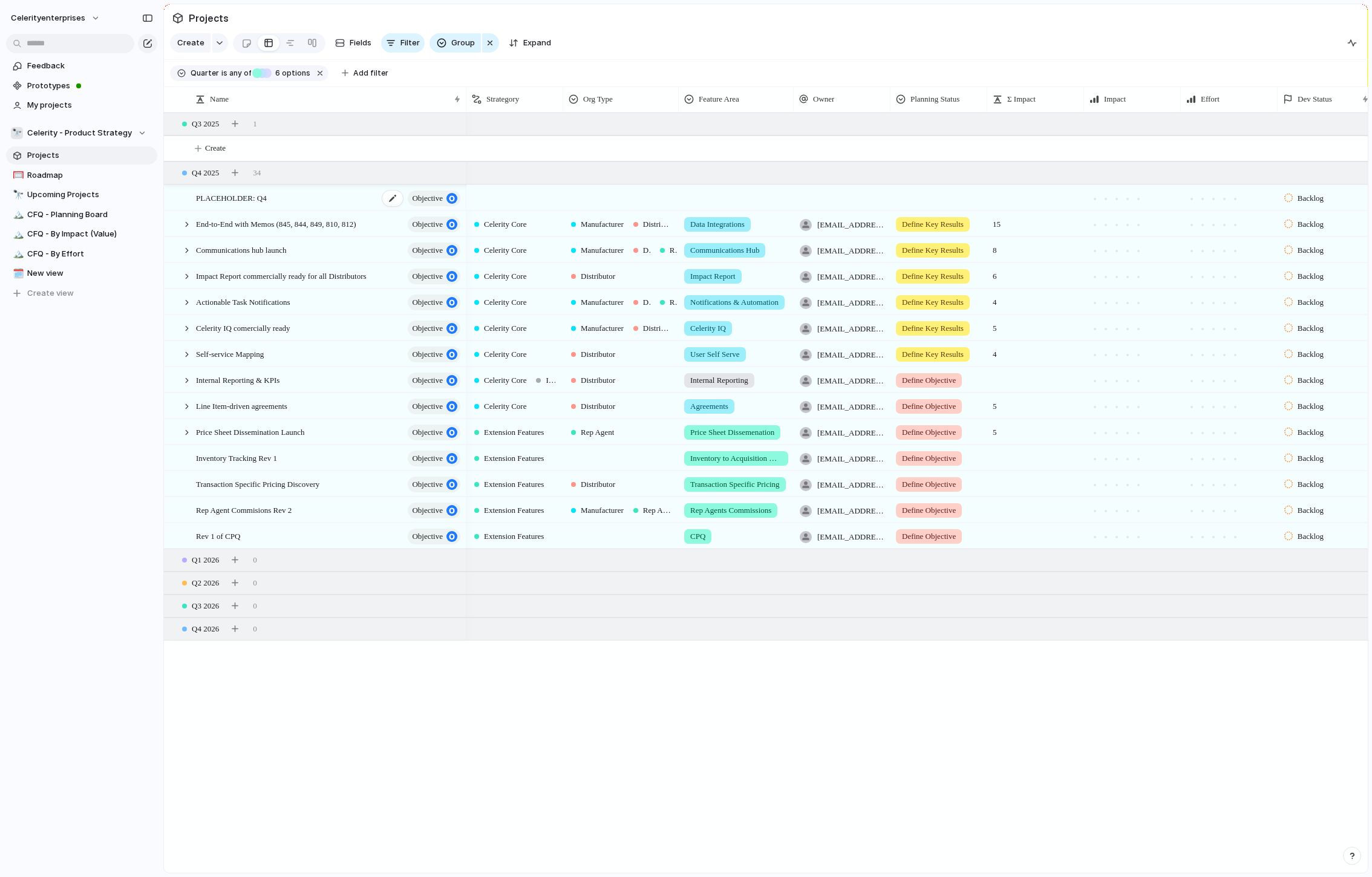
click at [218, 199] on span "PLACEHOLDER: Q4" at bounding box center [232, 197] width 71 height 14
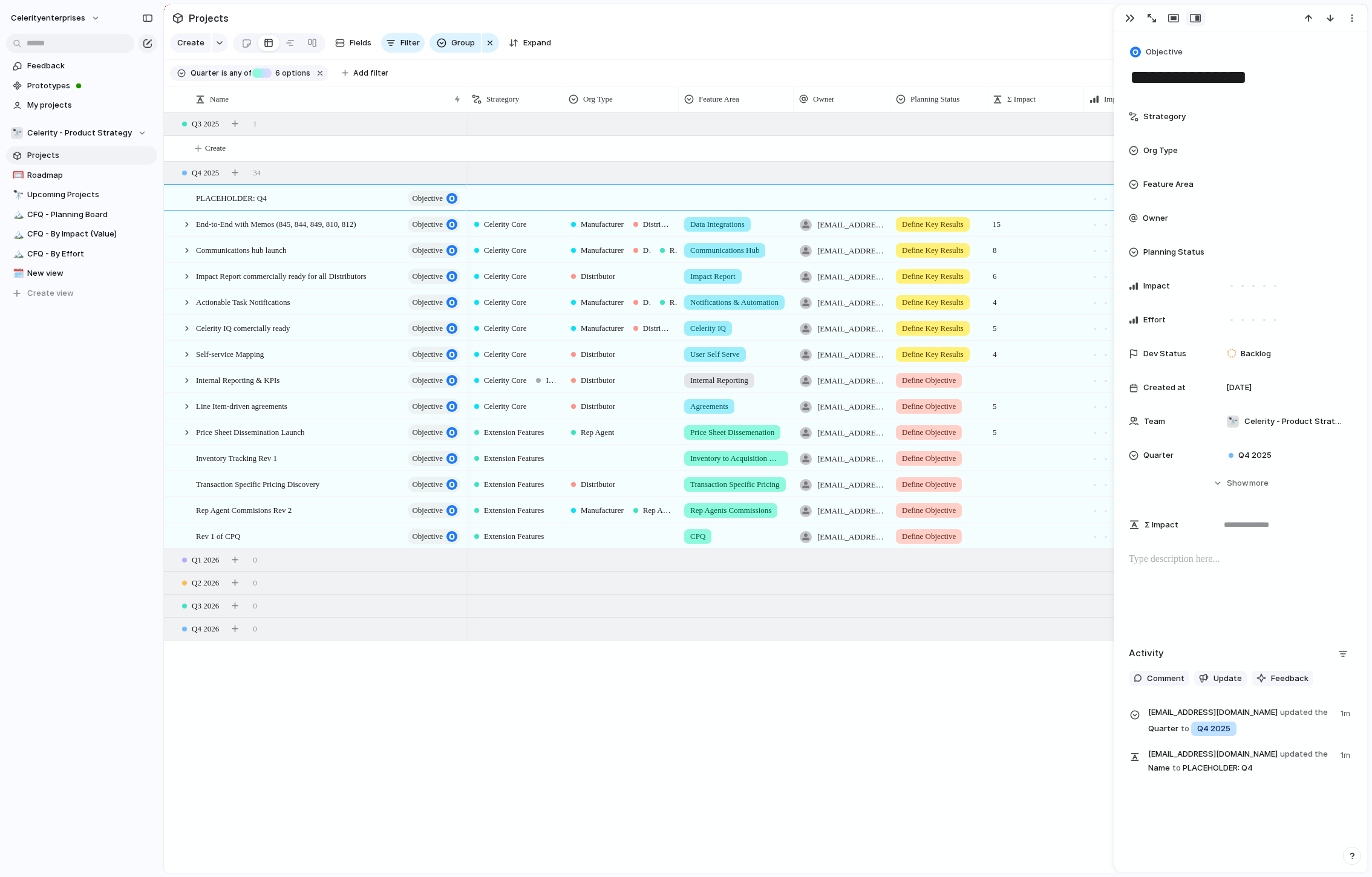
click at [1213, 561] on p at bounding box center [1241, 559] width 224 height 14
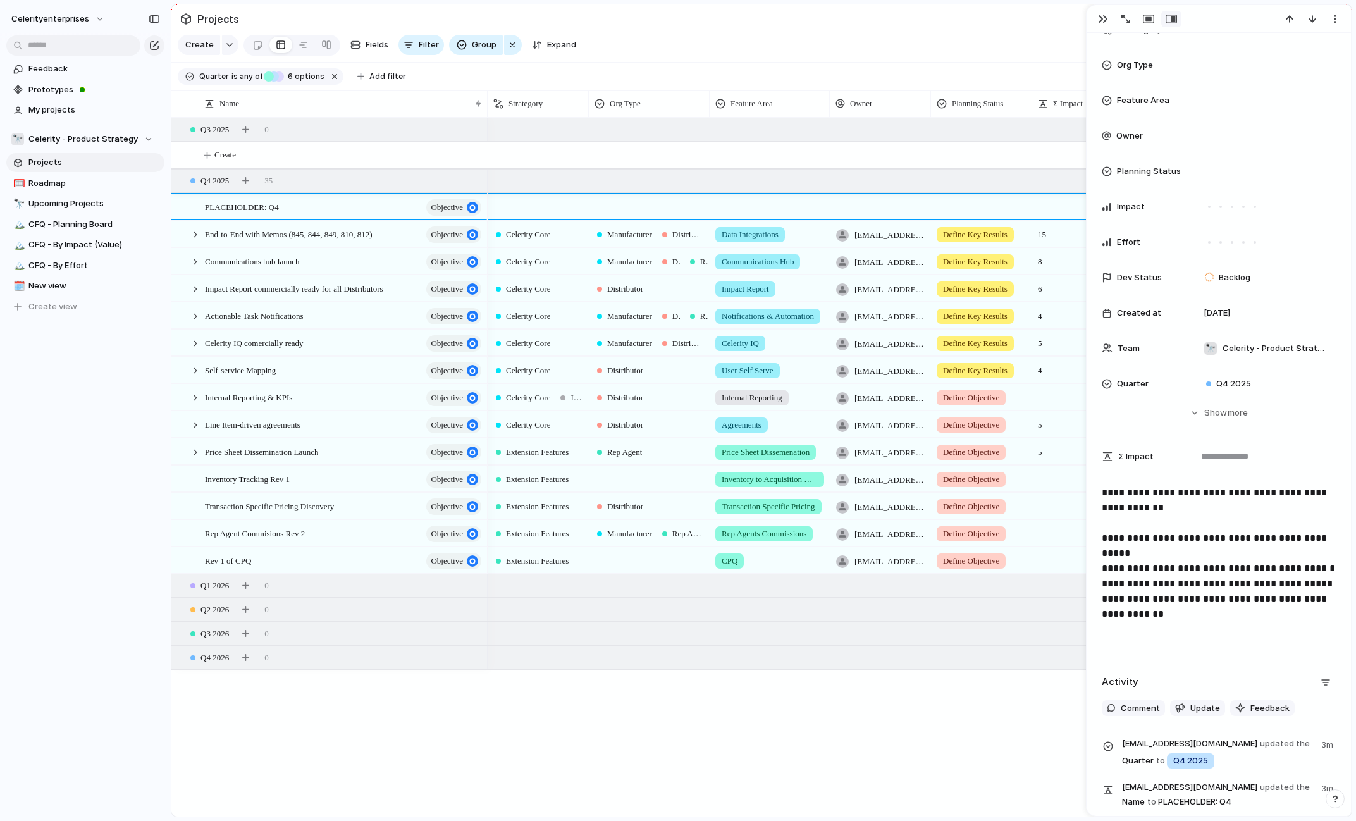
scroll to position [104, 0]
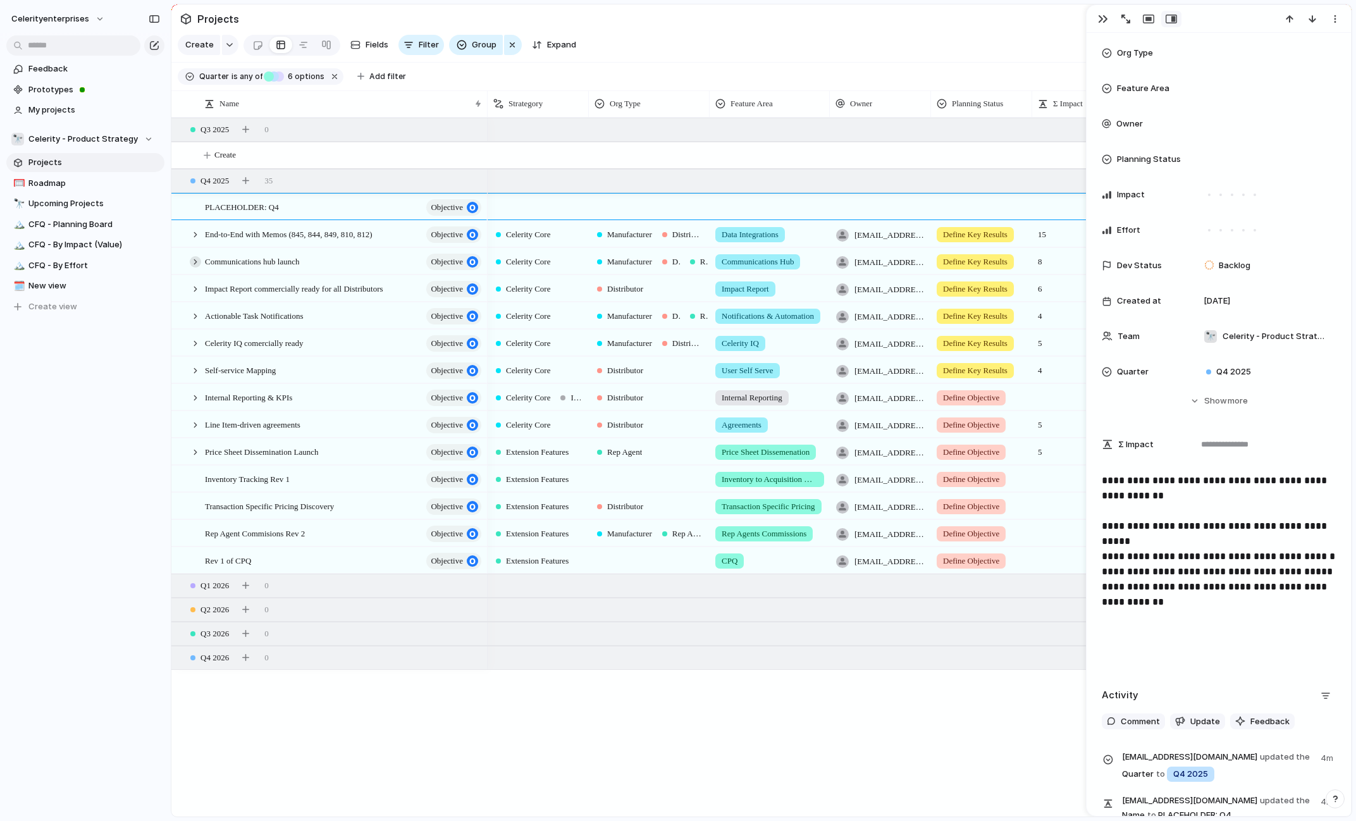
click at [195, 259] on div at bounding box center [195, 261] width 11 height 11
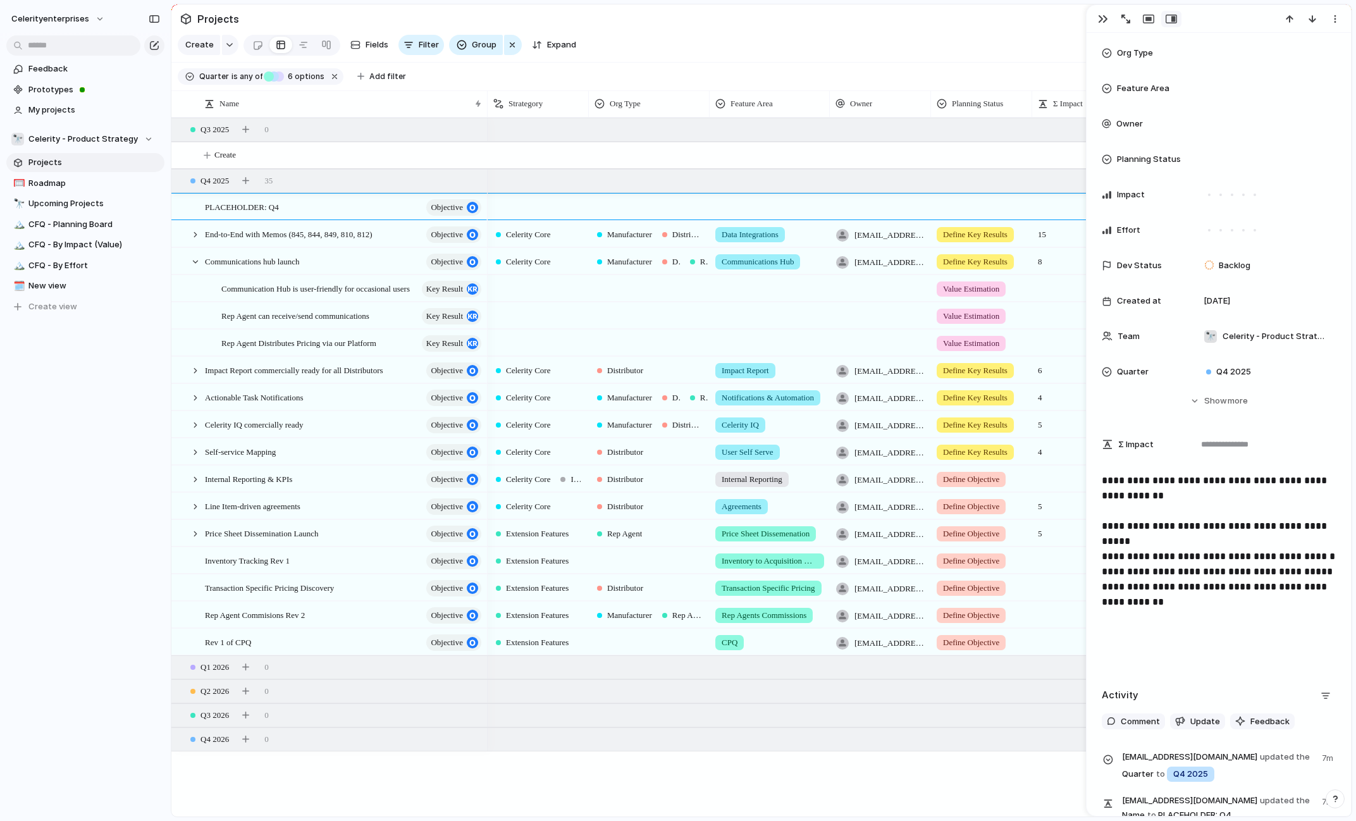
click at [1197, 624] on p at bounding box center [1219, 627] width 234 height 15
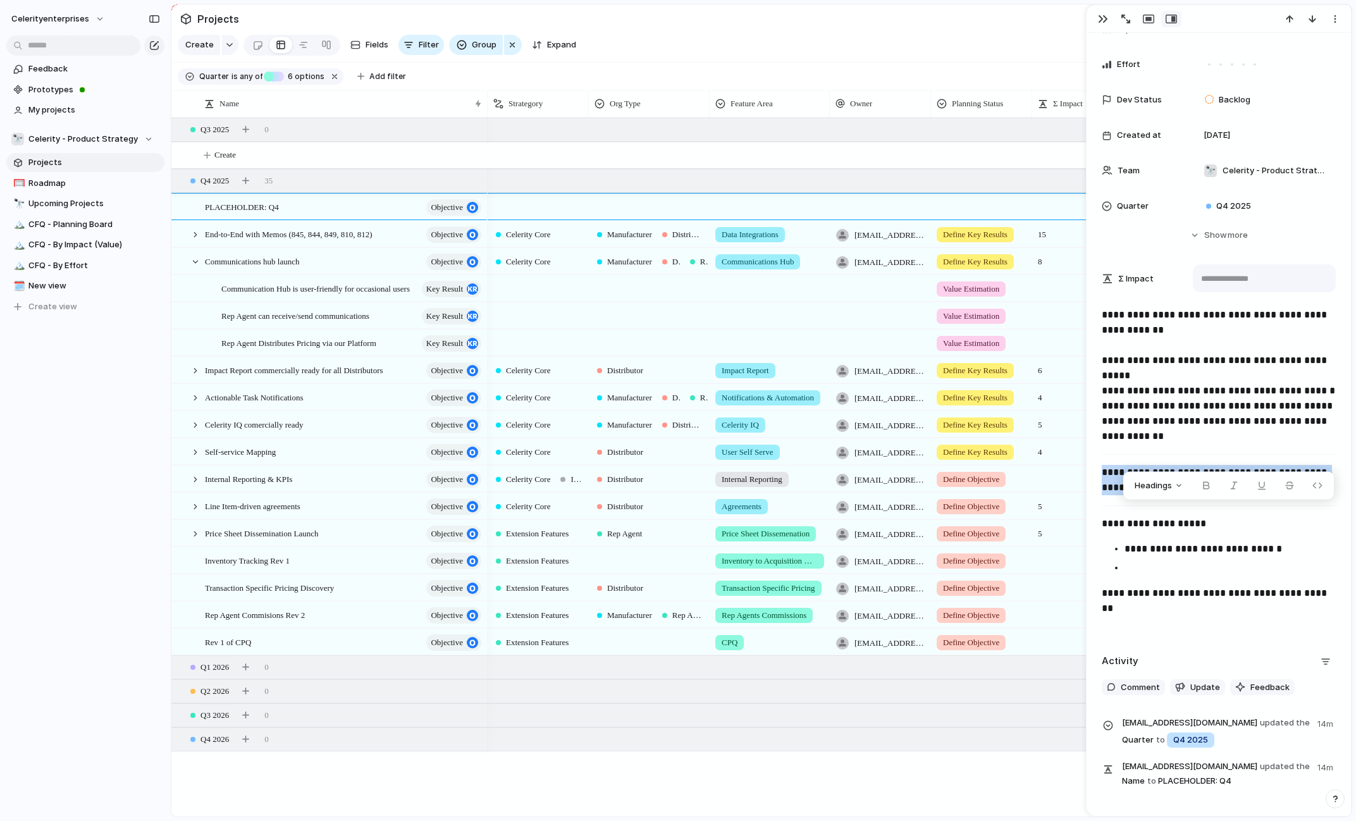
scroll to position [0, 0]
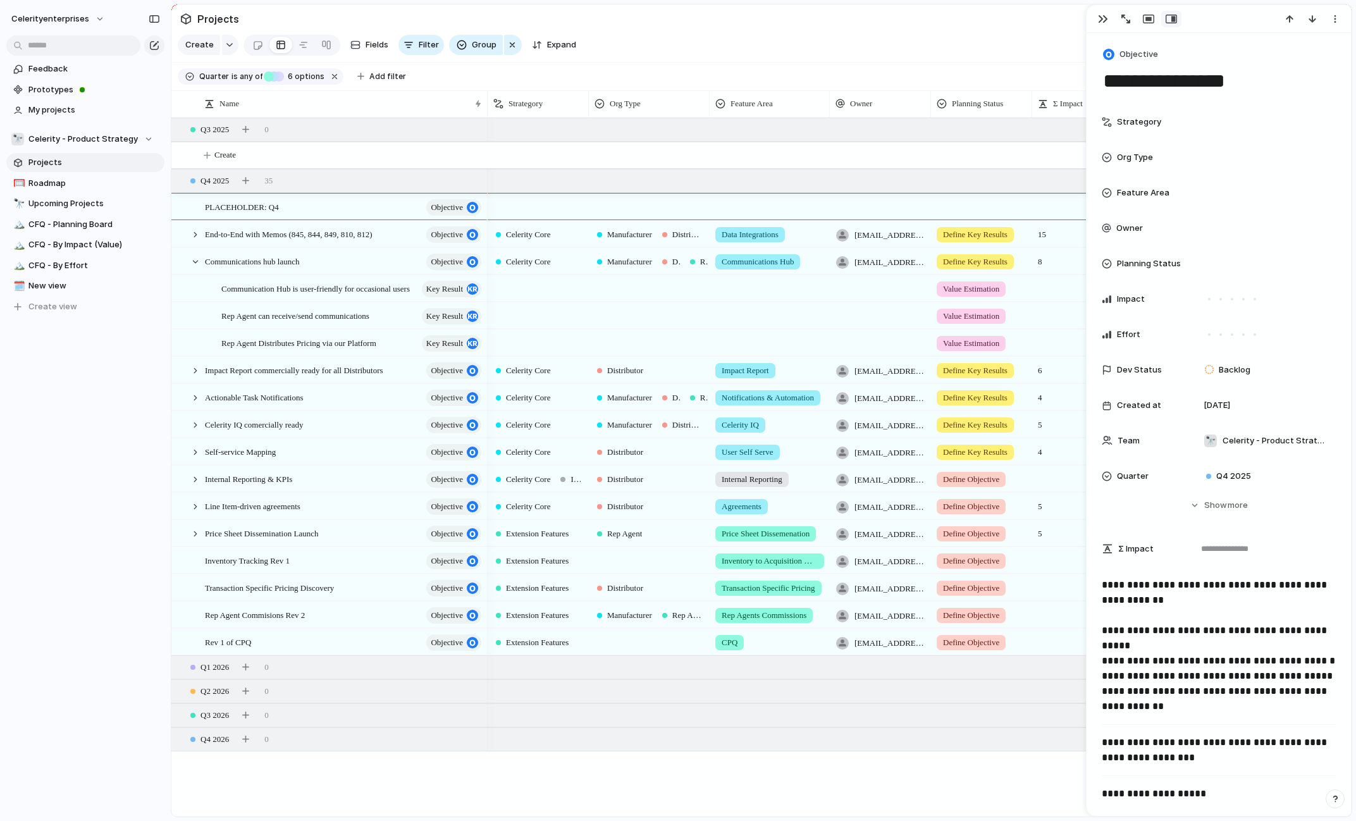
click at [1230, 91] on textarea "**********" at bounding box center [1219, 81] width 234 height 27
type textarea "*"
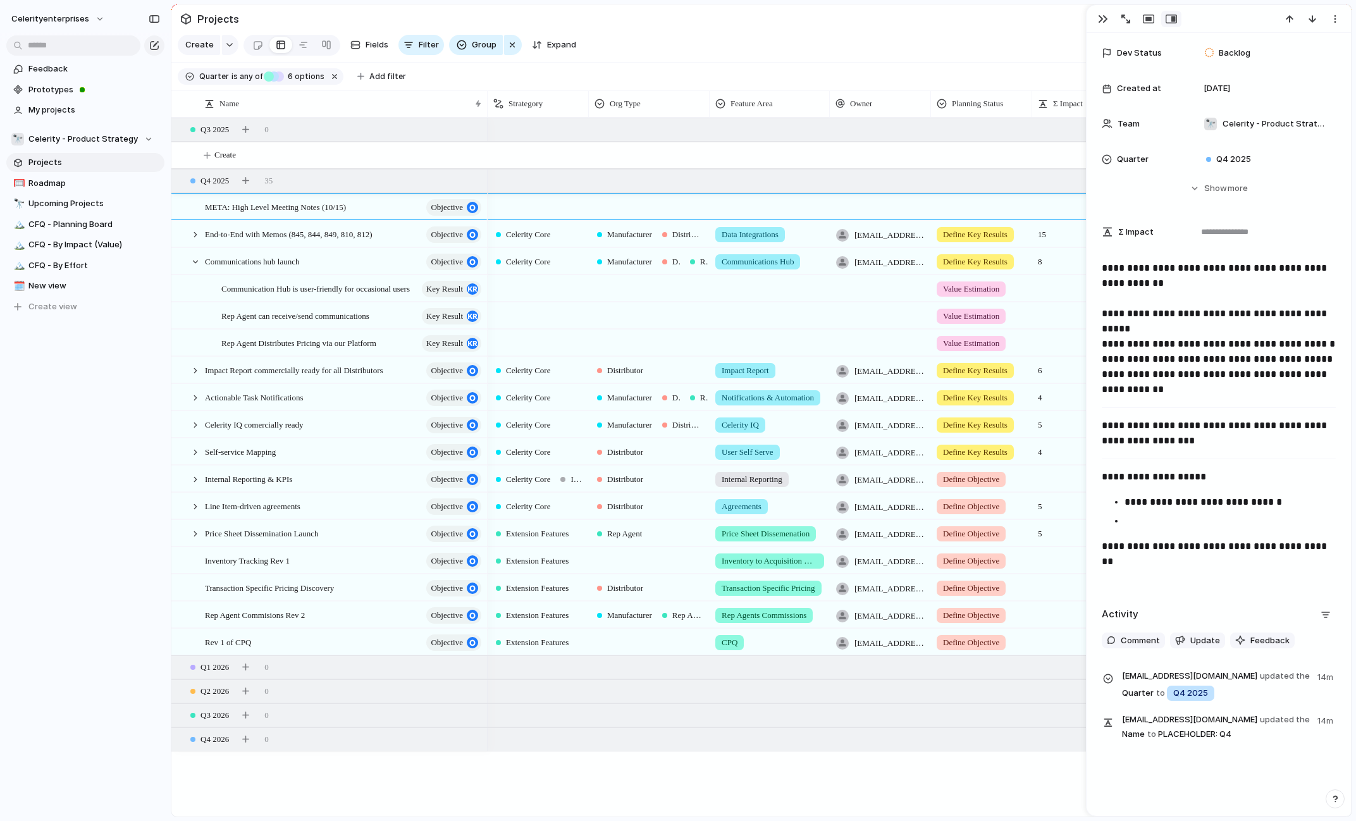
scroll to position [367, 0]
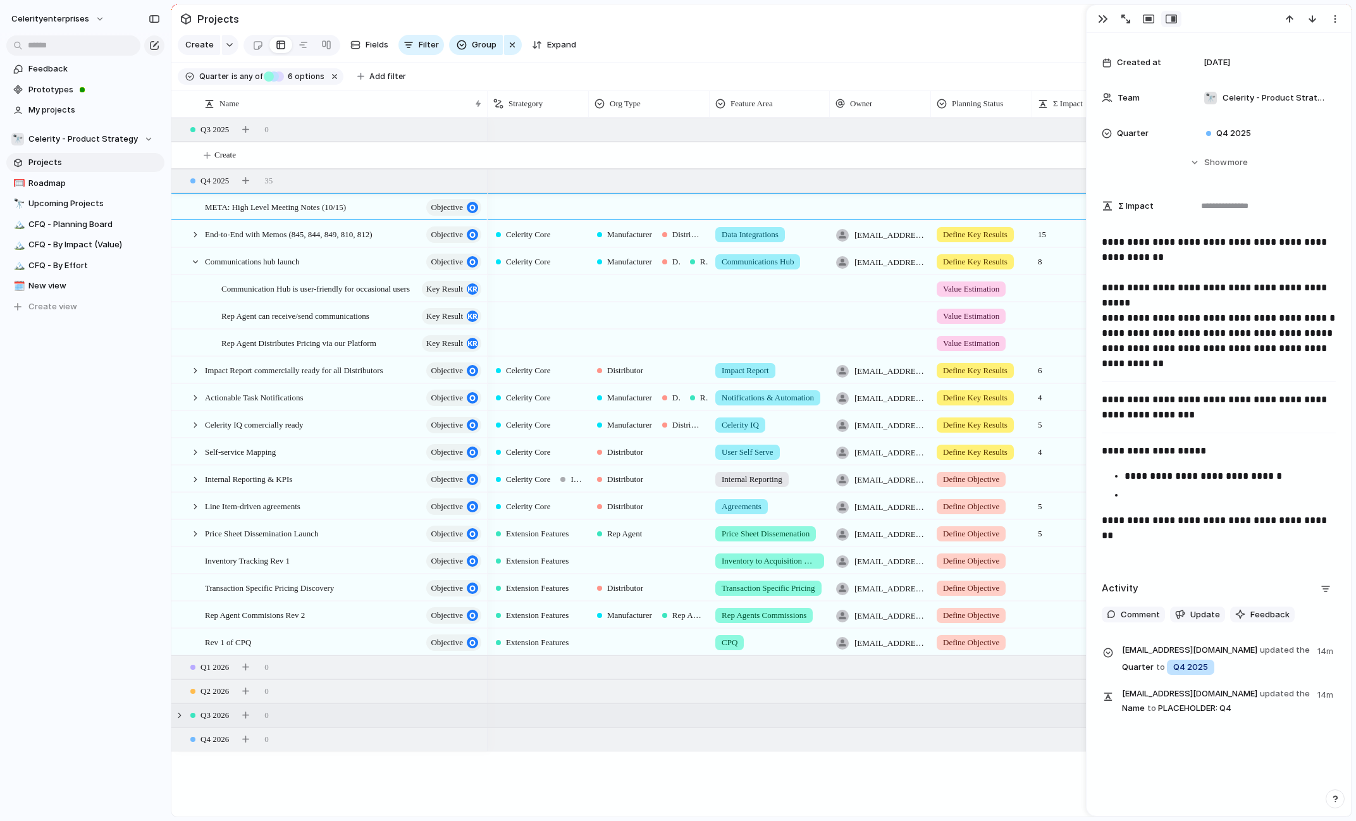
type textarea "**********"
click at [979, 706] on div "Q3 2026 0" at bounding box center [762, 715] width 1183 height 23
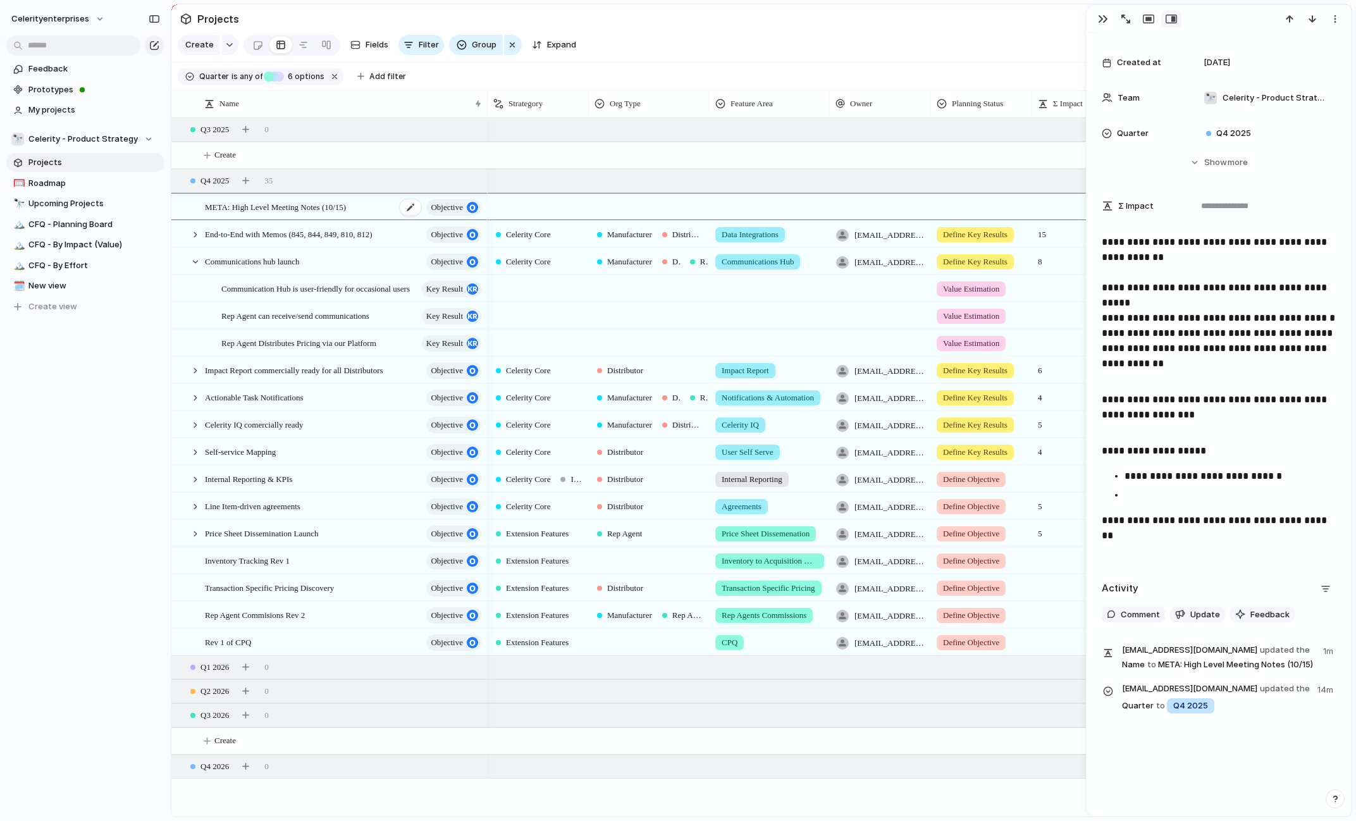
click at [326, 208] on span "META: High Level Meeting Notes (10/15)" at bounding box center [275, 206] width 141 height 15
click at [1156, 495] on p at bounding box center [1230, 495] width 211 height 15
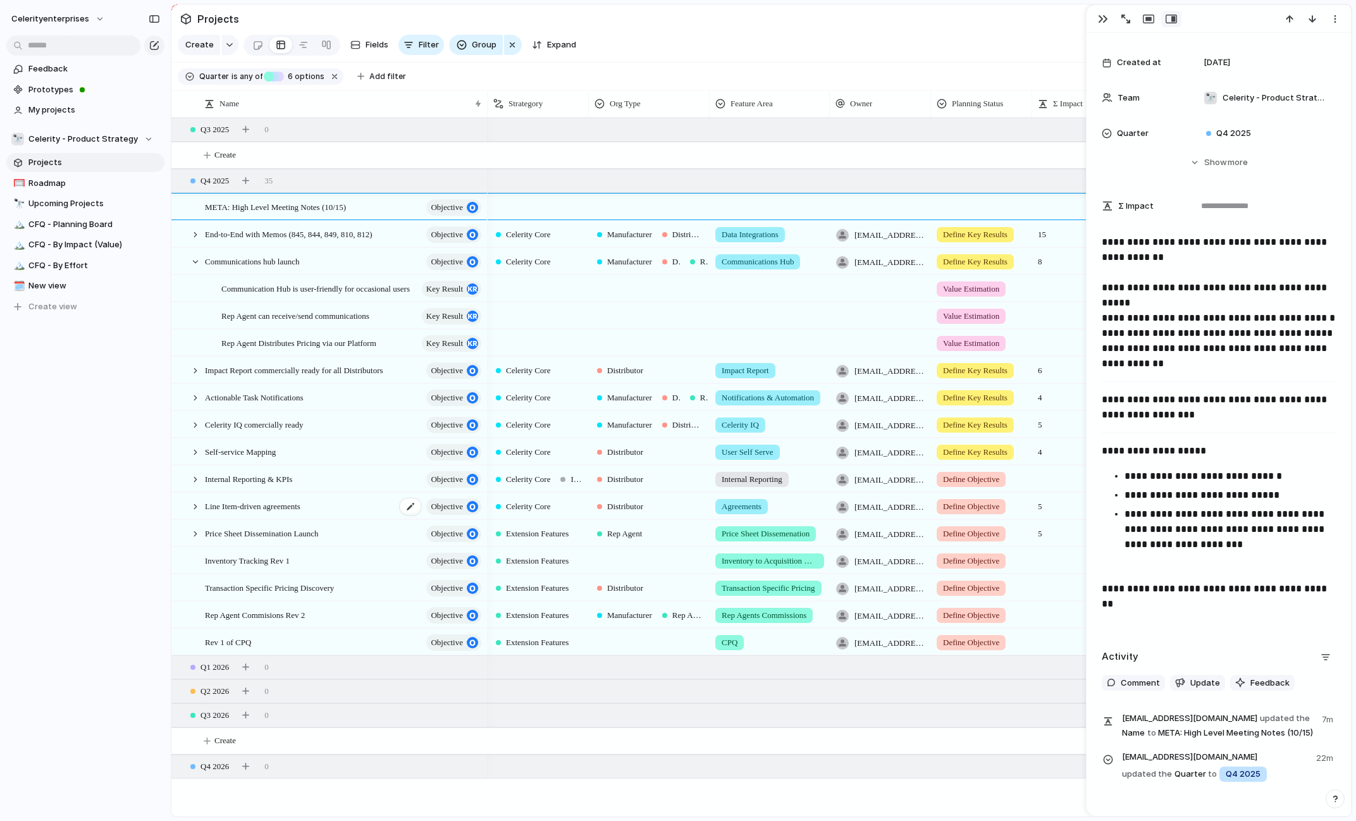
scroll to position [0, 1]
click at [1149, 20] on div "button" at bounding box center [1148, 19] width 11 height 10
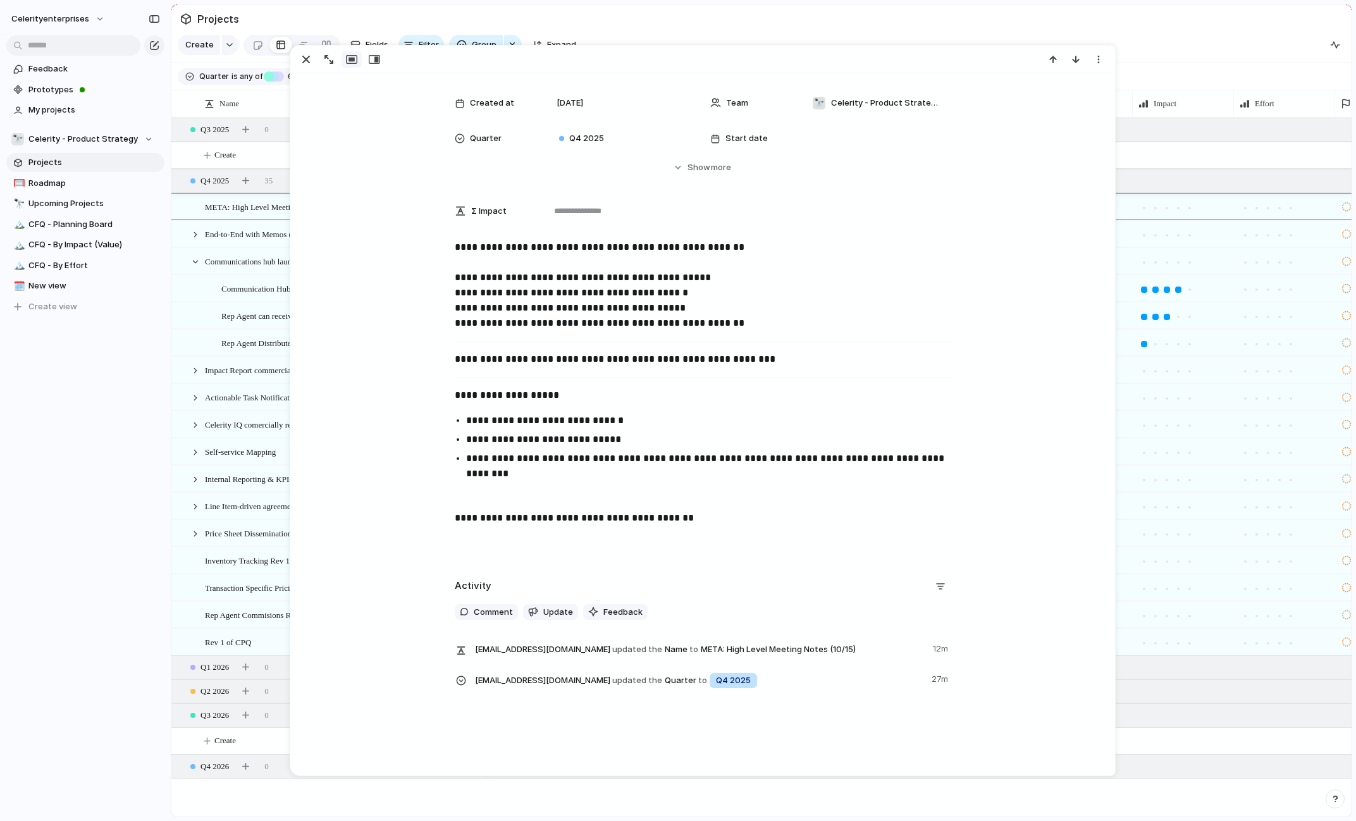
scroll to position [202, 0]
click at [638, 547] on p at bounding box center [703, 542] width 496 height 15
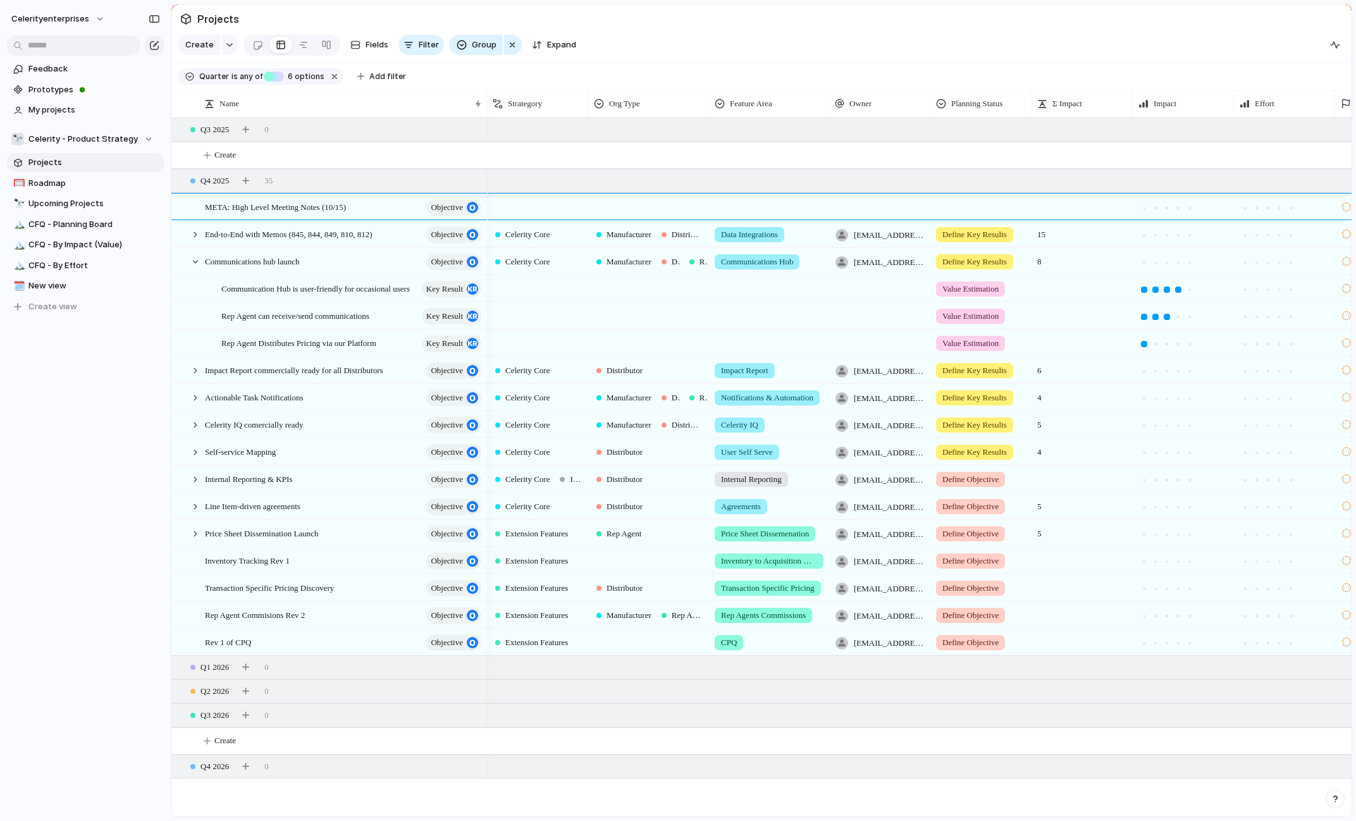
click at [49, 161] on span "Projects" at bounding box center [94, 162] width 132 height 13
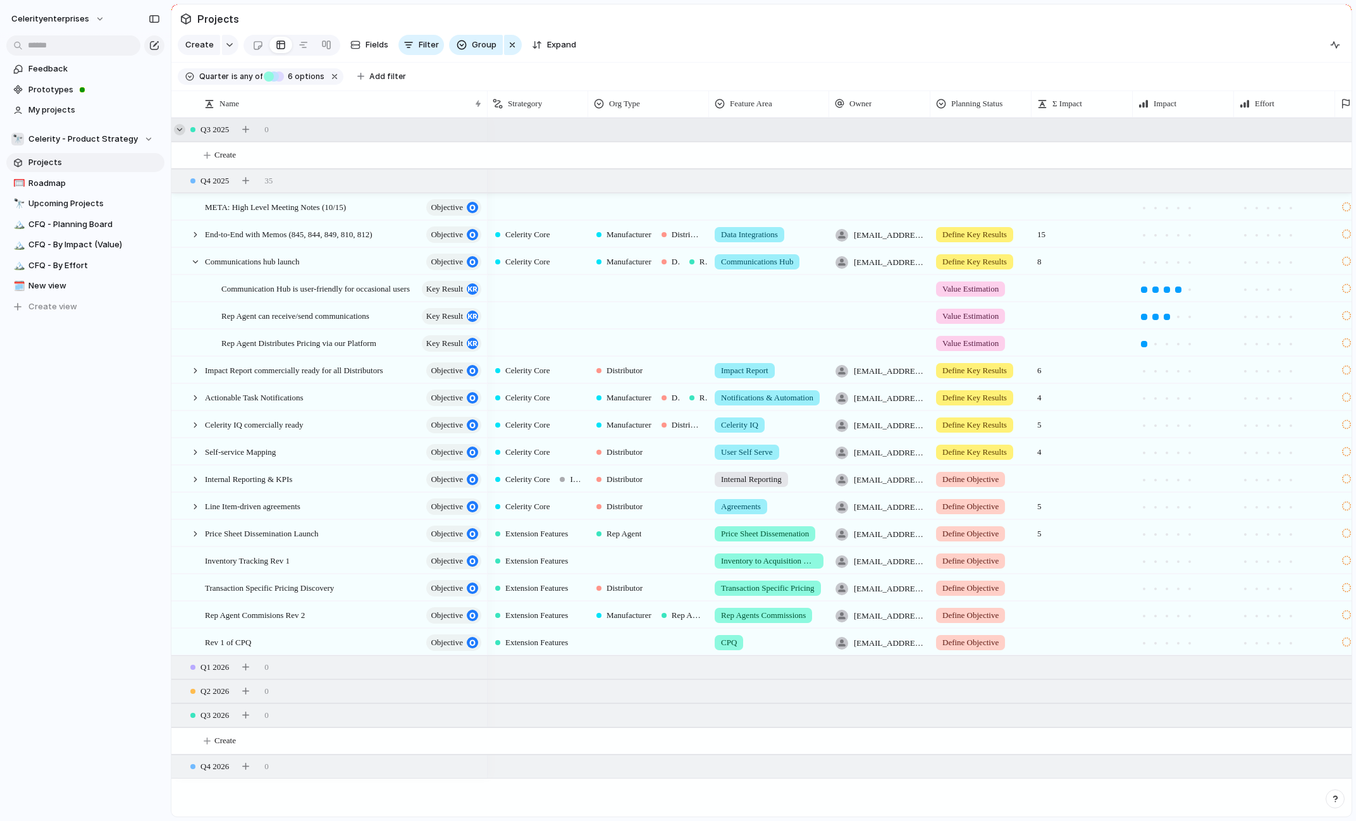
click at [181, 130] on div at bounding box center [179, 129] width 11 height 11
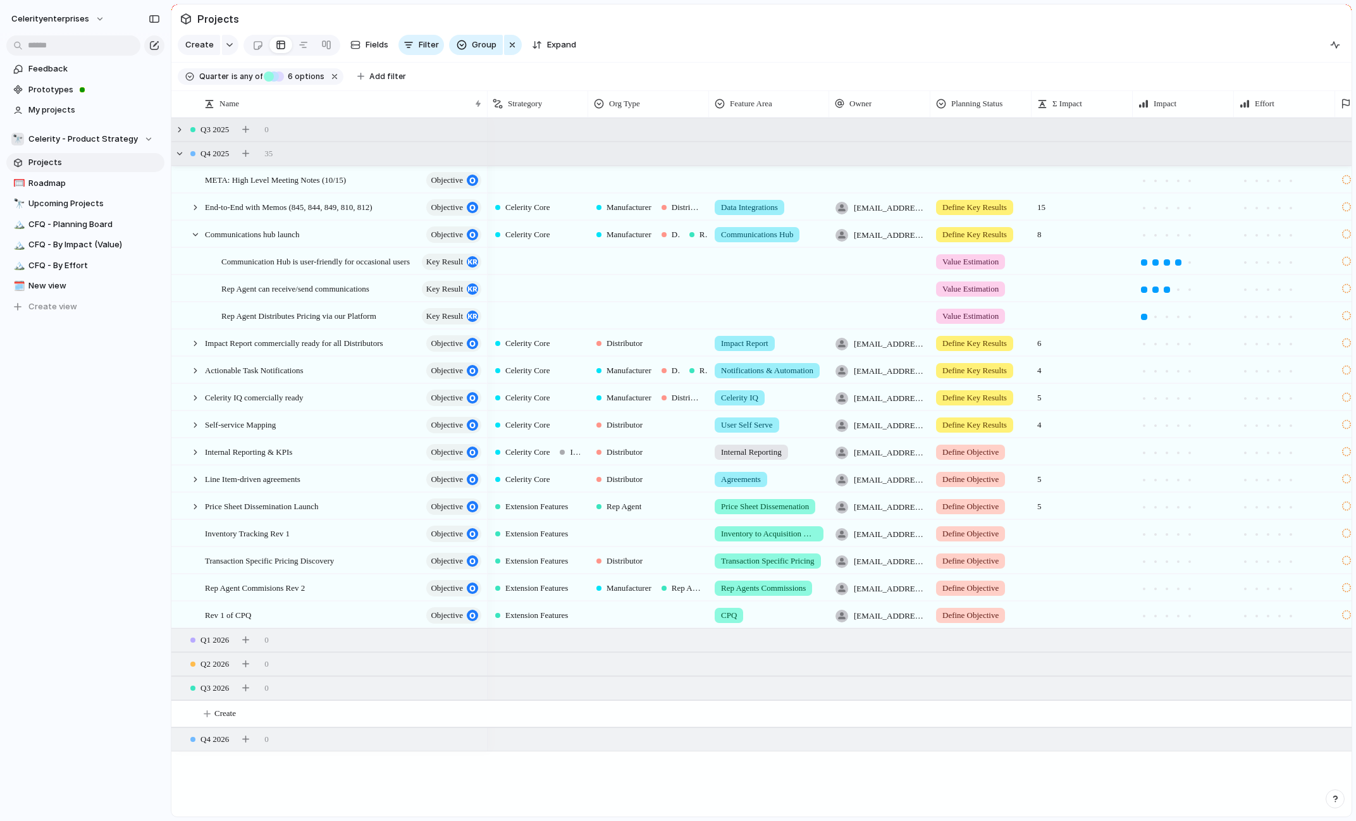
click at [214, 154] on span "Q4 2025" at bounding box center [215, 153] width 28 height 13
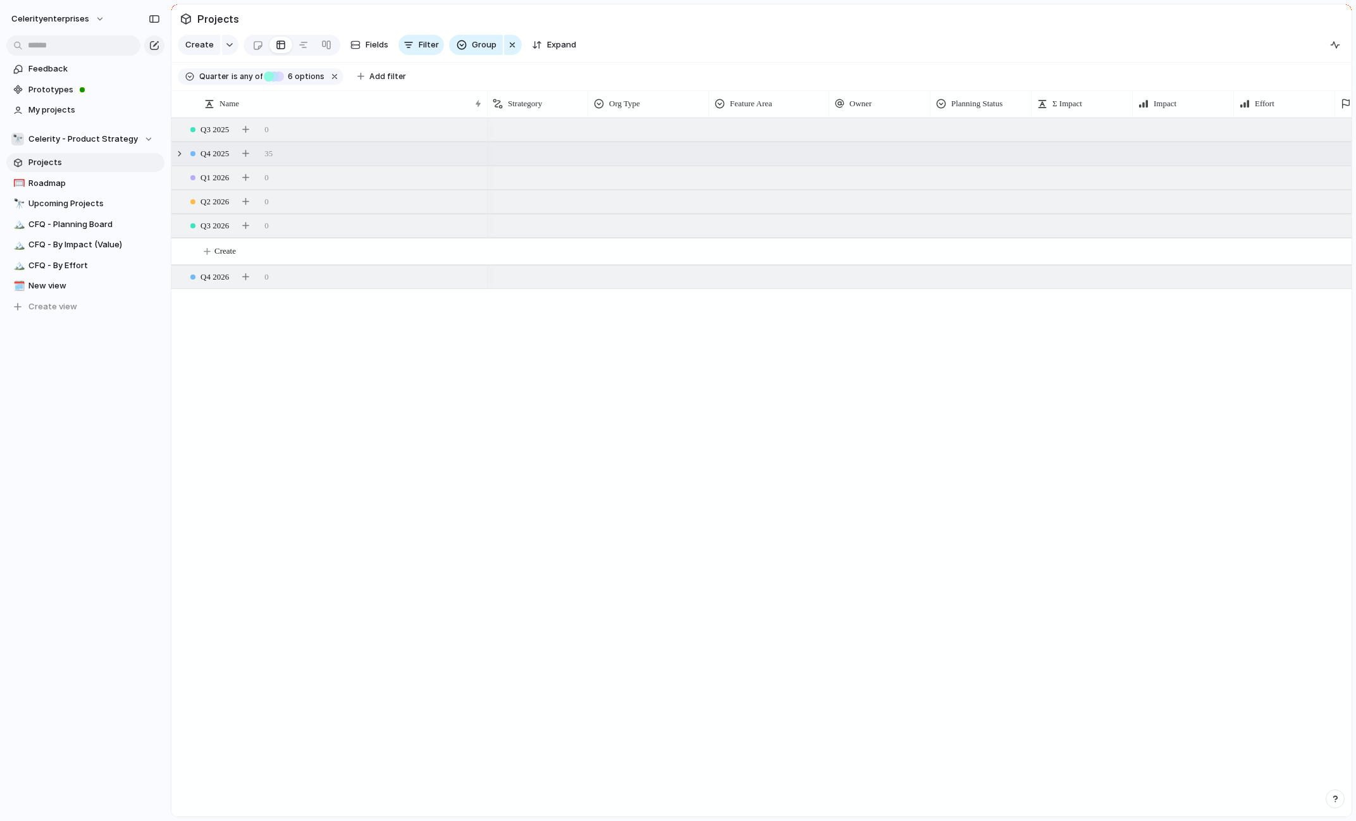
click at [214, 154] on span "Q4 2025" at bounding box center [215, 153] width 28 height 13
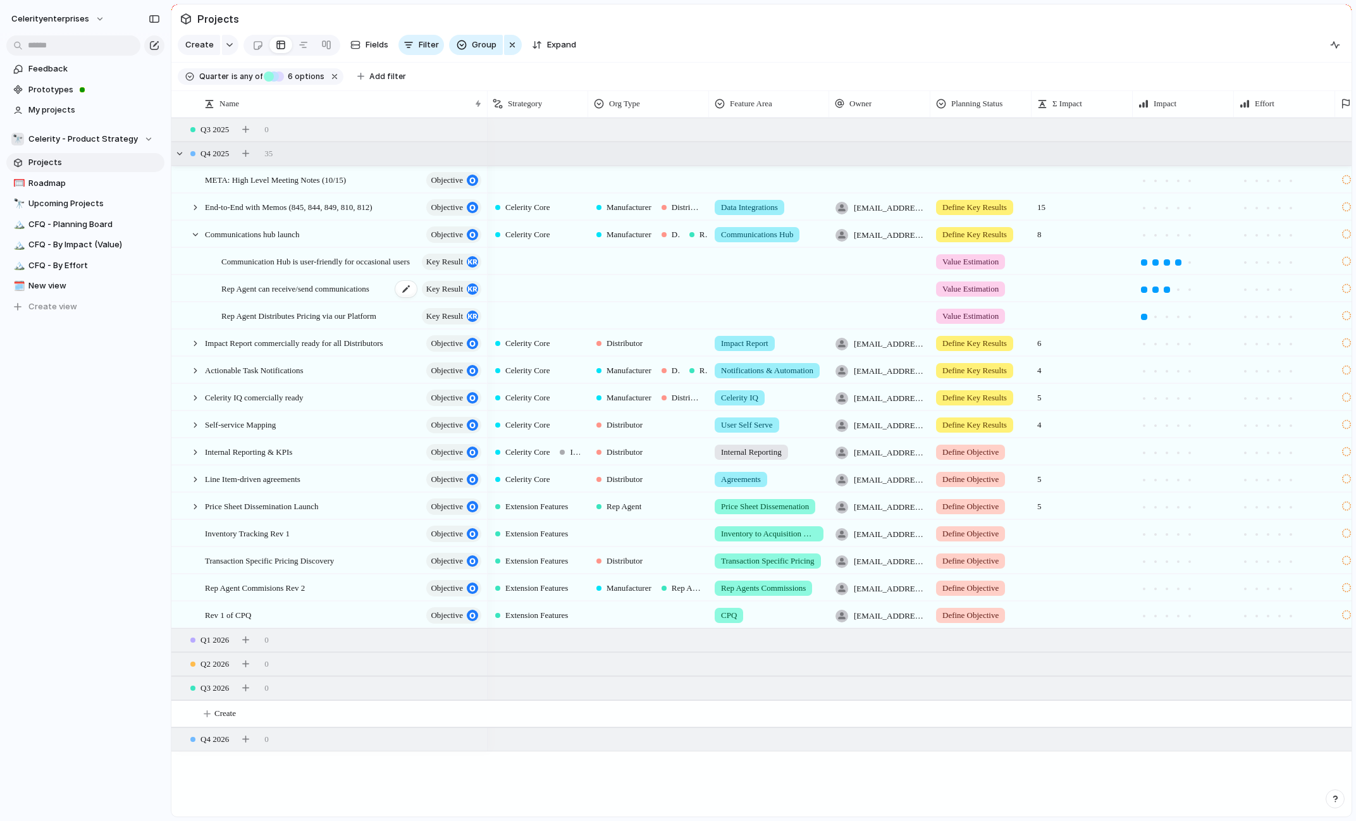
click at [324, 287] on span "Rep Agent can receive/send communications" at bounding box center [295, 288] width 148 height 15
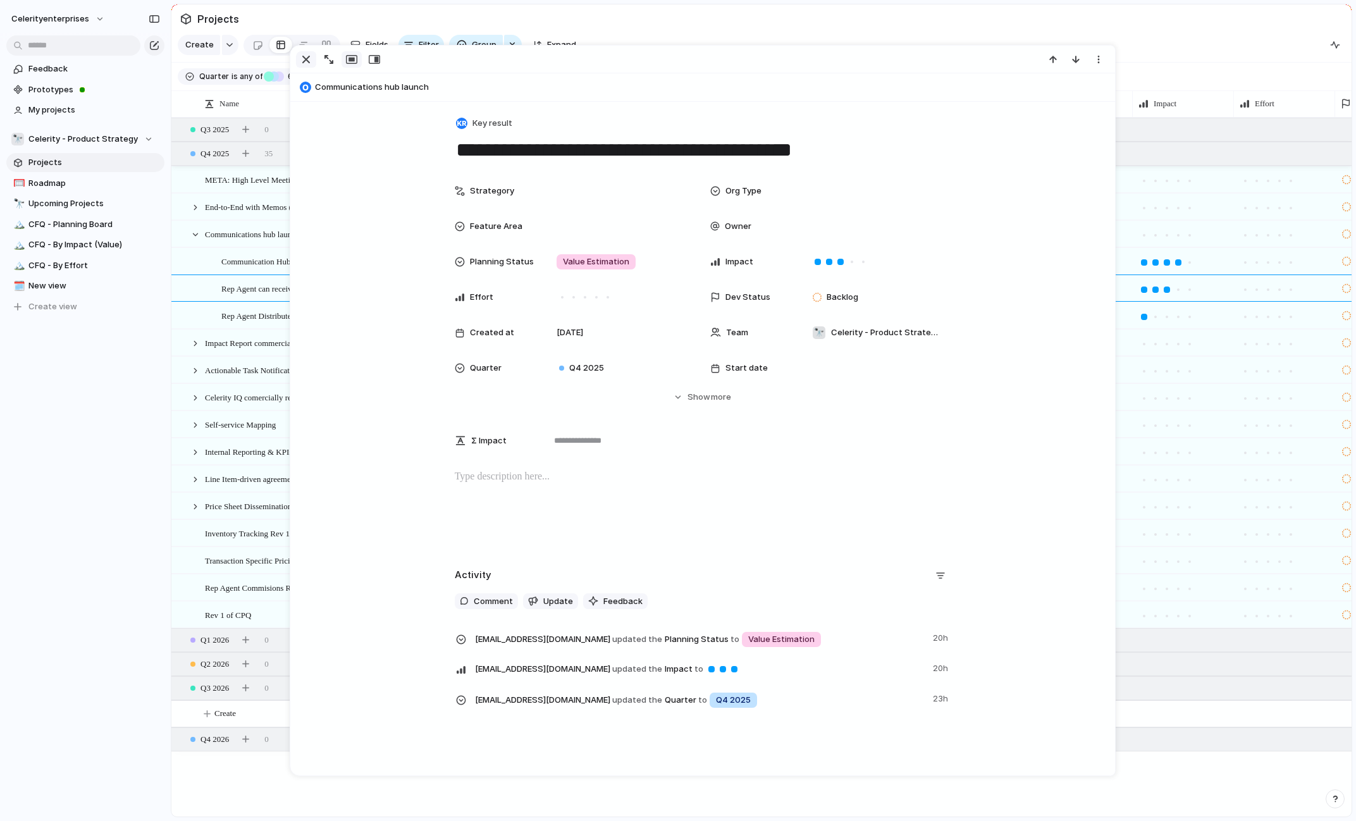
click at [304, 57] on div "button" at bounding box center [306, 59] width 15 height 15
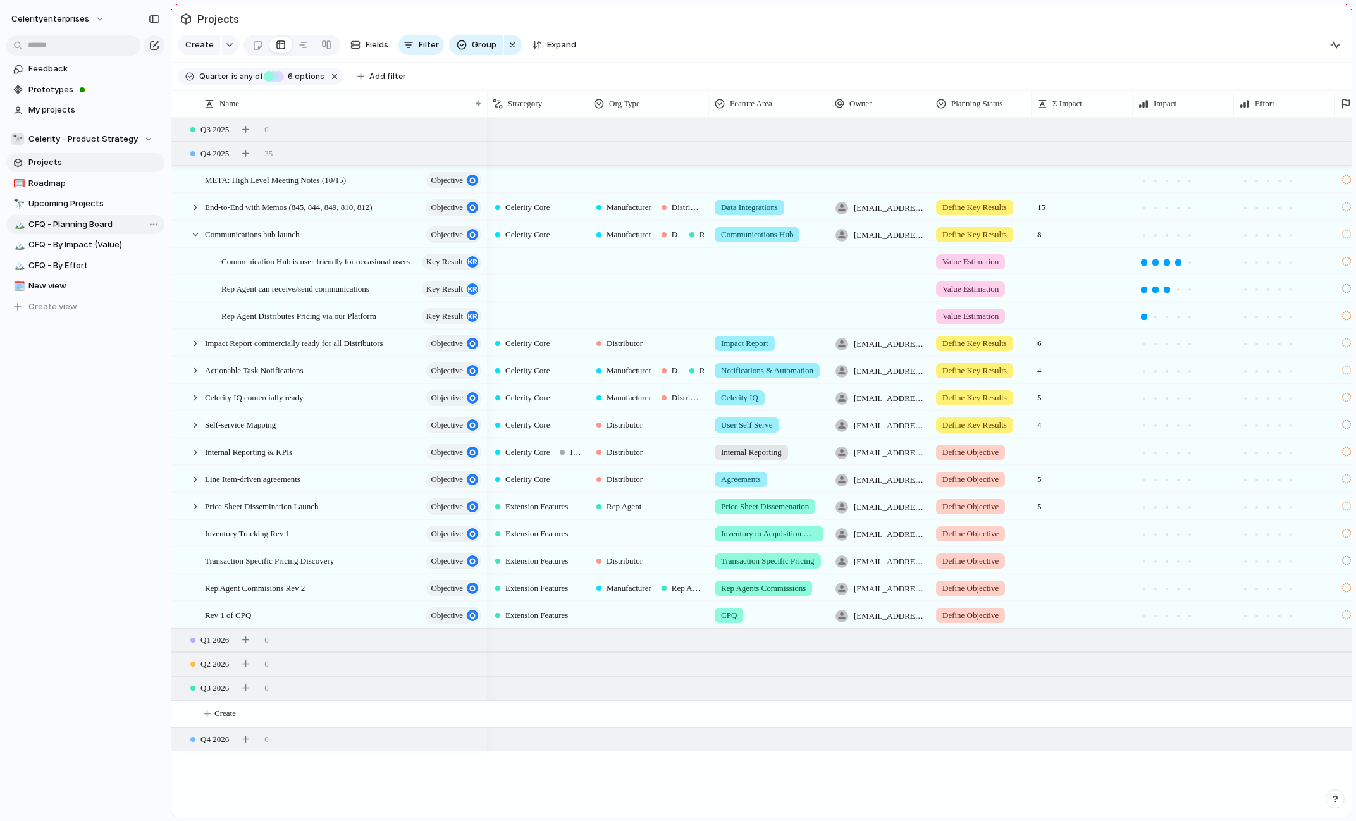
click at [97, 223] on span "CFQ - Planning Board" at bounding box center [94, 224] width 132 height 13
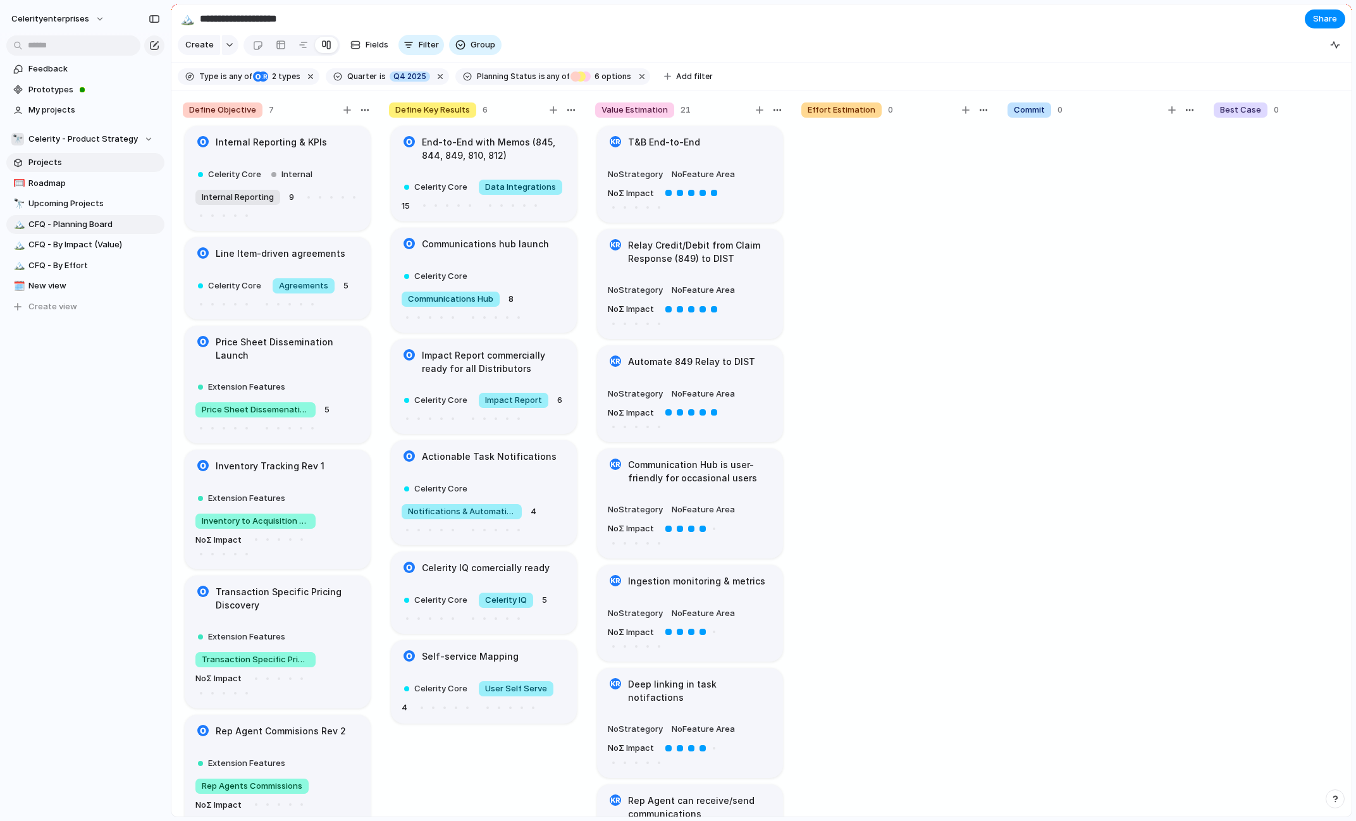
click at [59, 164] on span "Projects" at bounding box center [94, 162] width 132 height 13
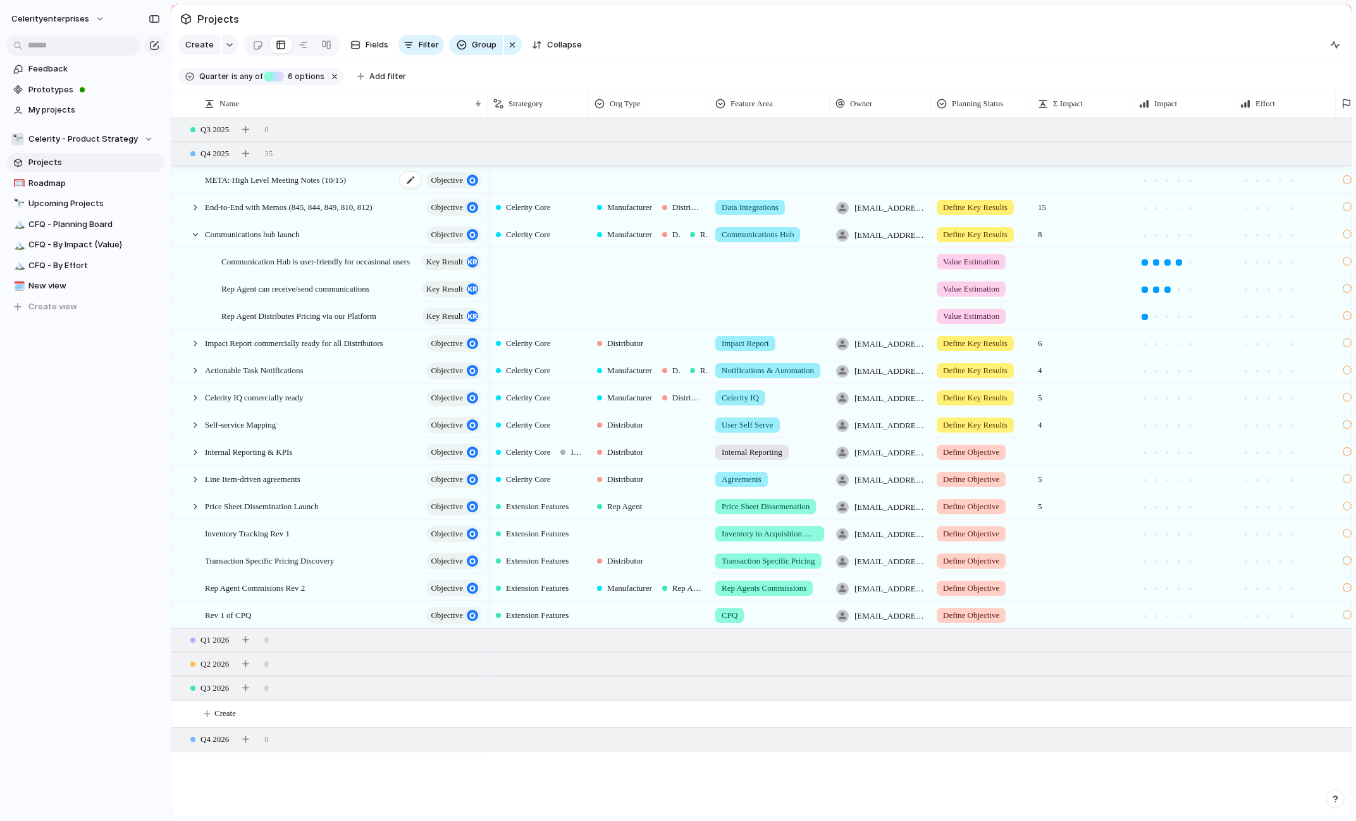
click at [299, 181] on span "META: High Level Meeting Notes (10/15)" at bounding box center [275, 179] width 141 height 15
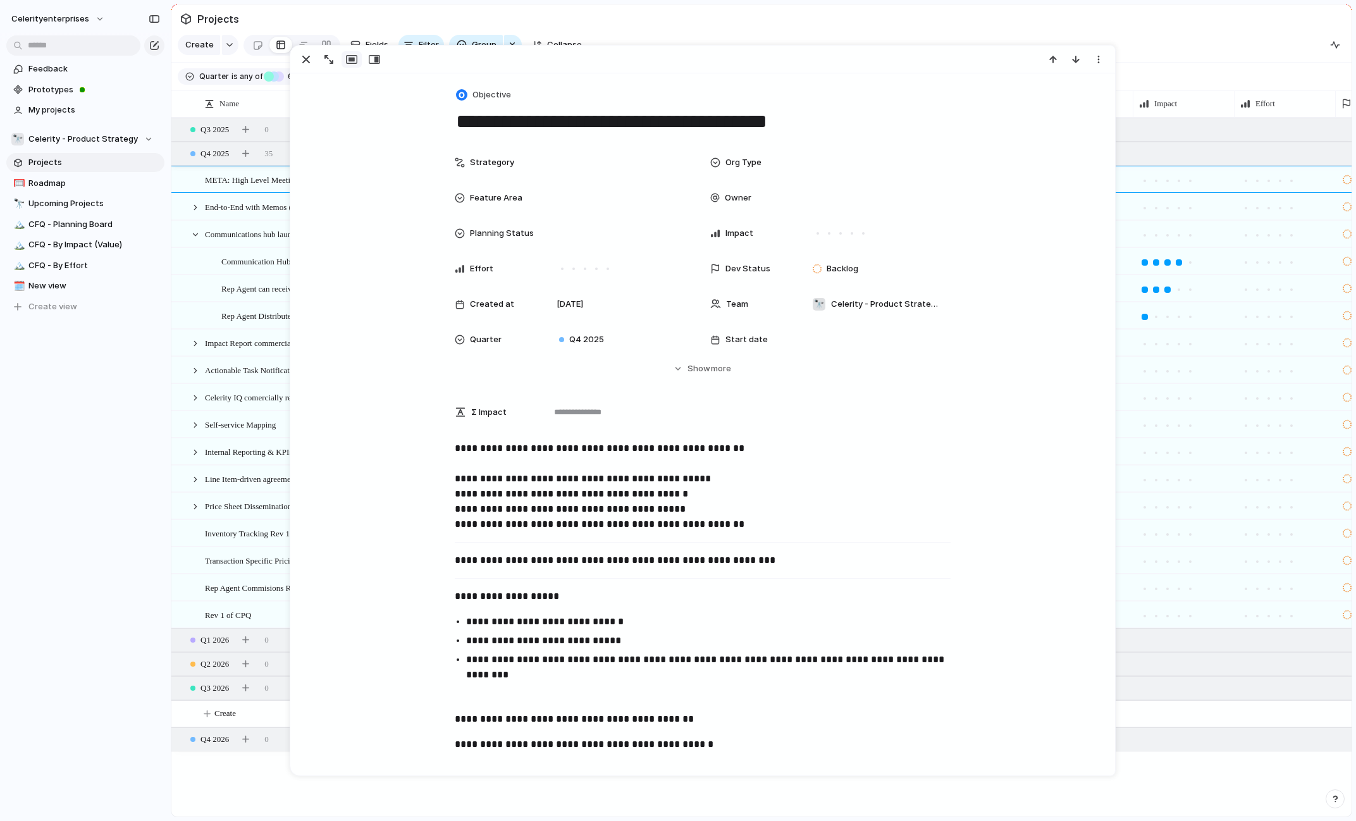
click at [765, 7] on section "Projects" at bounding box center [761, 18] width 1180 height 28
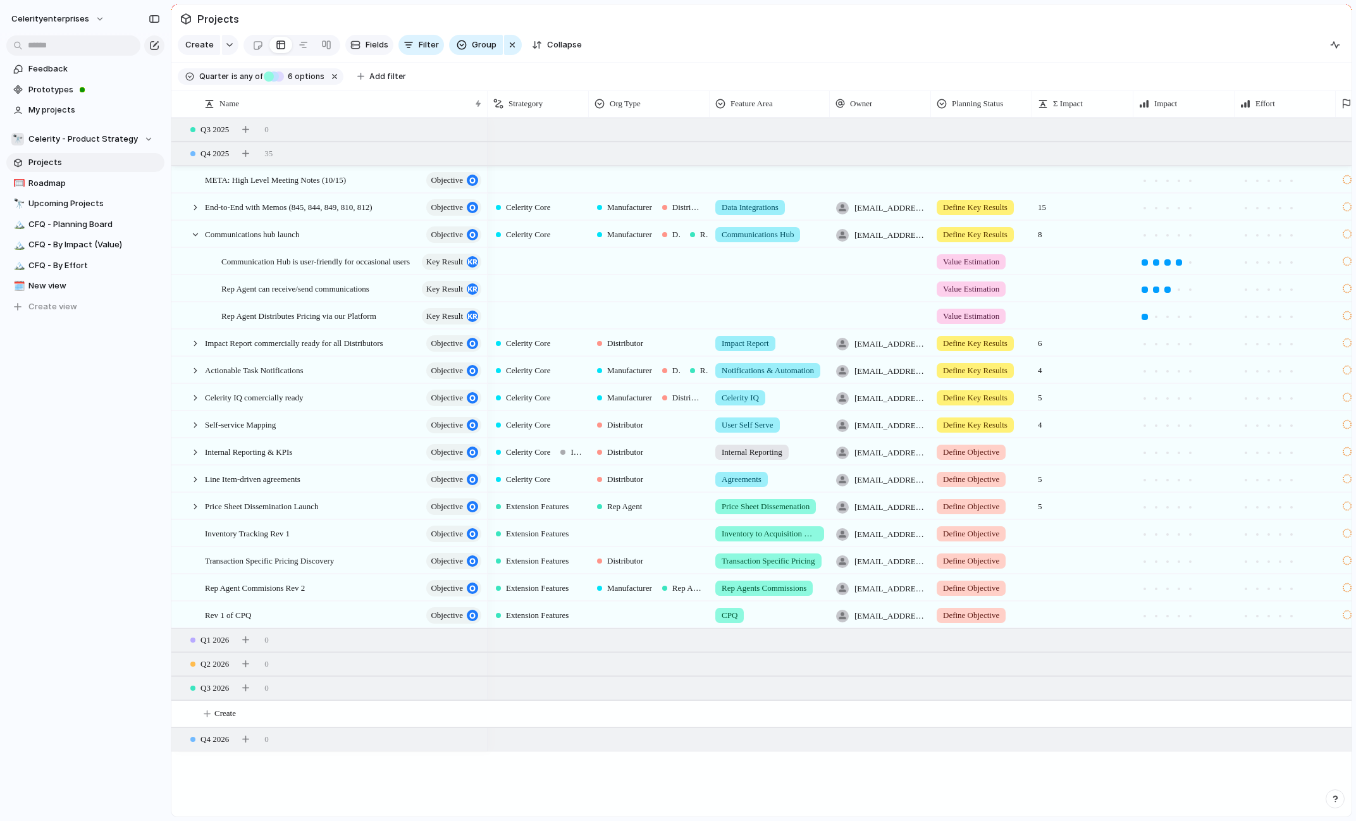
click at [369, 46] on span "Fields" at bounding box center [377, 45] width 23 height 13
click at [918, 39] on section "Create Fields Filter Group Zoom Collapse" at bounding box center [761, 47] width 1180 height 30
click at [579, 453] on span "Internal" at bounding box center [576, 452] width 10 height 13
click at [802, 32] on div "Celerity Core Extension Features Internal" at bounding box center [678, 410] width 1356 height 821
click at [62, 23] on span "celerityenterprises" at bounding box center [50, 19] width 78 height 13
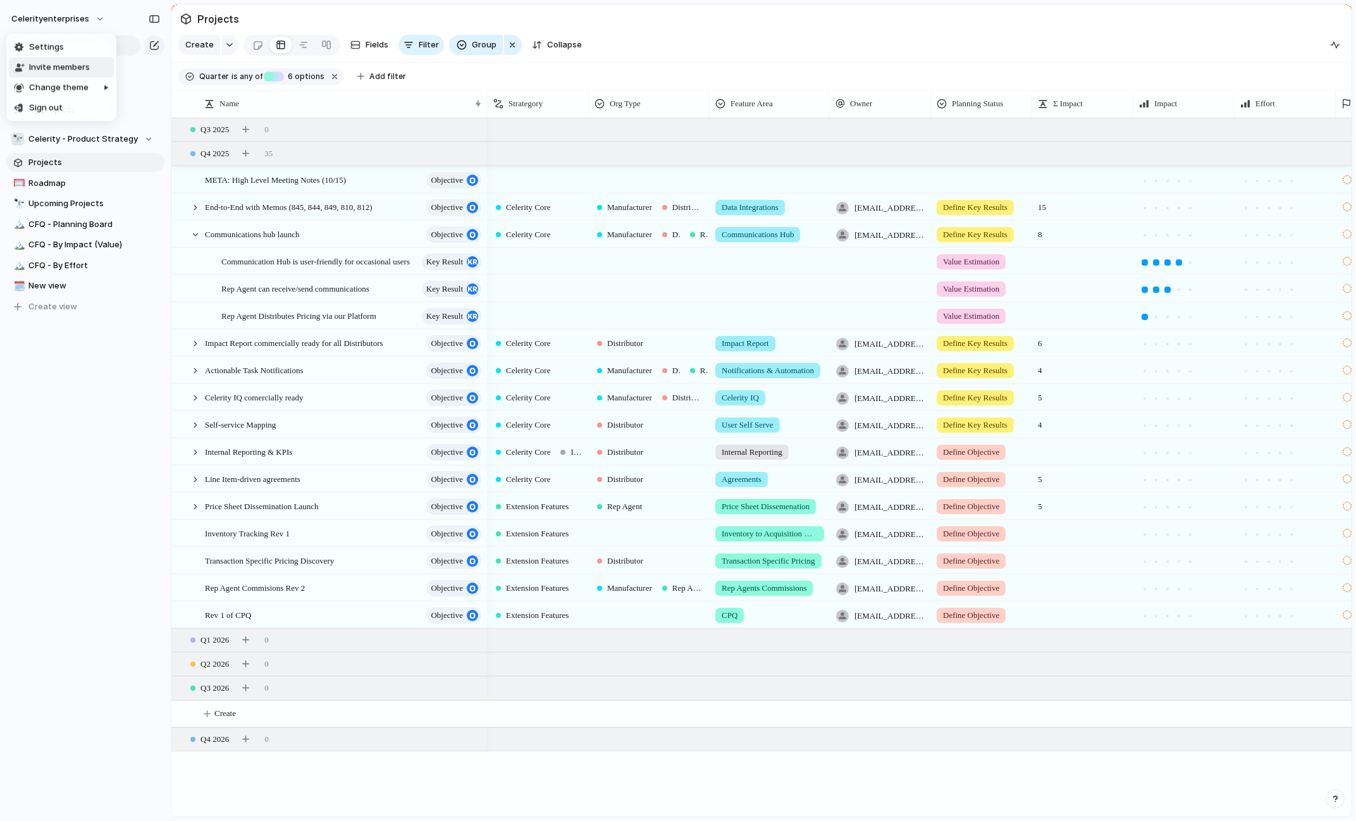
click at [76, 74] on li "Invite members" at bounding box center [61, 68] width 105 height 20
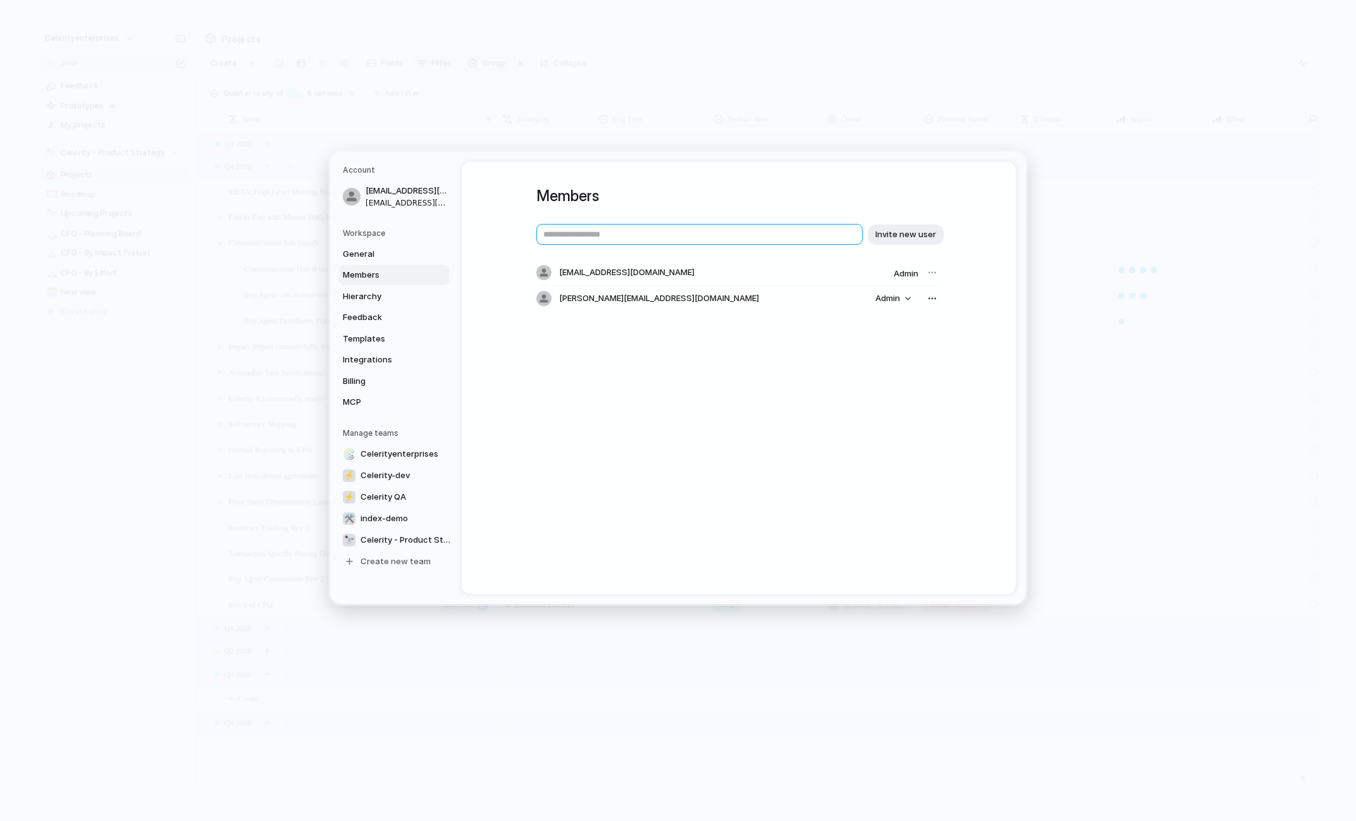
click at [687, 233] on input "text" at bounding box center [699, 234] width 326 height 21
type input "*"
click at [902, 232] on span "Invite new user" at bounding box center [905, 234] width 61 height 13
click at [712, 230] on input "text" at bounding box center [699, 234] width 326 height 21
paste input "**********"
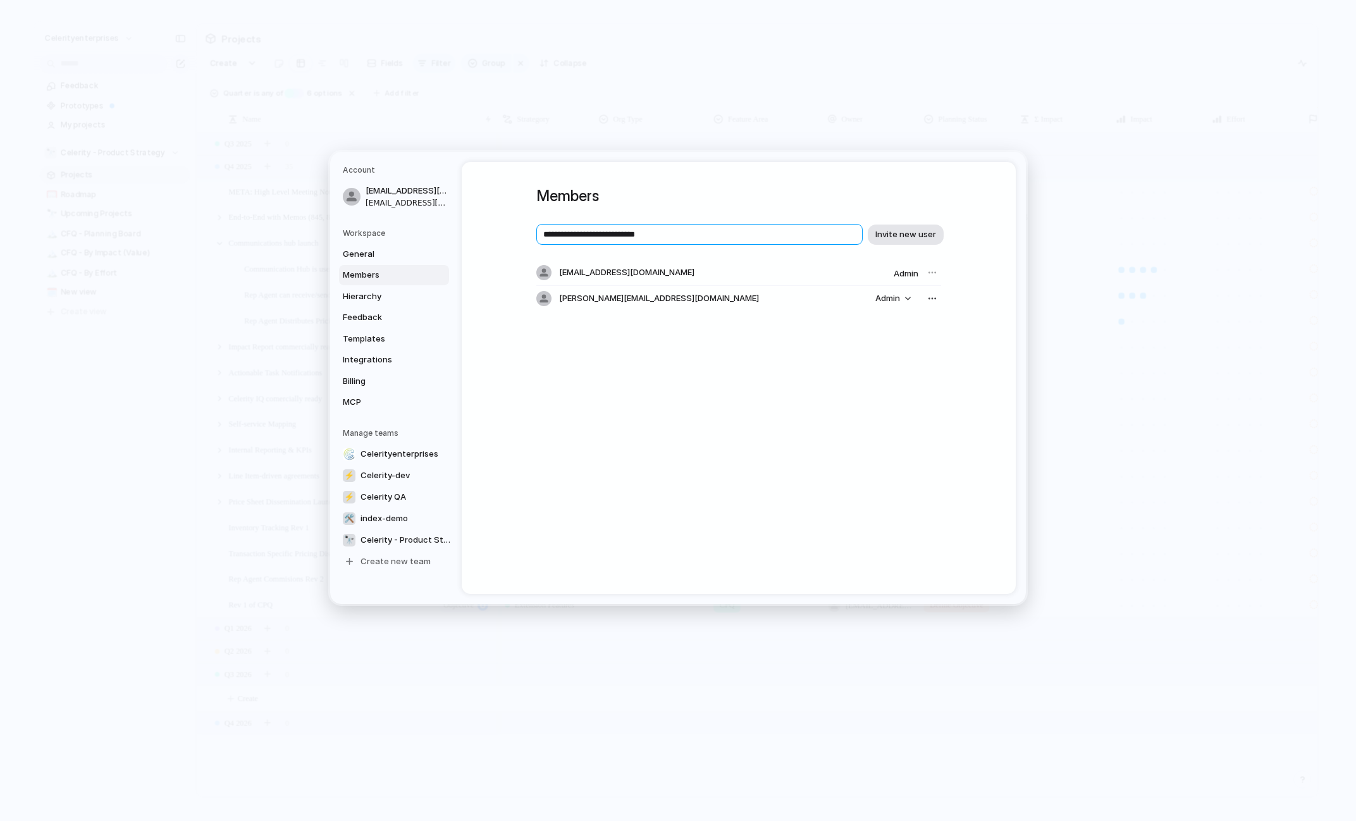
type input "**********"
click at [915, 234] on span "Invite new user" at bounding box center [905, 234] width 61 height 13
click at [724, 233] on input "text" at bounding box center [699, 234] width 326 height 21
paste input "**********"
type input "**********"
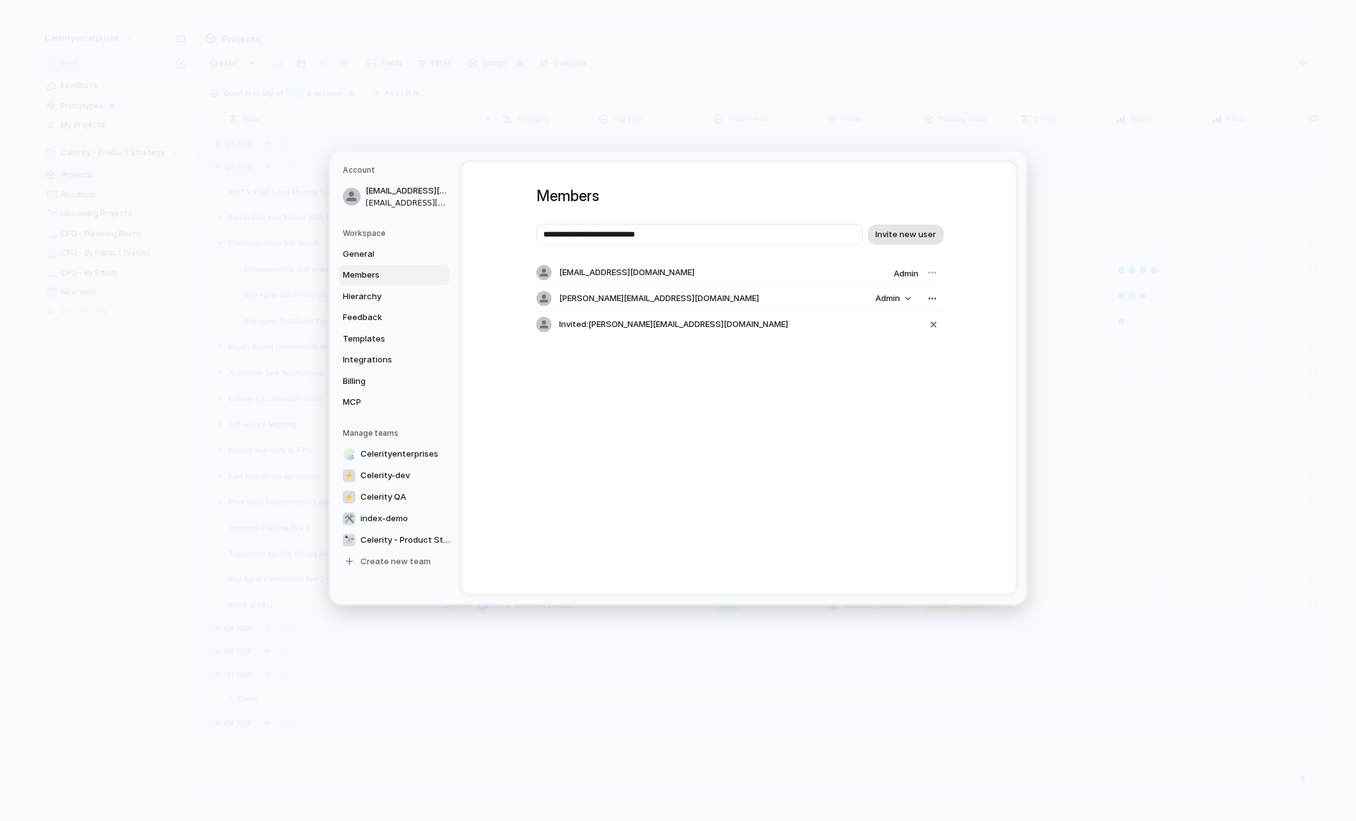
click at [916, 233] on span "Invite new user" at bounding box center [905, 234] width 61 height 13
click at [791, 228] on input "text" at bounding box center [699, 234] width 326 height 21
paste input "**********"
type input "**********"
click at [924, 232] on span "Invite new user" at bounding box center [905, 234] width 61 height 13
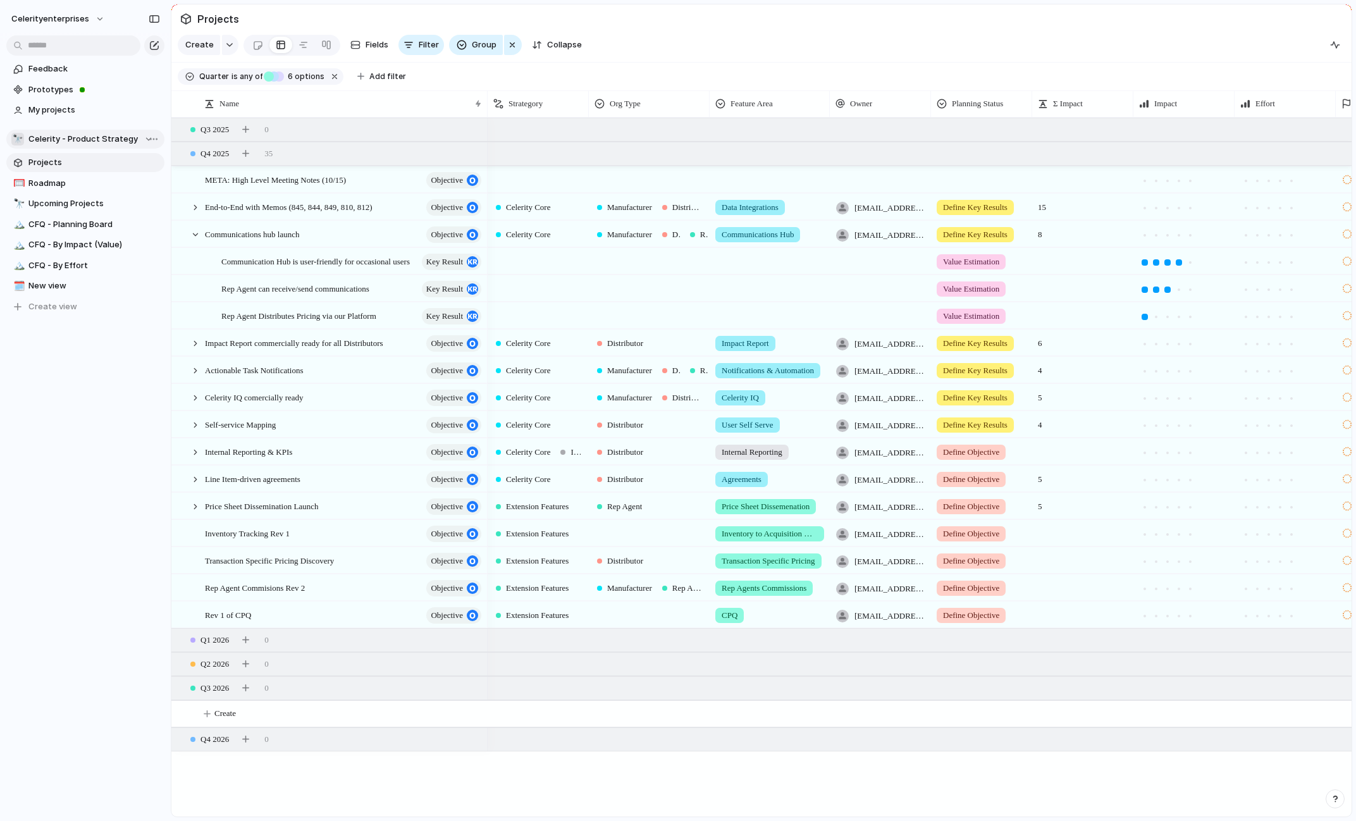
click at [100, 140] on span "Celerity - Product Strategy" at bounding box center [82, 139] width 109 height 13
click at [100, 140] on div "Celerityenterprises 🔭 Celerity - Product Strategy ⚡ Celerity QA ⚡ Celerity-dev …" at bounding box center [678, 410] width 1356 height 821
click at [52, 96] on link "Prototypes" at bounding box center [85, 89] width 158 height 19
click at [56, 72] on span "Feedback" at bounding box center [94, 69] width 132 height 13
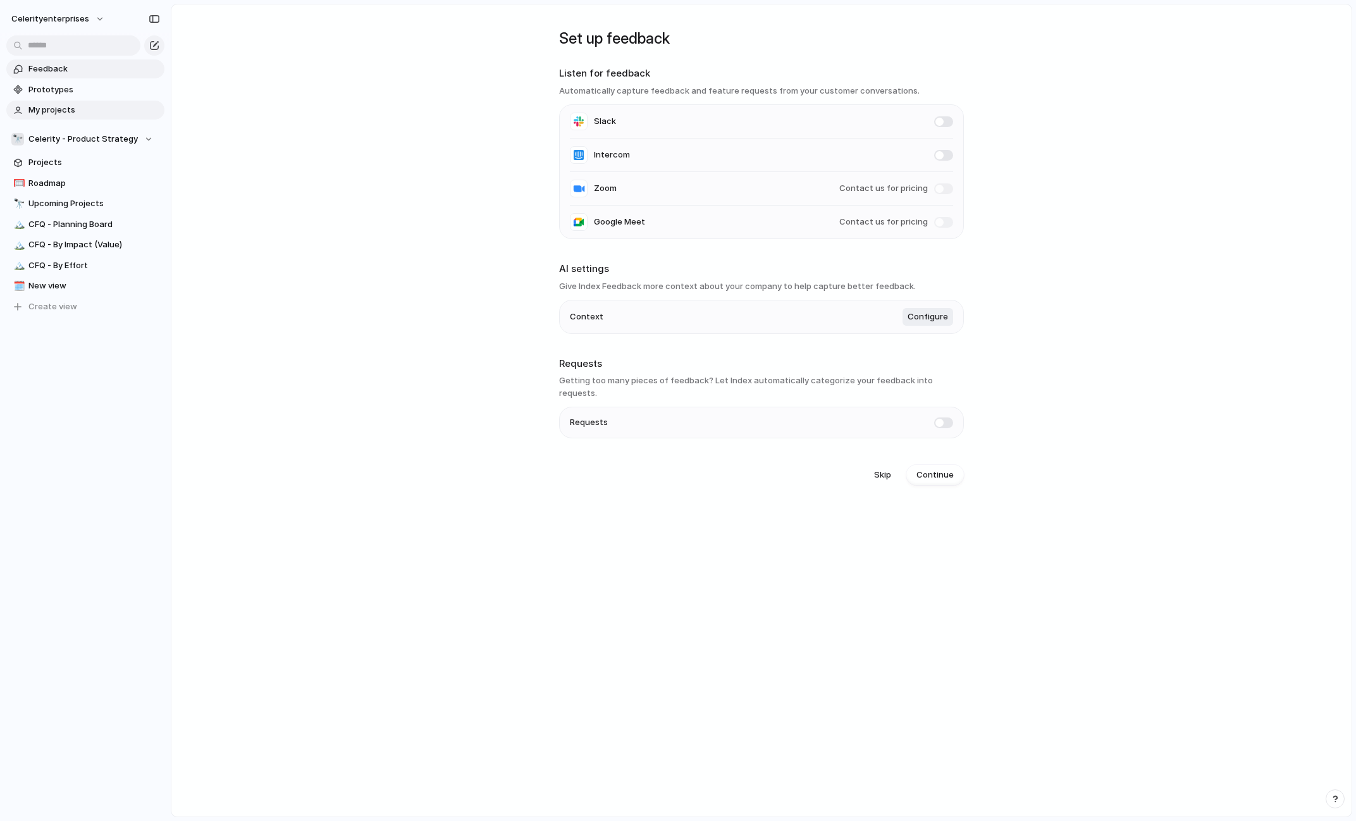
click at [51, 111] on span "My projects" at bounding box center [94, 110] width 132 height 13
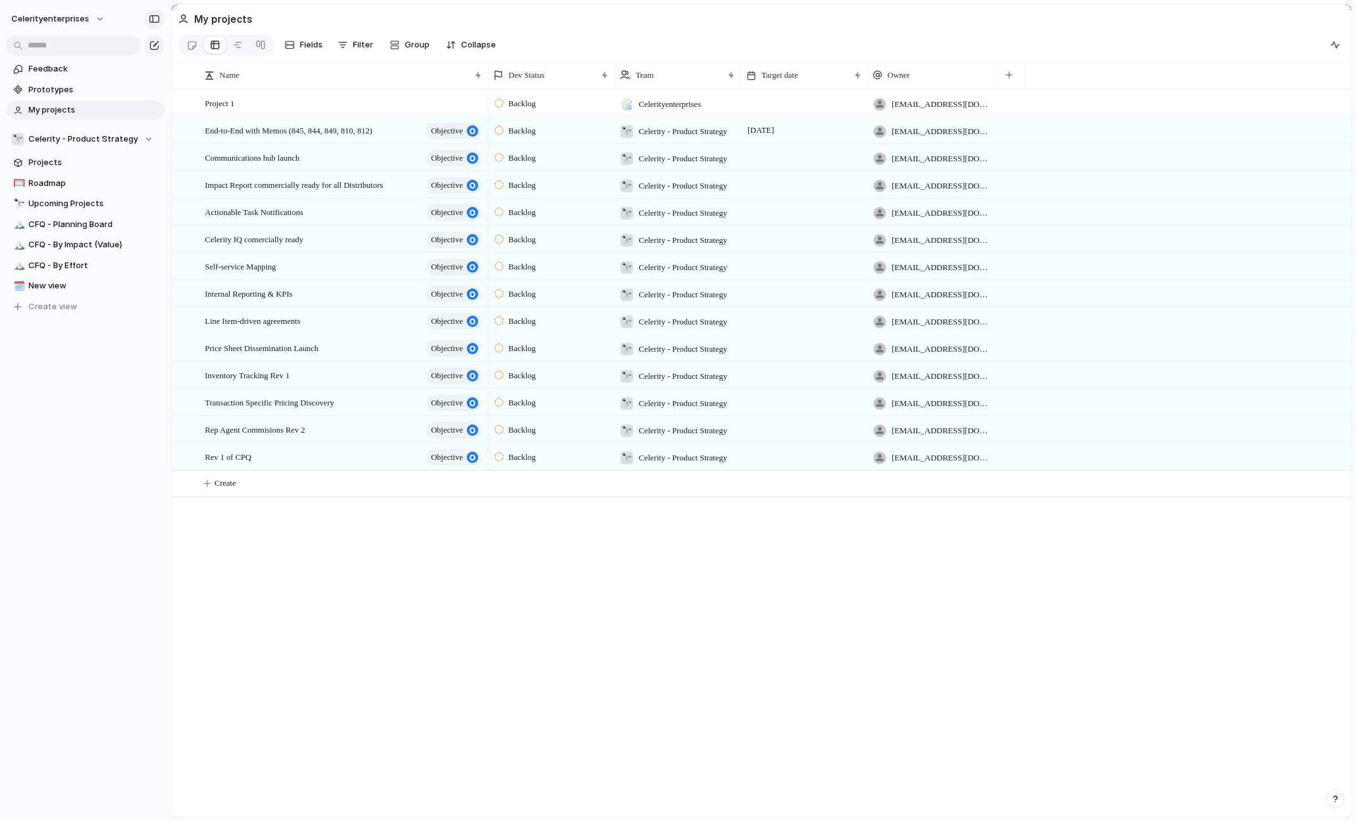
click at [157, 19] on div "button" at bounding box center [154, 19] width 11 height 9
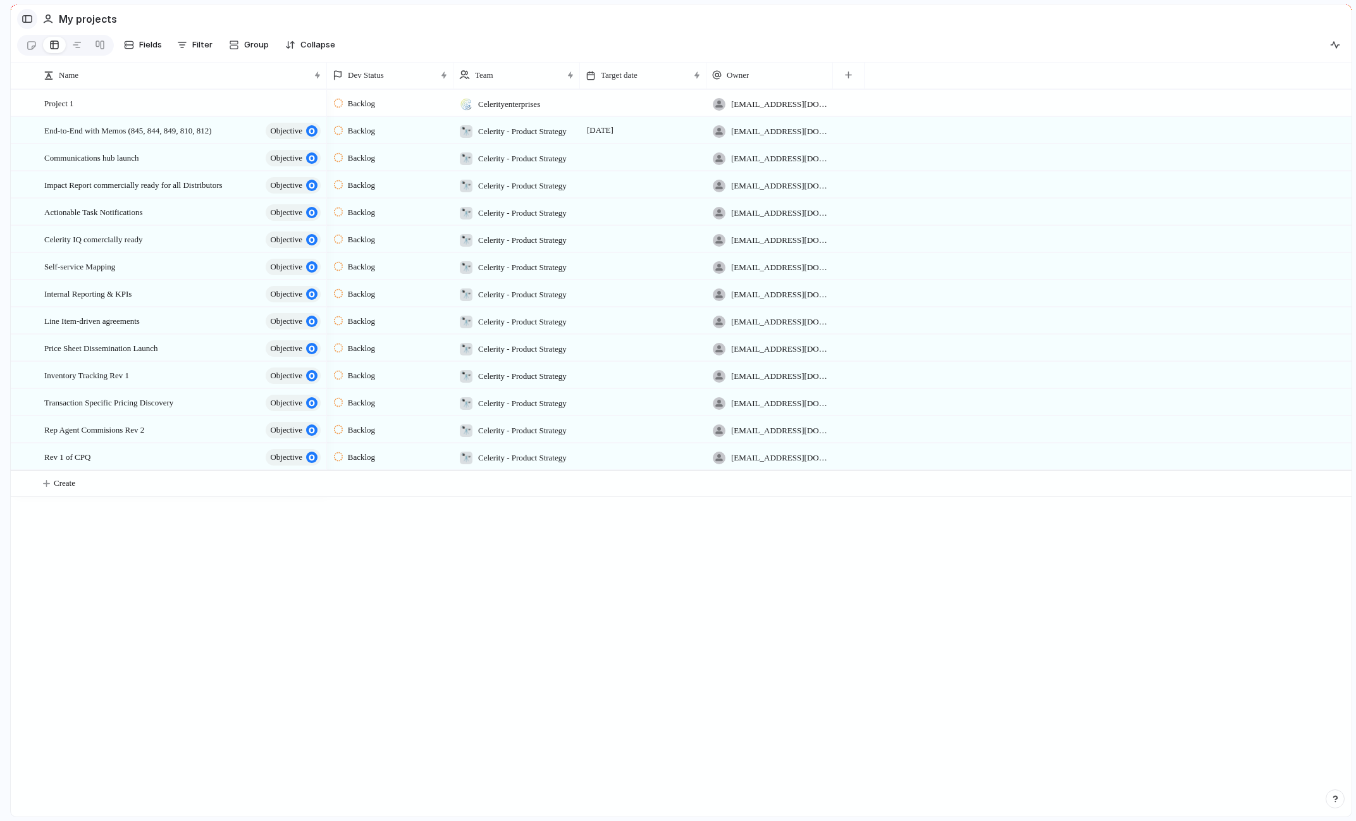
click at [30, 20] on div "button" at bounding box center [27, 19] width 11 height 9
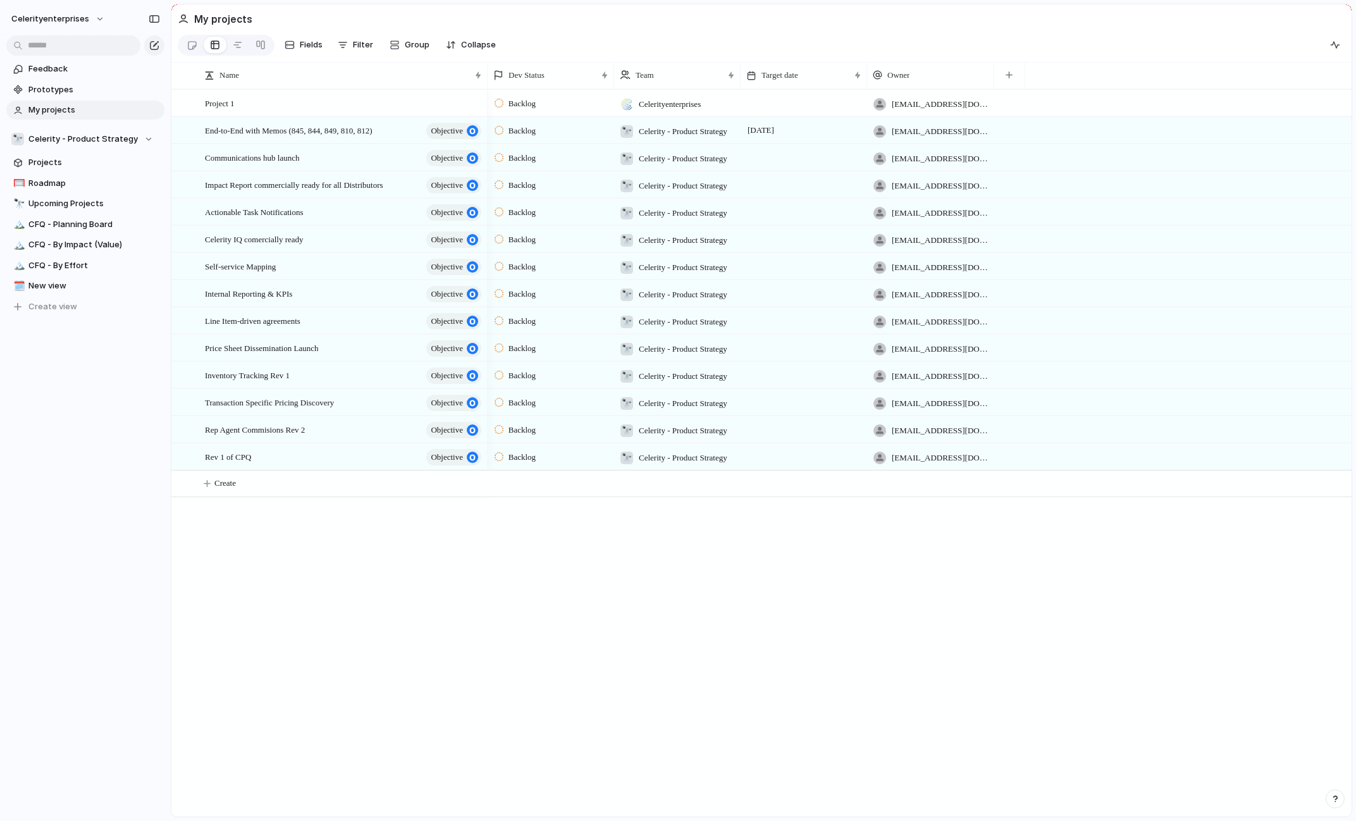
click at [204, 15] on h2 "My projects" at bounding box center [223, 18] width 58 height 15
click at [261, 47] on div at bounding box center [261, 45] width 10 height 20
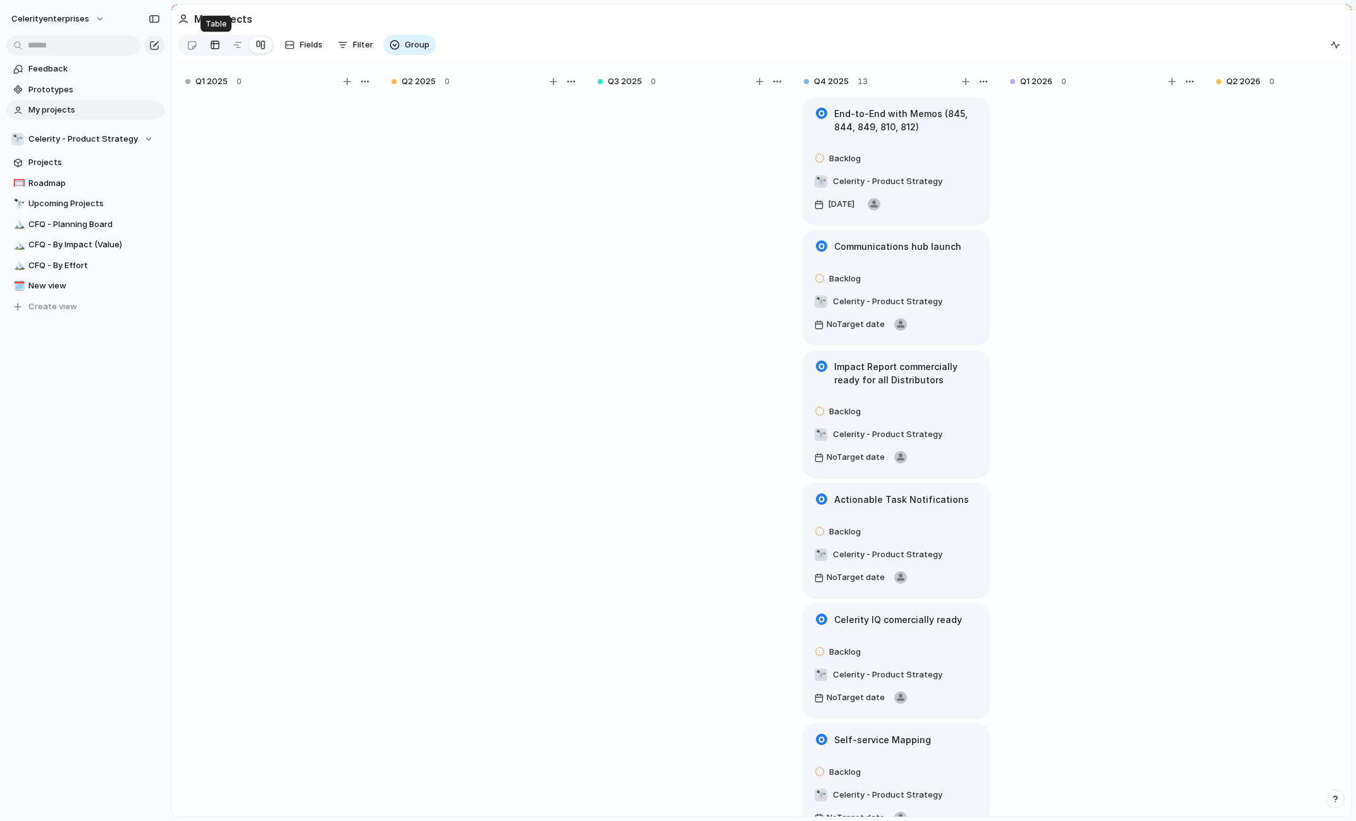
click at [213, 46] on div at bounding box center [215, 45] width 10 height 20
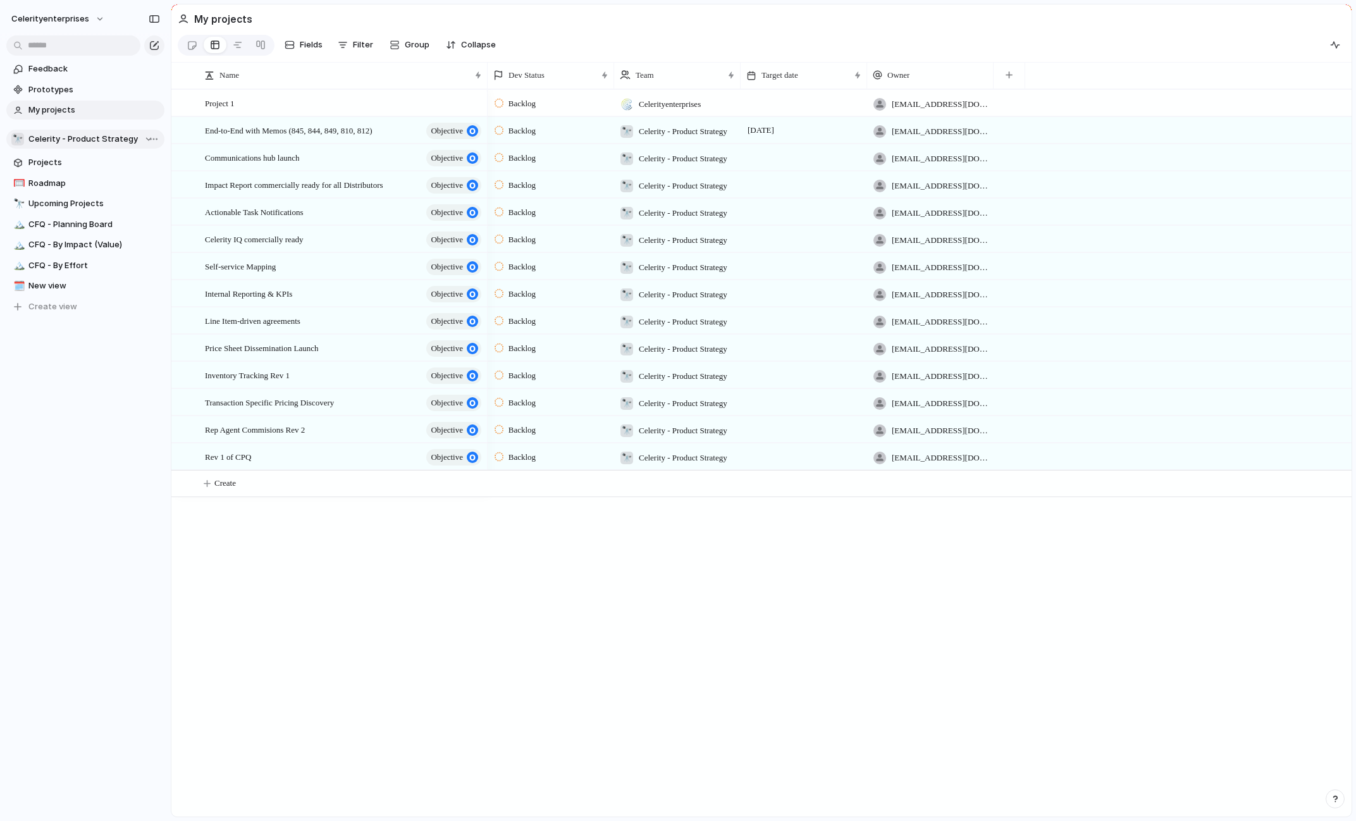
click at [142, 139] on div "button" at bounding box center [150, 139] width 23 height 15
click at [92, 137] on div "Celerityenterprises 🔭 Celerity - Product Strategy ⚡ Celerity QA ⚡ Celerity-dev …" at bounding box center [678, 410] width 1356 height 821
click at [56, 226] on span "CFQ - Planning Board" at bounding box center [94, 224] width 132 height 13
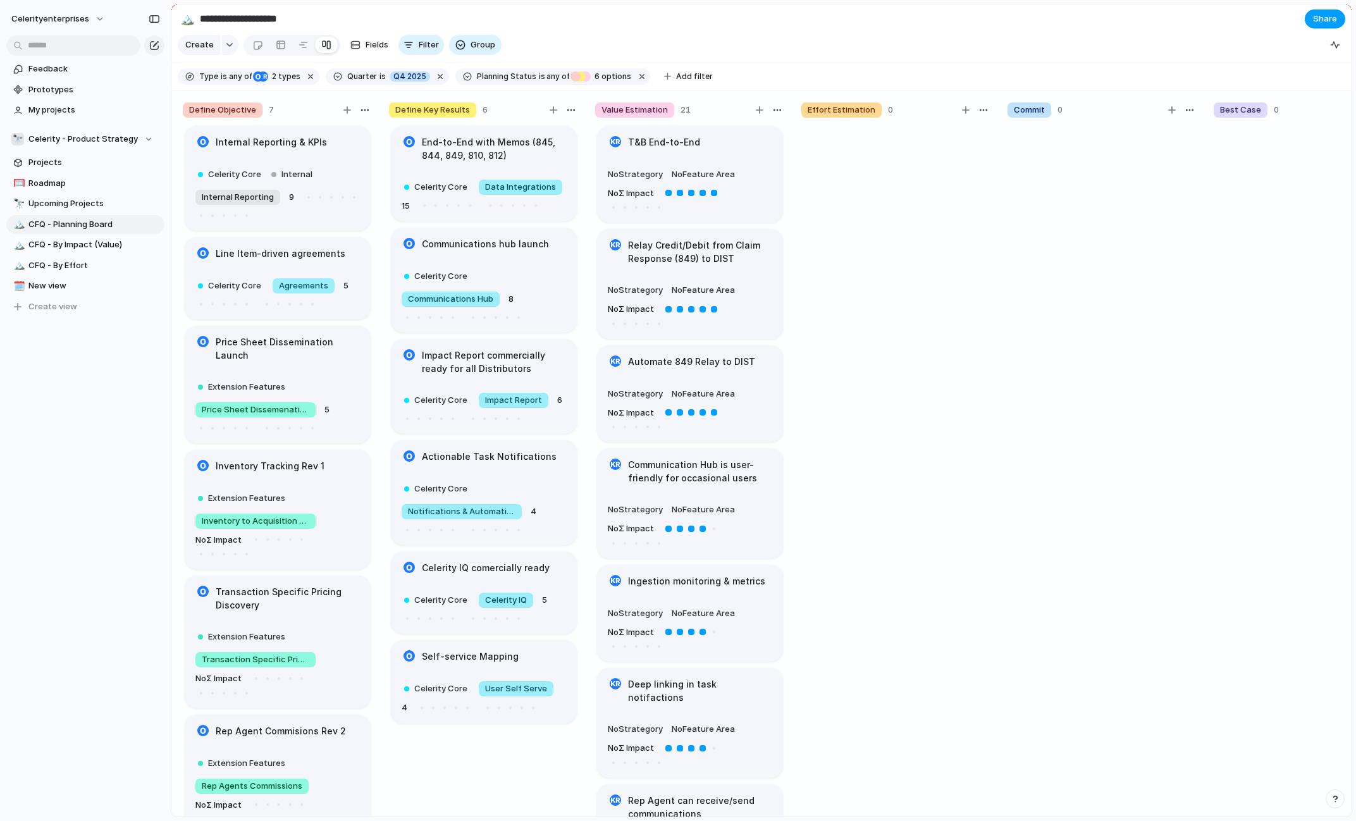
click at [1318, 20] on span "Share" at bounding box center [1325, 19] width 24 height 13
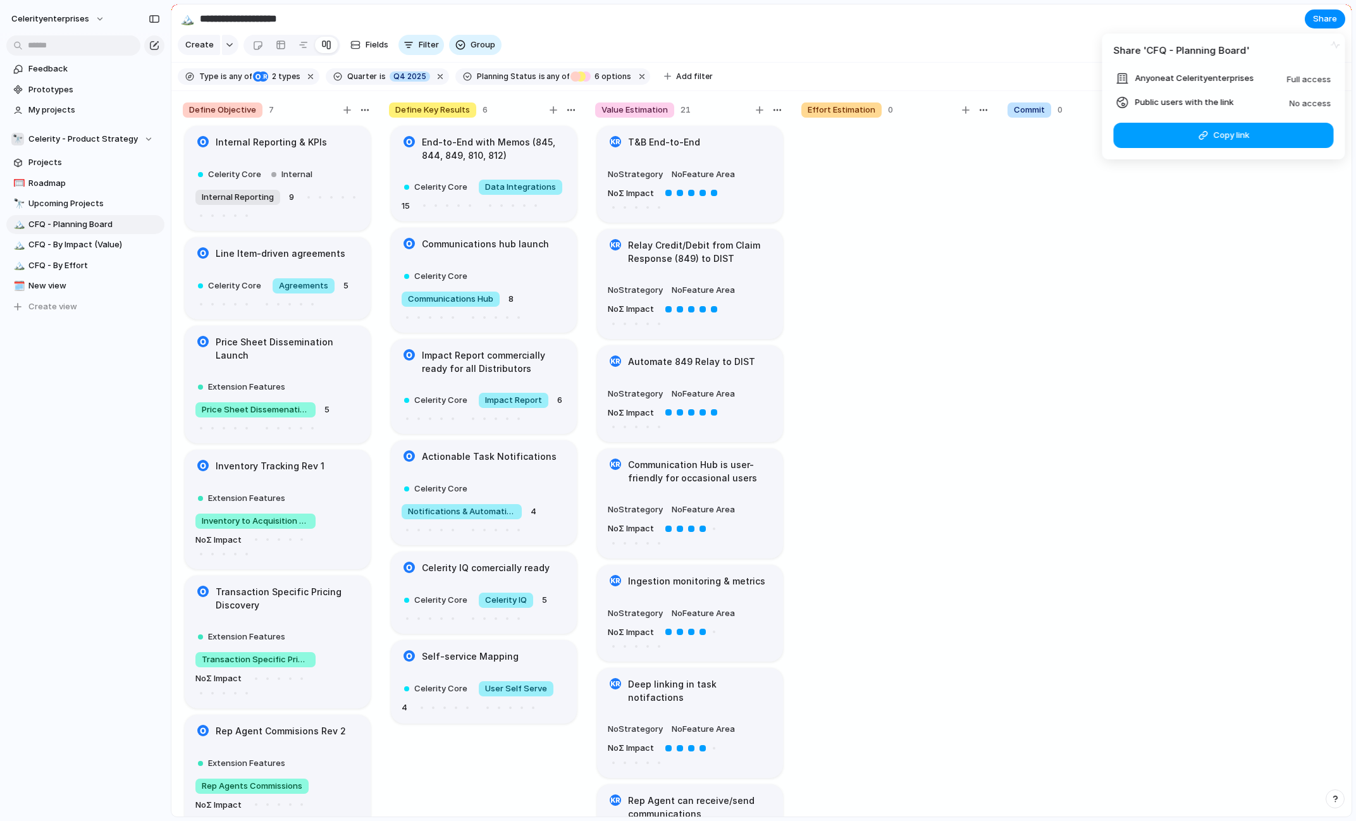
click at [1250, 136] on button "Copy link" at bounding box center [1224, 135] width 220 height 25
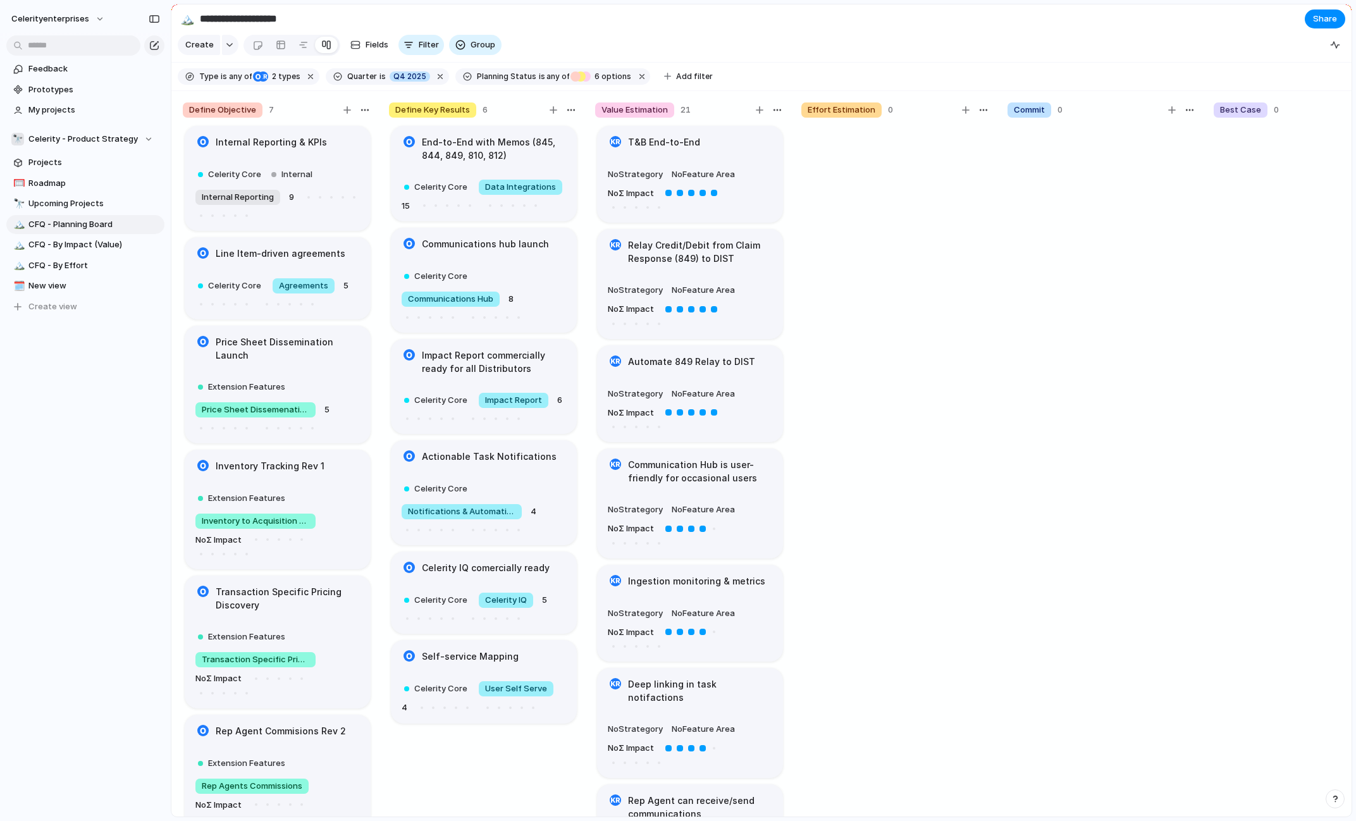
click at [1278, 19] on div "Share ' CFQ - Planning Board ' Anyone at Celerityenterprises Full access Public…" at bounding box center [678, 410] width 1356 height 821
click at [1323, 16] on span "Share" at bounding box center [1325, 19] width 24 height 13
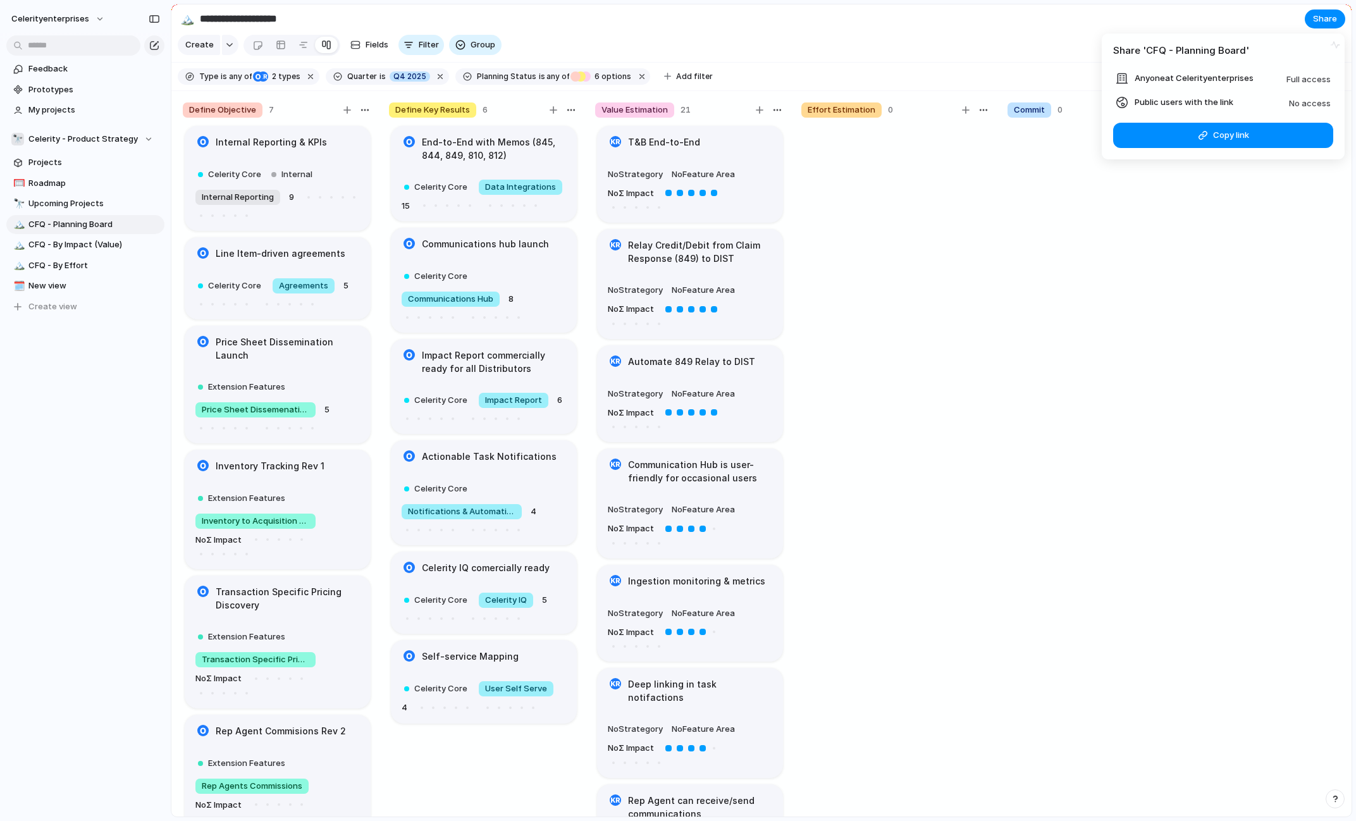
click at [1206, 101] on span "Public users with the link" at bounding box center [1184, 102] width 99 height 13
drag, startPoint x: 997, startPoint y: 259, endPoint x: 988, endPoint y: 254, distance: 11.1
click at [997, 258] on div "Share ' CFQ - Planning Board ' Anyone at Celerityenterprises Full access Public…" at bounding box center [678, 410] width 1356 height 821
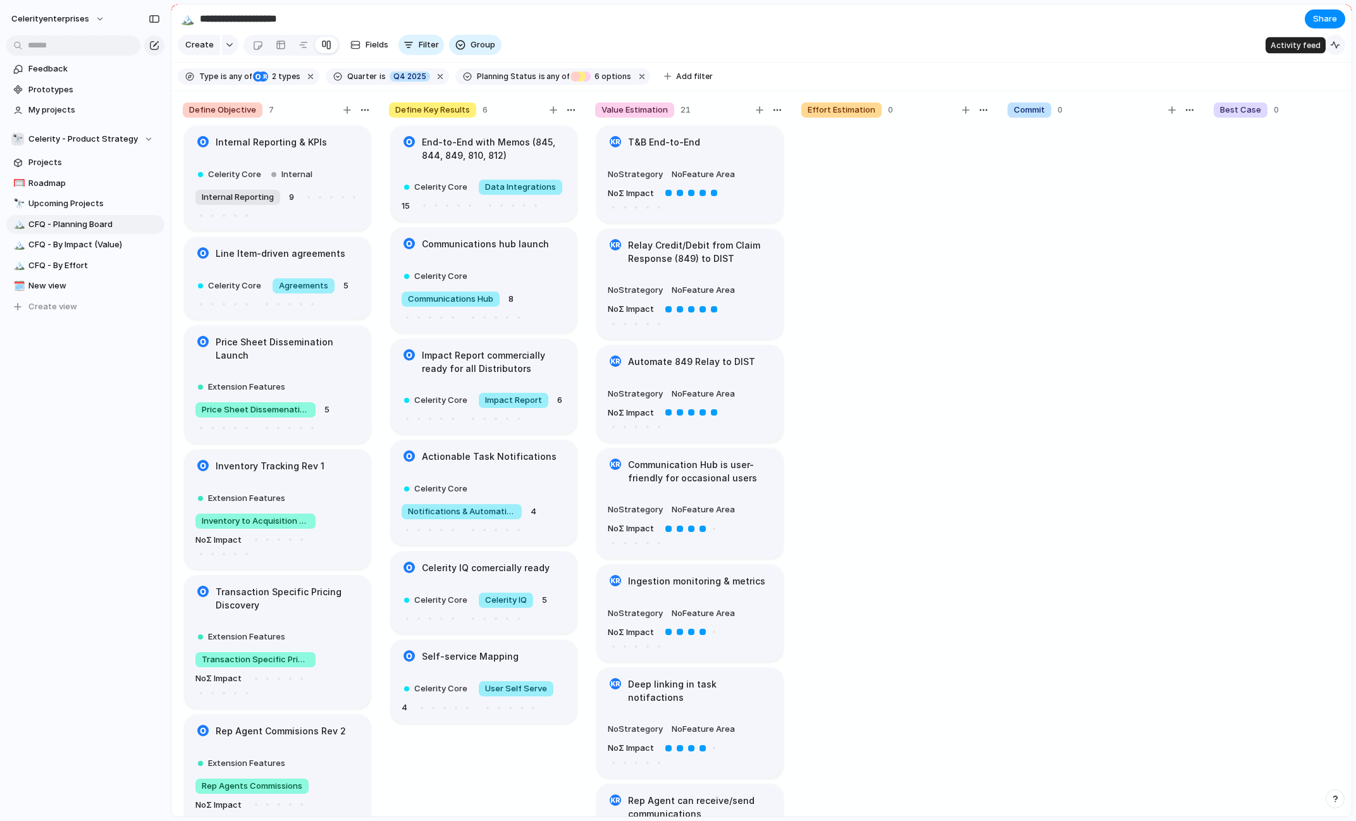
click at [1336, 46] on div "button" at bounding box center [1335, 45] width 10 height 10
click at [1333, 113] on div "button" at bounding box center [1331, 109] width 14 height 14
click at [106, 467] on div "celerityenterprises Feedback Prototypes My projects 🔭 Celerity - Product Strate…" at bounding box center [85, 410] width 171 height 821
